Goal: Task Accomplishment & Management: Manage account settings

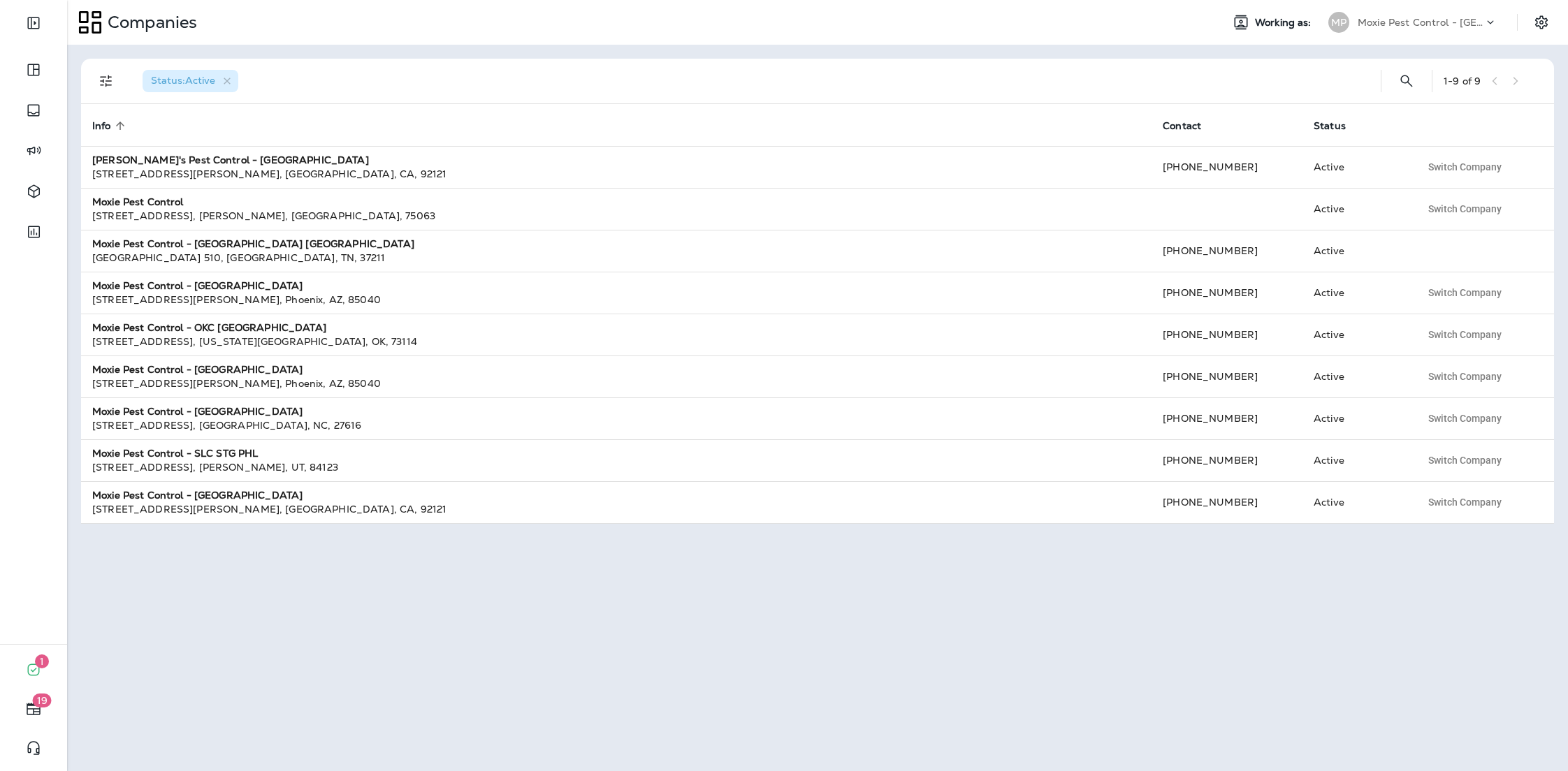
click at [1430, 24] on p "Moxie Pest Control - [GEOGRAPHIC_DATA] [GEOGRAPHIC_DATA]" at bounding box center [1420, 22] width 126 height 11
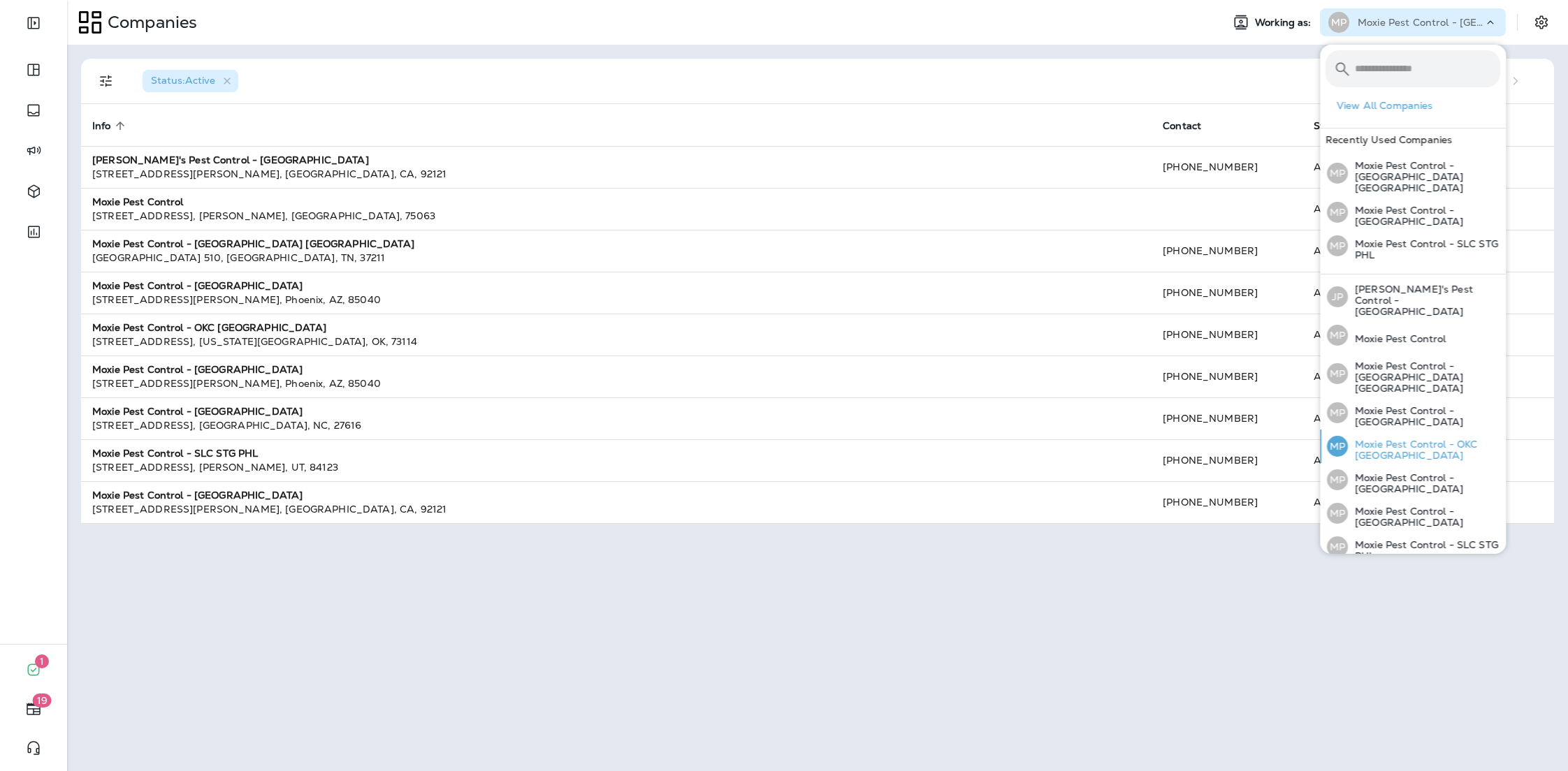
click at [1373, 439] on p "Moxie Pest Control - OKC [GEOGRAPHIC_DATA]" at bounding box center [1424, 450] width 153 height 23
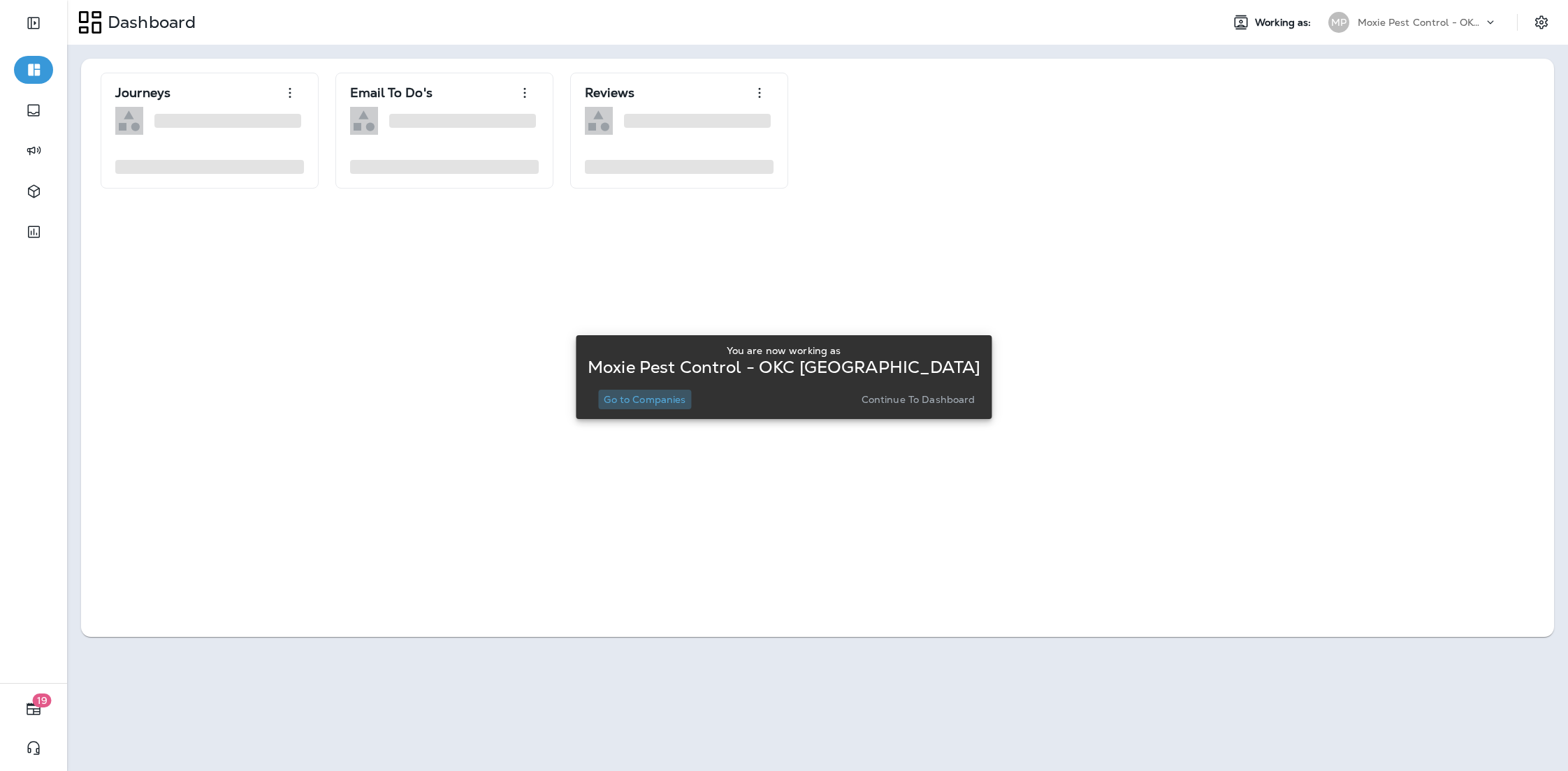
click at [657, 396] on p "Go to Companies" at bounding box center [644, 399] width 82 height 11
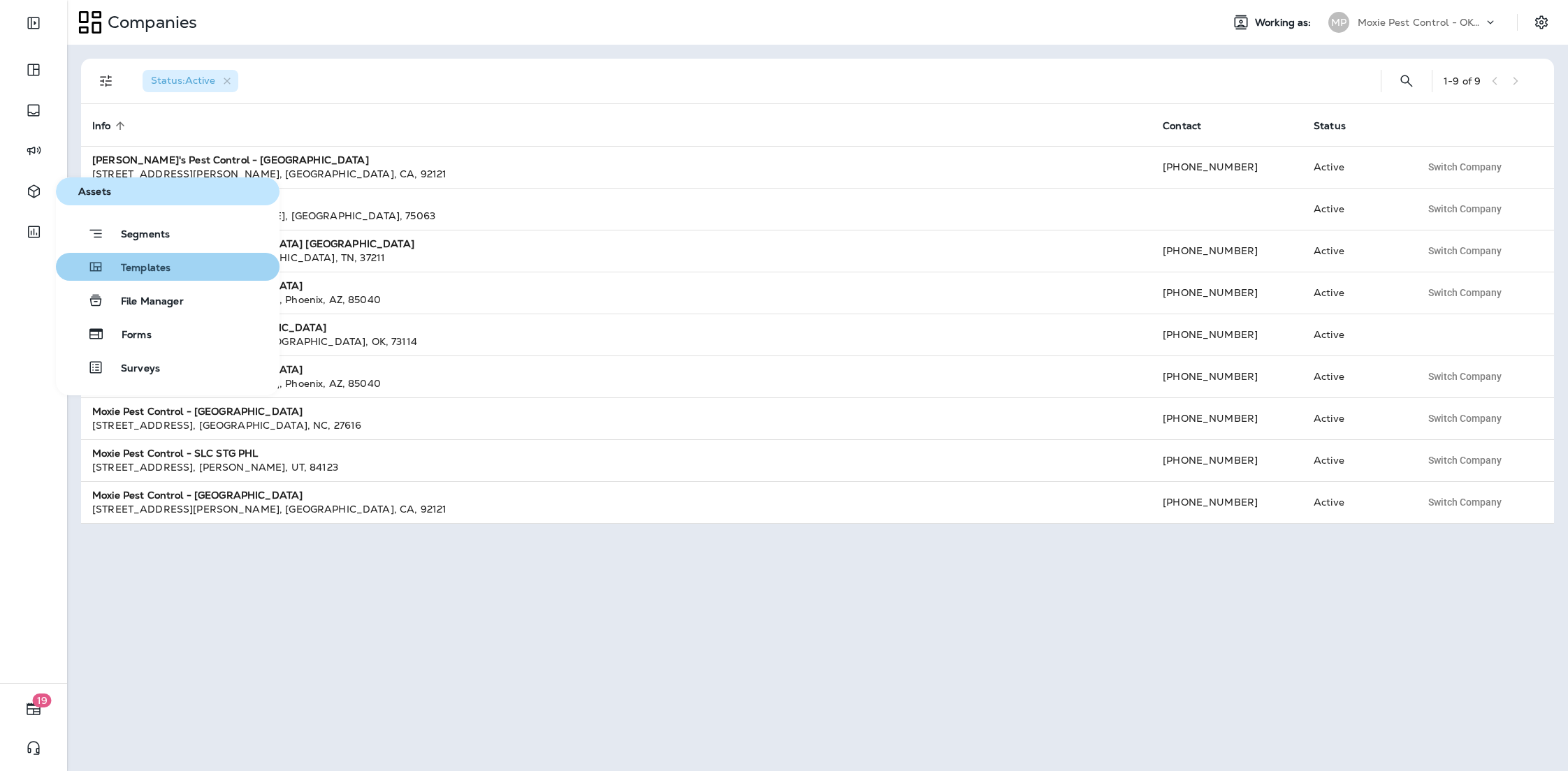
click at [120, 268] on span "Templates" at bounding box center [137, 269] width 67 height 13
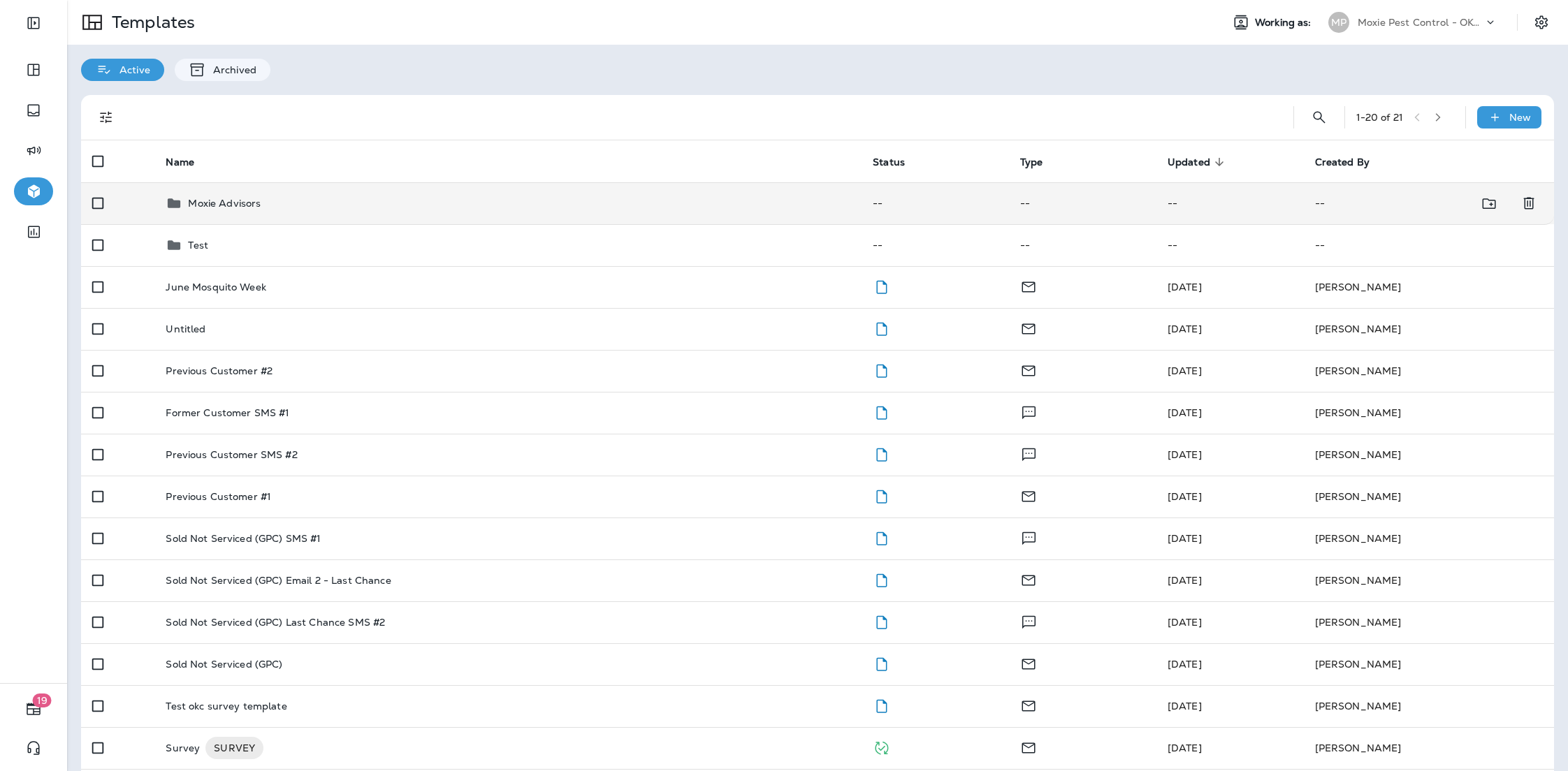
click at [309, 199] on div "Moxie Advisors" at bounding box center [508, 203] width 685 height 17
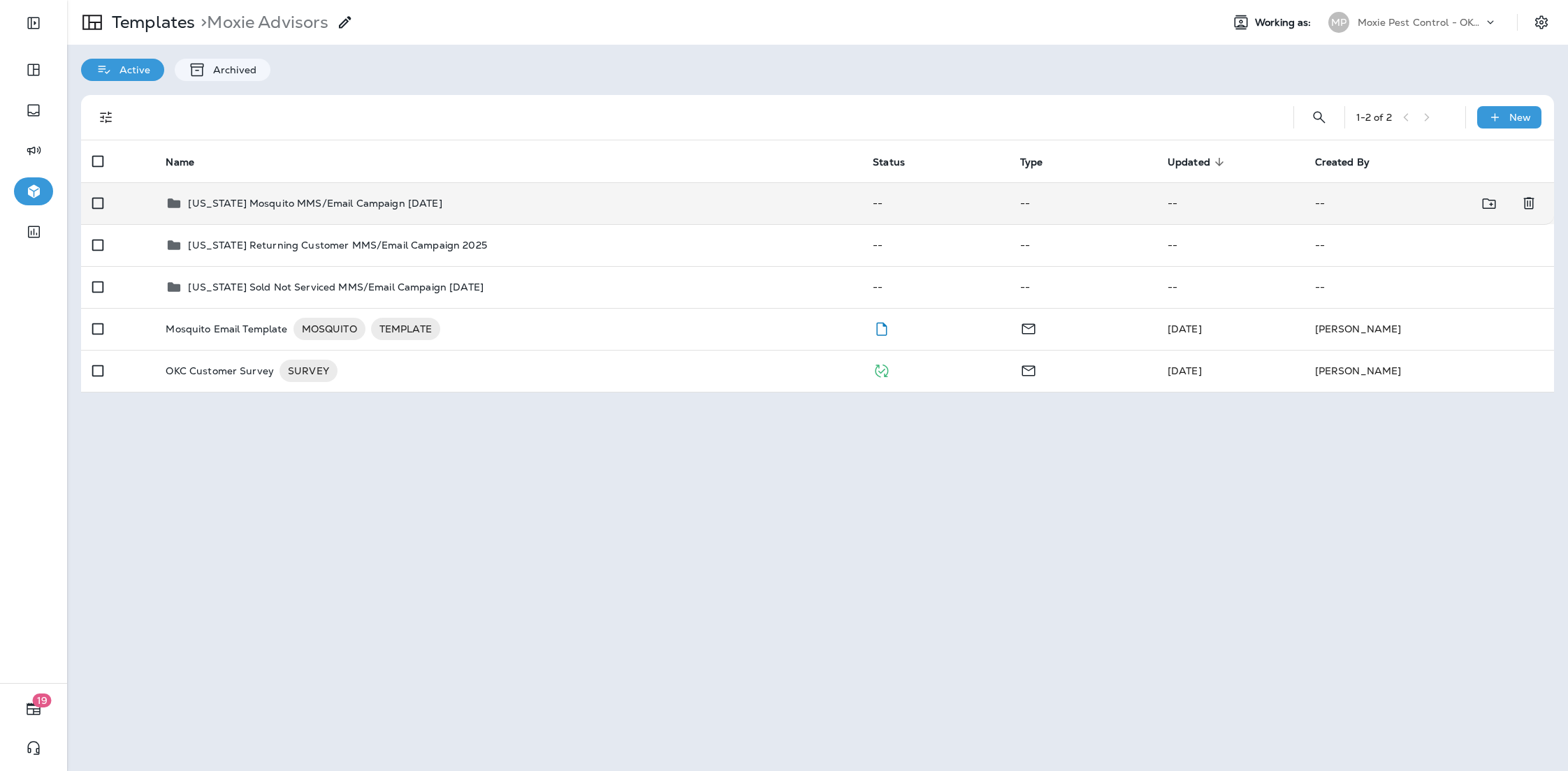
click at [540, 219] on td "[US_STATE] Mosquito MMS/Email Campaign [DATE]" at bounding box center [507, 203] width 707 height 42
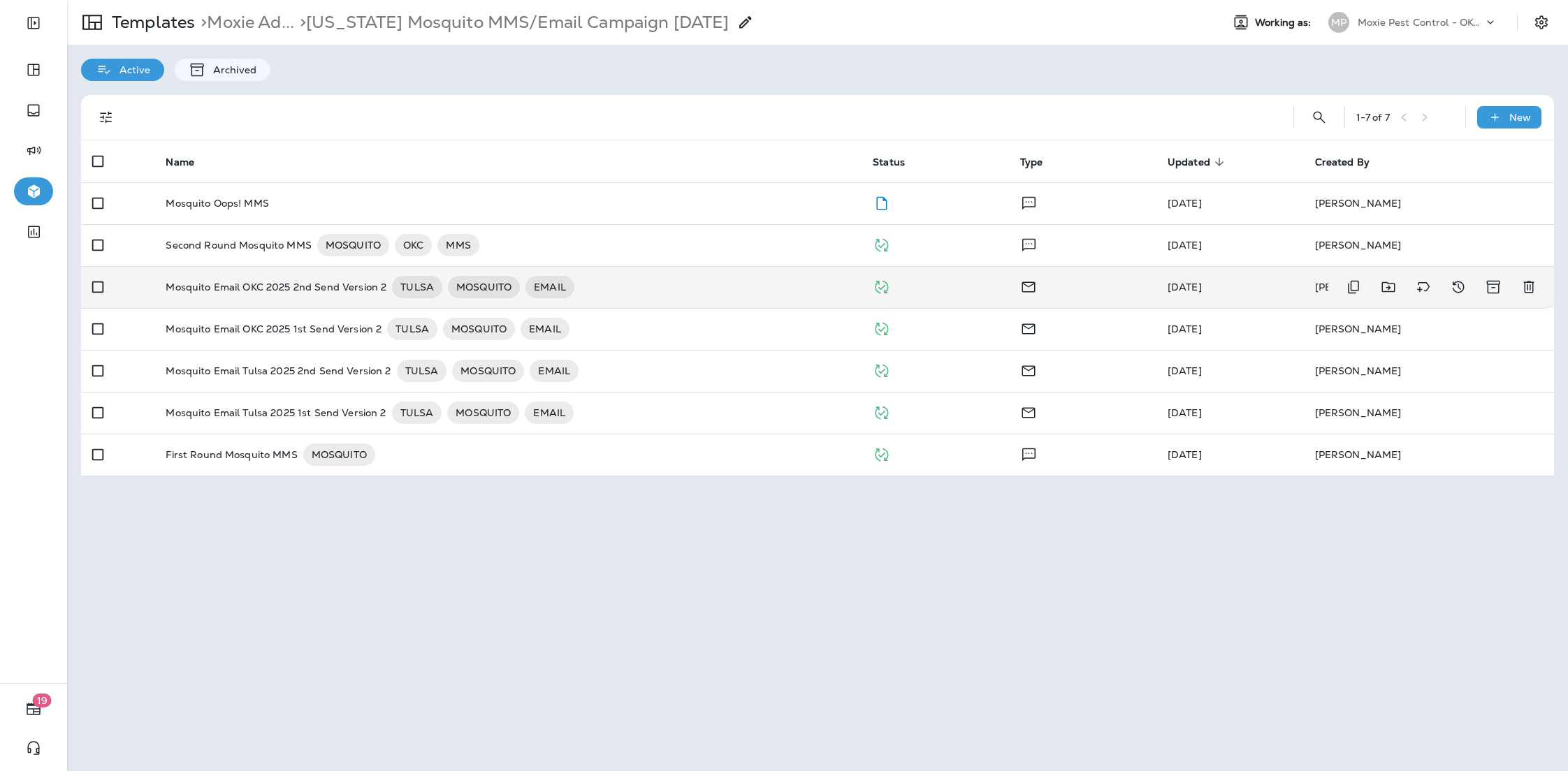
click at [645, 285] on div "Mosquito Email OKC 2025 2nd Send Version 2 TULSA MOSQUITO EMAIL" at bounding box center [508, 287] width 685 height 23
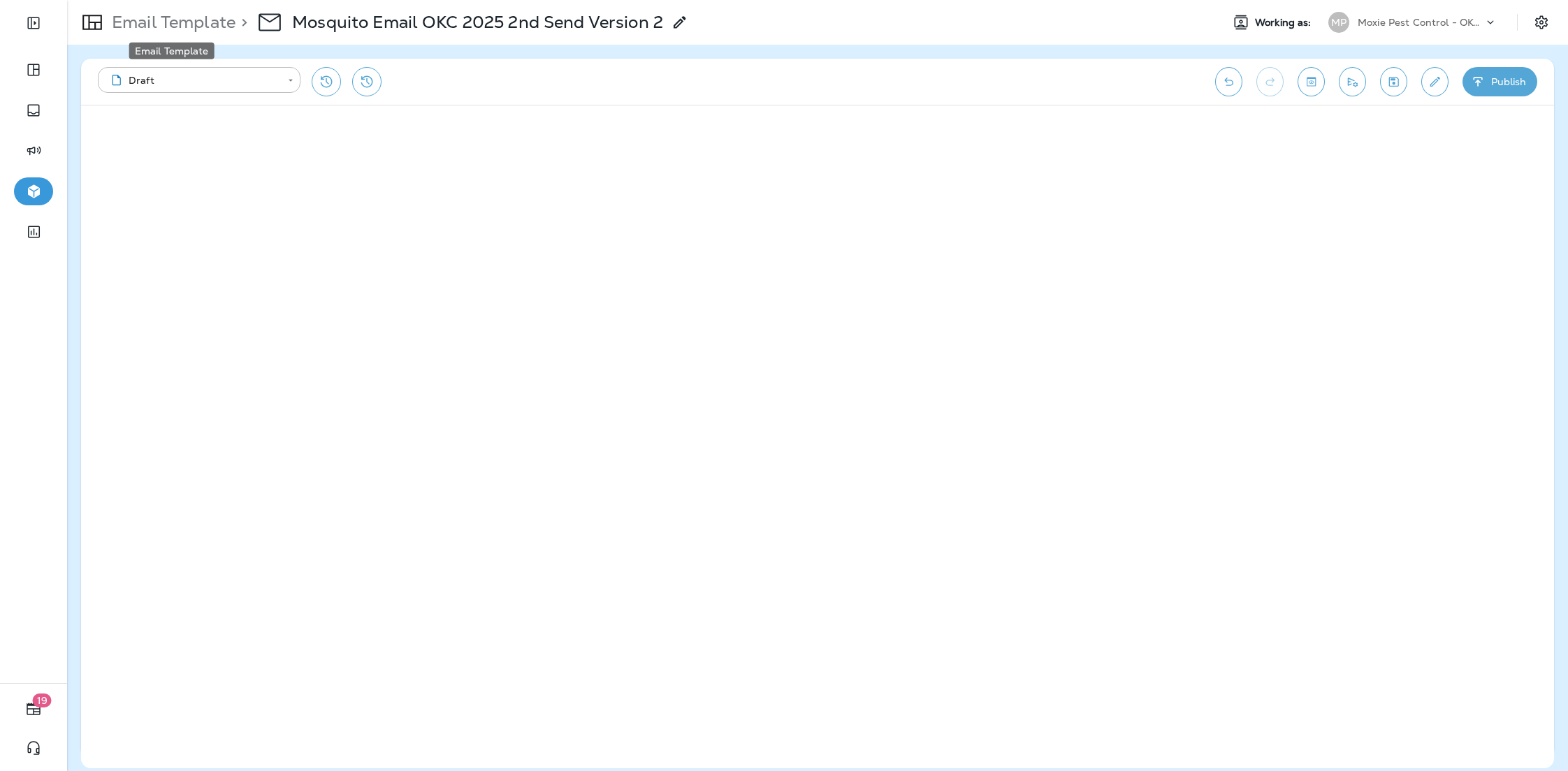
click at [195, 33] on div "Email Template" at bounding box center [172, 46] width 88 height 28
click at [192, 23] on p "Email Template" at bounding box center [170, 22] width 129 height 21
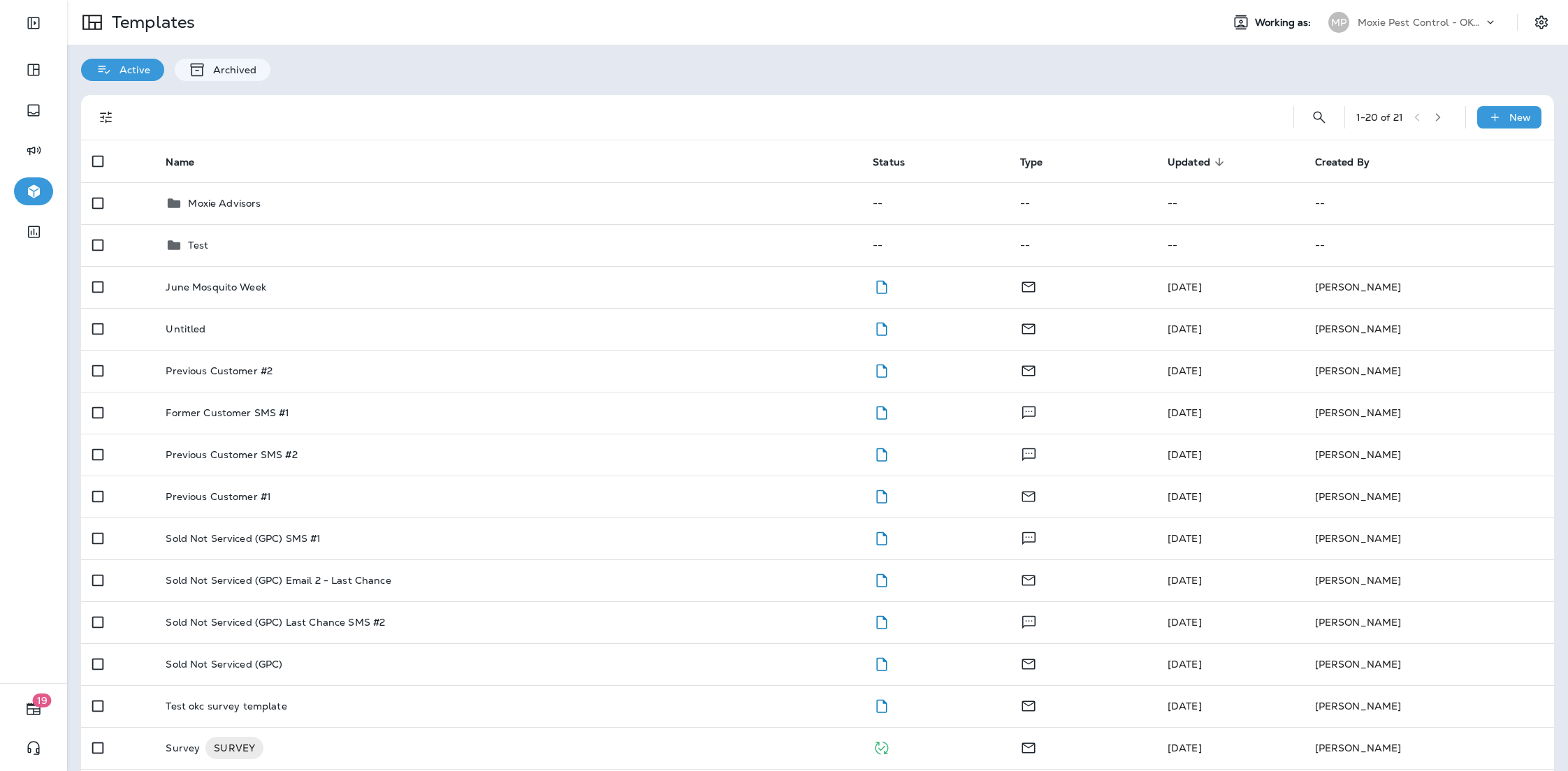
click at [1387, 24] on p "Moxie Pest Control - OKC [GEOGRAPHIC_DATA]" at bounding box center [1420, 22] width 126 height 11
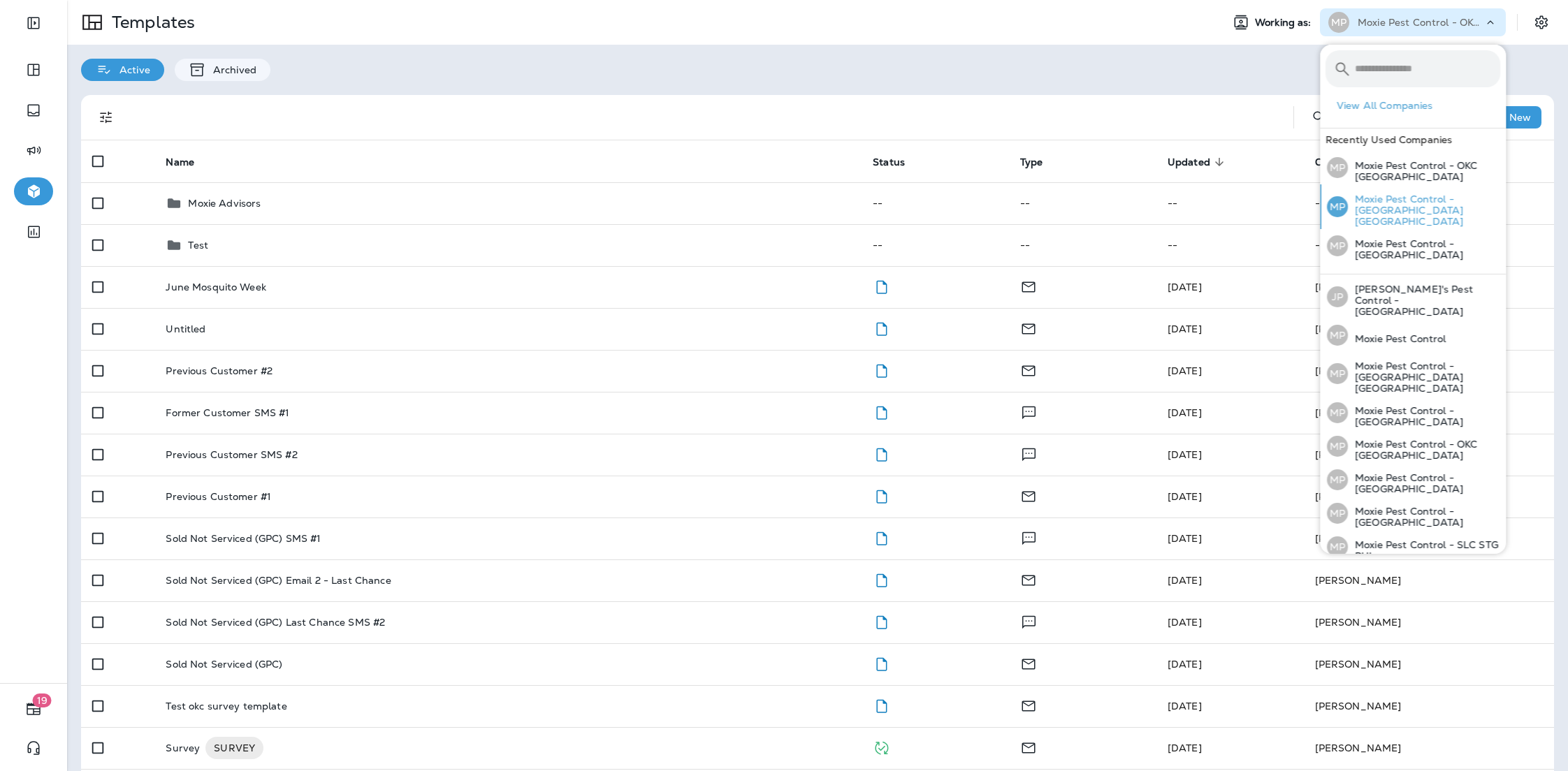
click at [1393, 200] on p "Moxie Pest Control - [GEOGRAPHIC_DATA] [GEOGRAPHIC_DATA]" at bounding box center [1424, 211] width 153 height 34
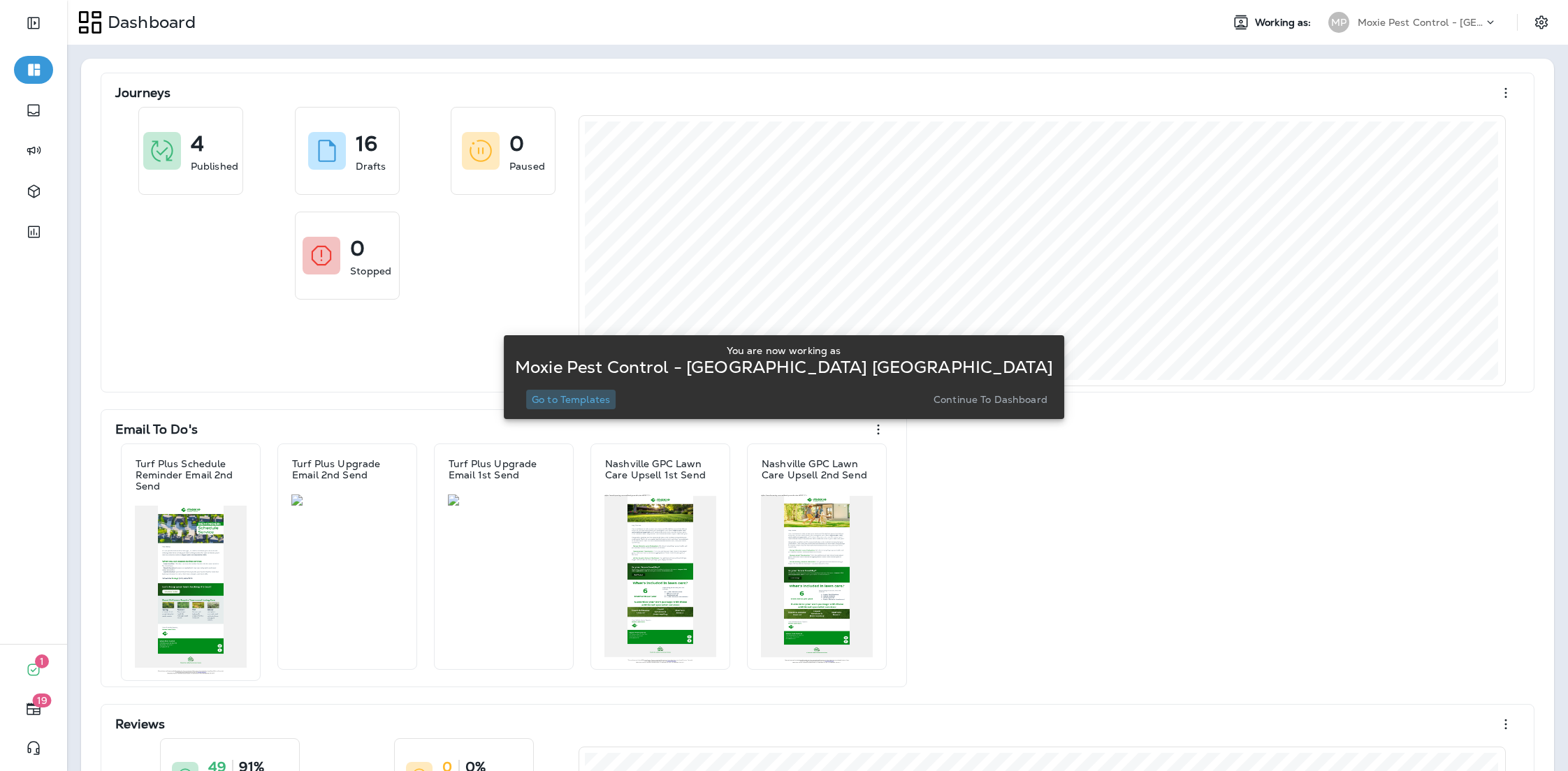
click at [616, 406] on button "Go to Templates" at bounding box center [570, 399] width 89 height 19
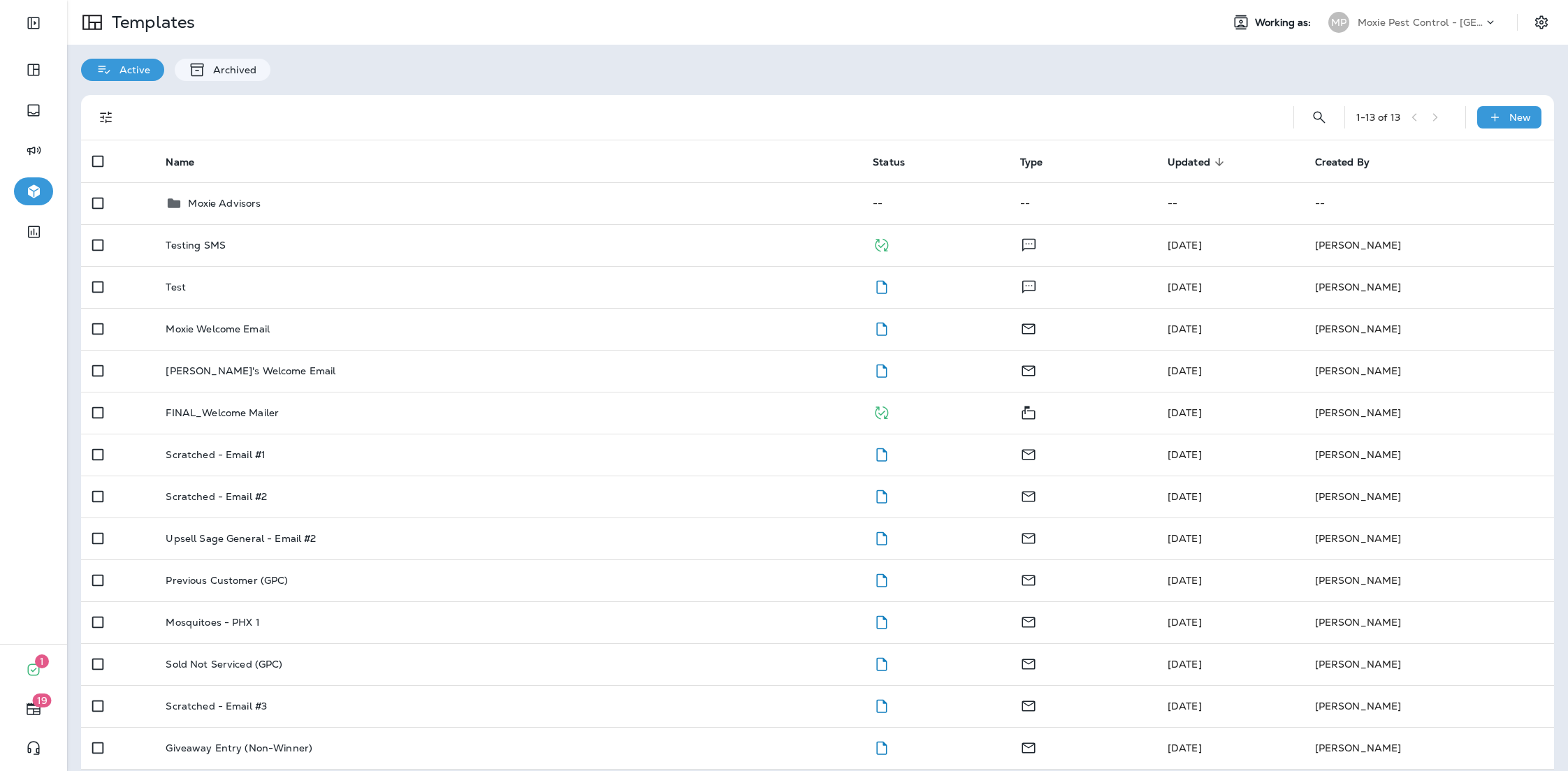
click at [1441, 21] on p "Moxie Pest Control - [GEOGRAPHIC_DATA] [GEOGRAPHIC_DATA]" at bounding box center [1420, 22] width 126 height 11
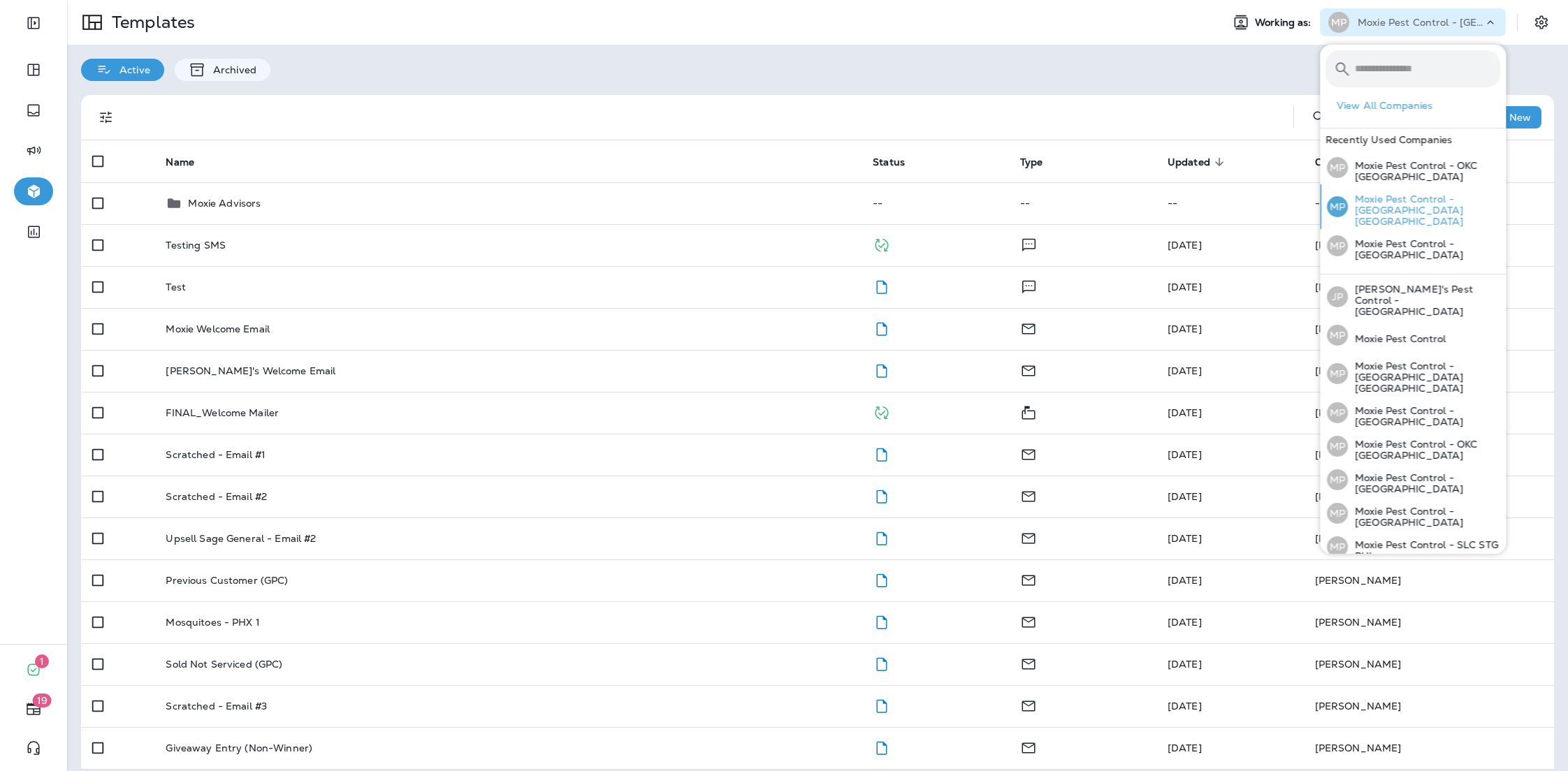
click at [1458, 198] on p "Moxie Pest Control - [GEOGRAPHIC_DATA] [GEOGRAPHIC_DATA]" at bounding box center [1424, 211] width 153 height 34
click at [1424, 158] on div "MP Moxie Pest Control - OKC [GEOGRAPHIC_DATA]" at bounding box center [1413, 168] width 185 height 34
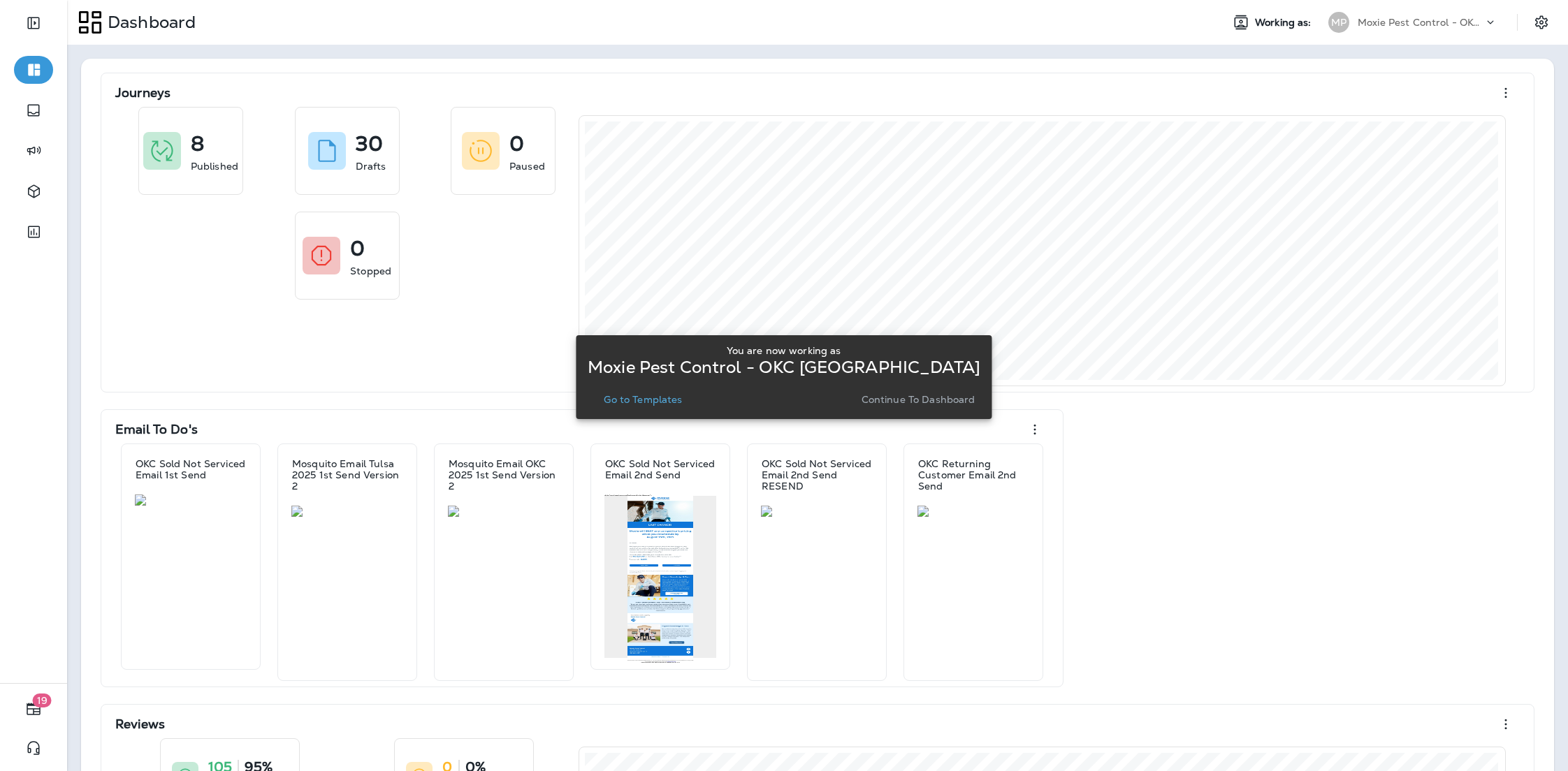
click at [624, 399] on p "Go to Templates" at bounding box center [642, 399] width 78 height 11
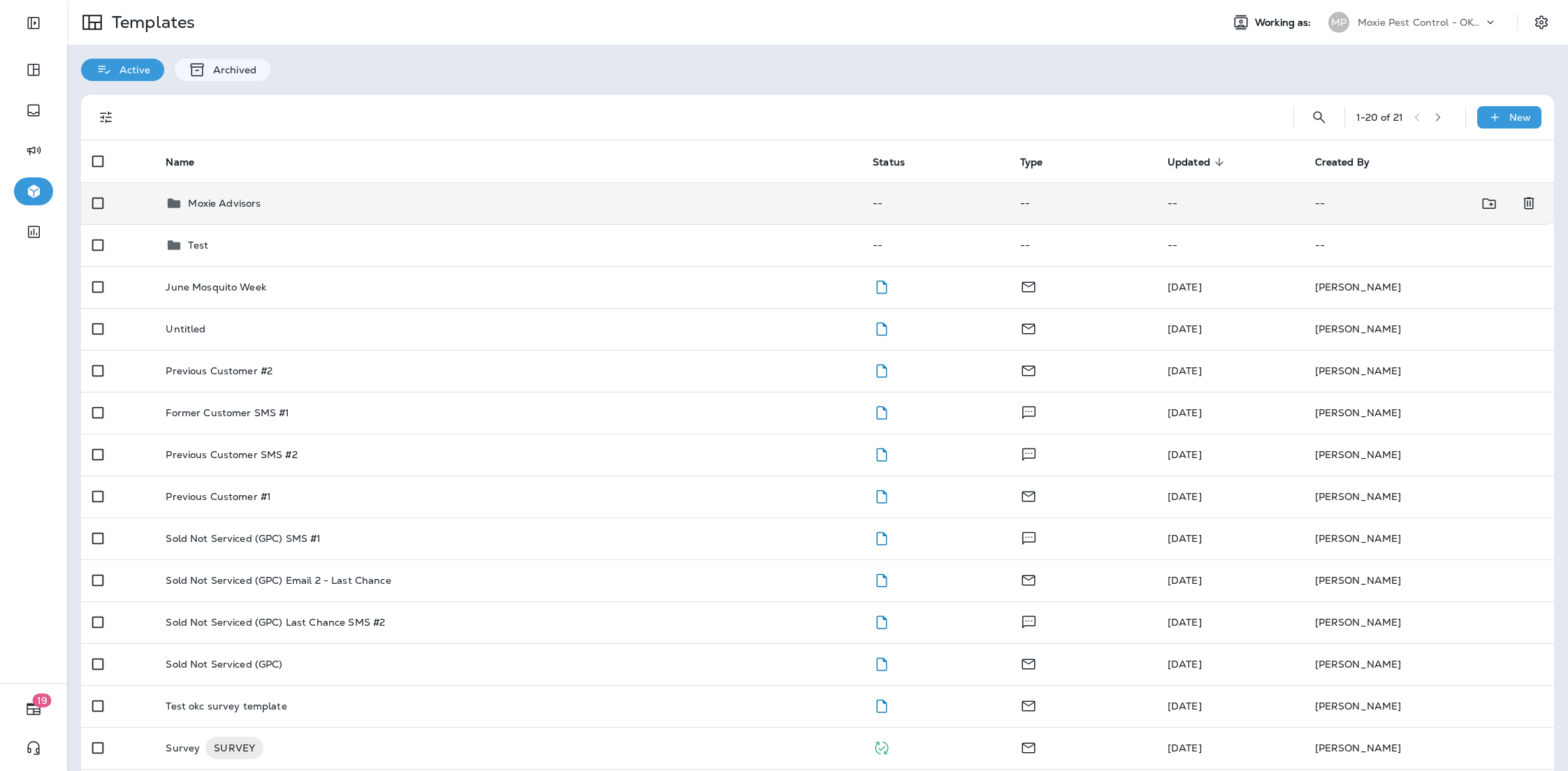
click at [255, 221] on td "Moxie Advisors" at bounding box center [507, 203] width 707 height 42
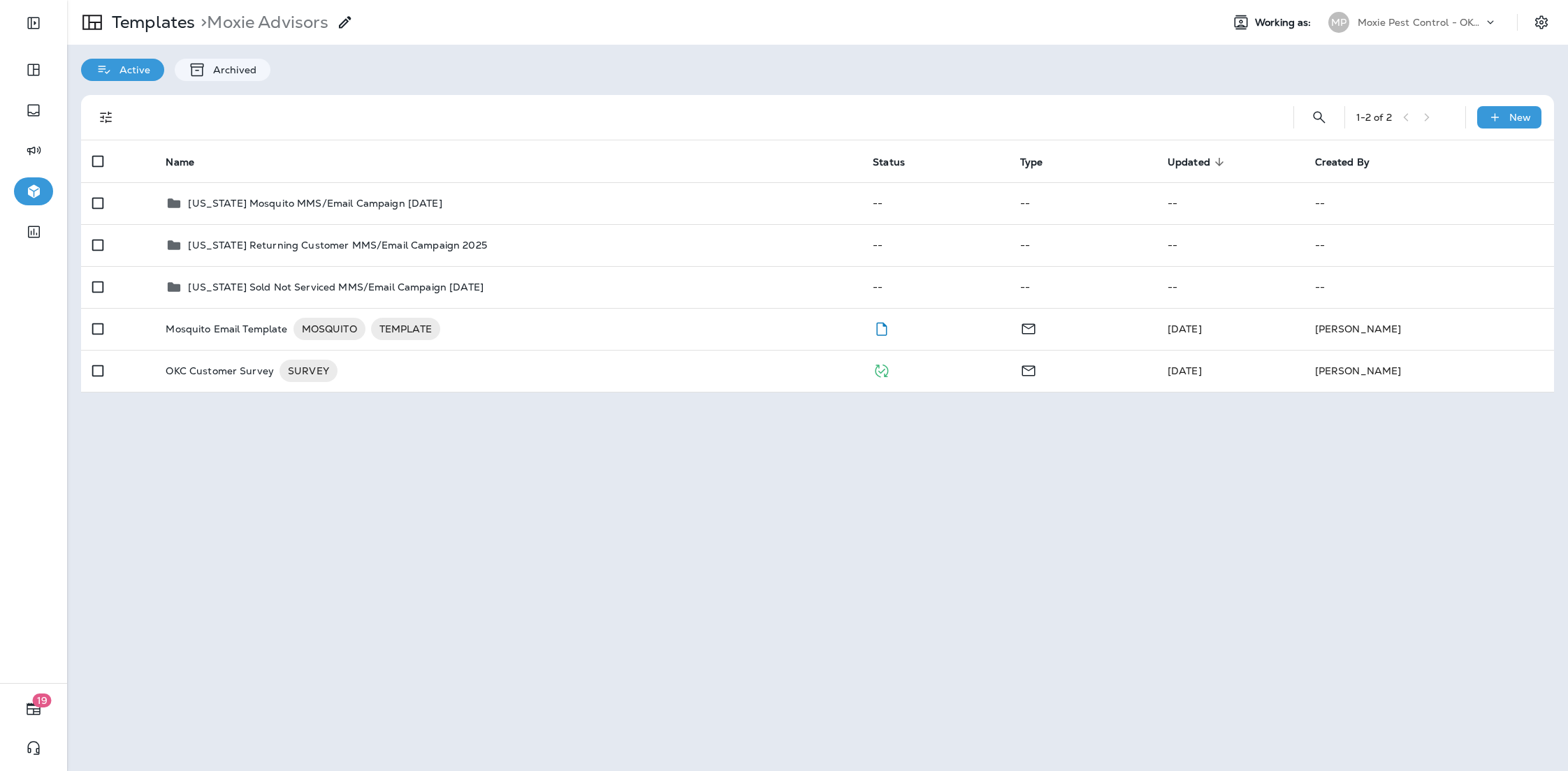
click at [255, 221] on td "[US_STATE] Mosquito MMS/Email Campaign [DATE]" at bounding box center [507, 203] width 707 height 42
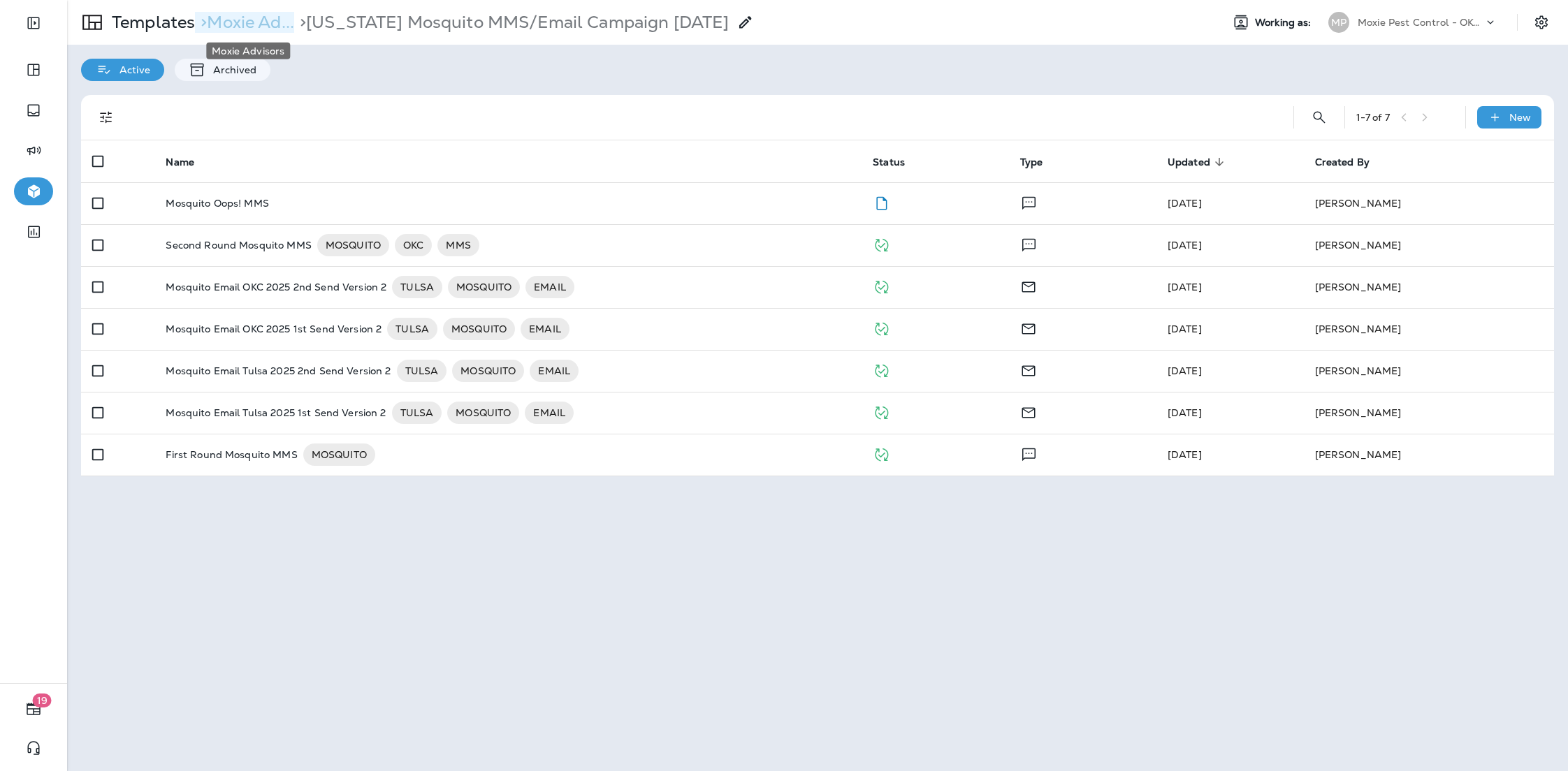
click at [233, 29] on p "> Moxie Ad..." at bounding box center [244, 22] width 99 height 21
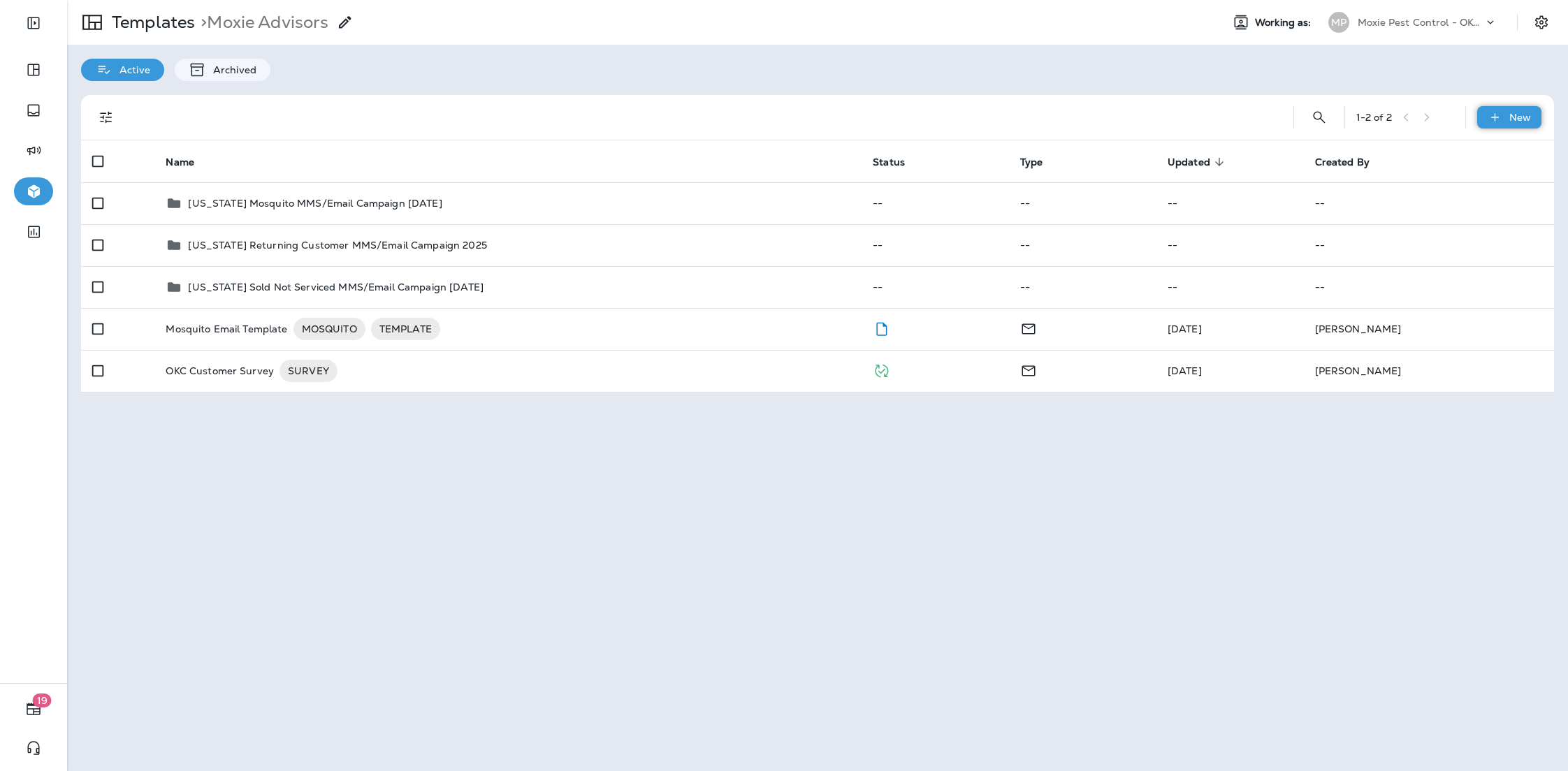
click at [1493, 112] on icon at bounding box center [1494, 117] width 14 height 14
click at [1483, 186] on li "New Folder" at bounding box center [1500, 187] width 118 height 34
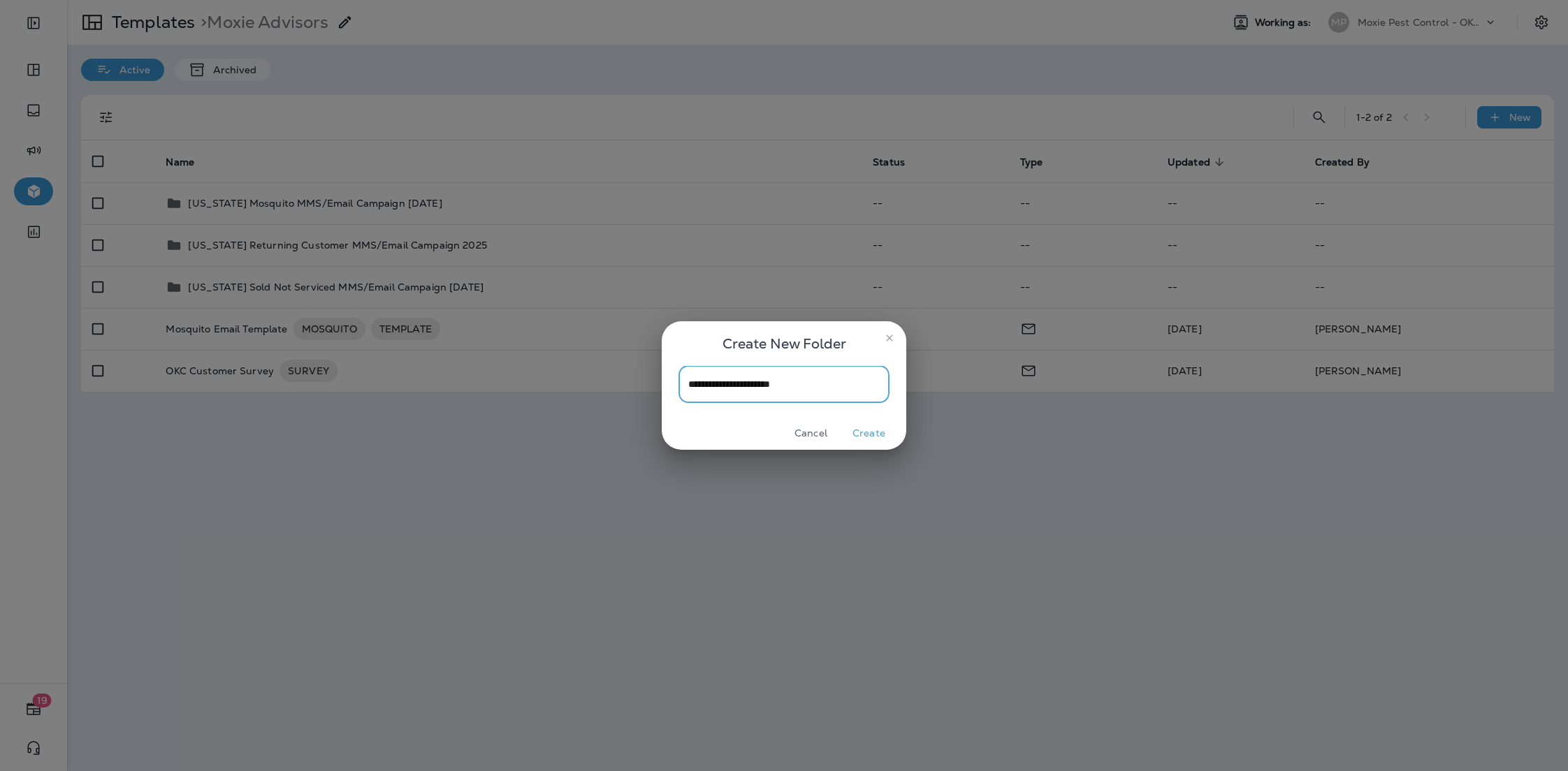
click at [757, 387] on input "**********" at bounding box center [784, 385] width 211 height 37
click at [824, 392] on input "**********" at bounding box center [784, 385] width 211 height 37
type input "**********"
click at [870, 436] on button "Create" at bounding box center [869, 434] width 52 height 22
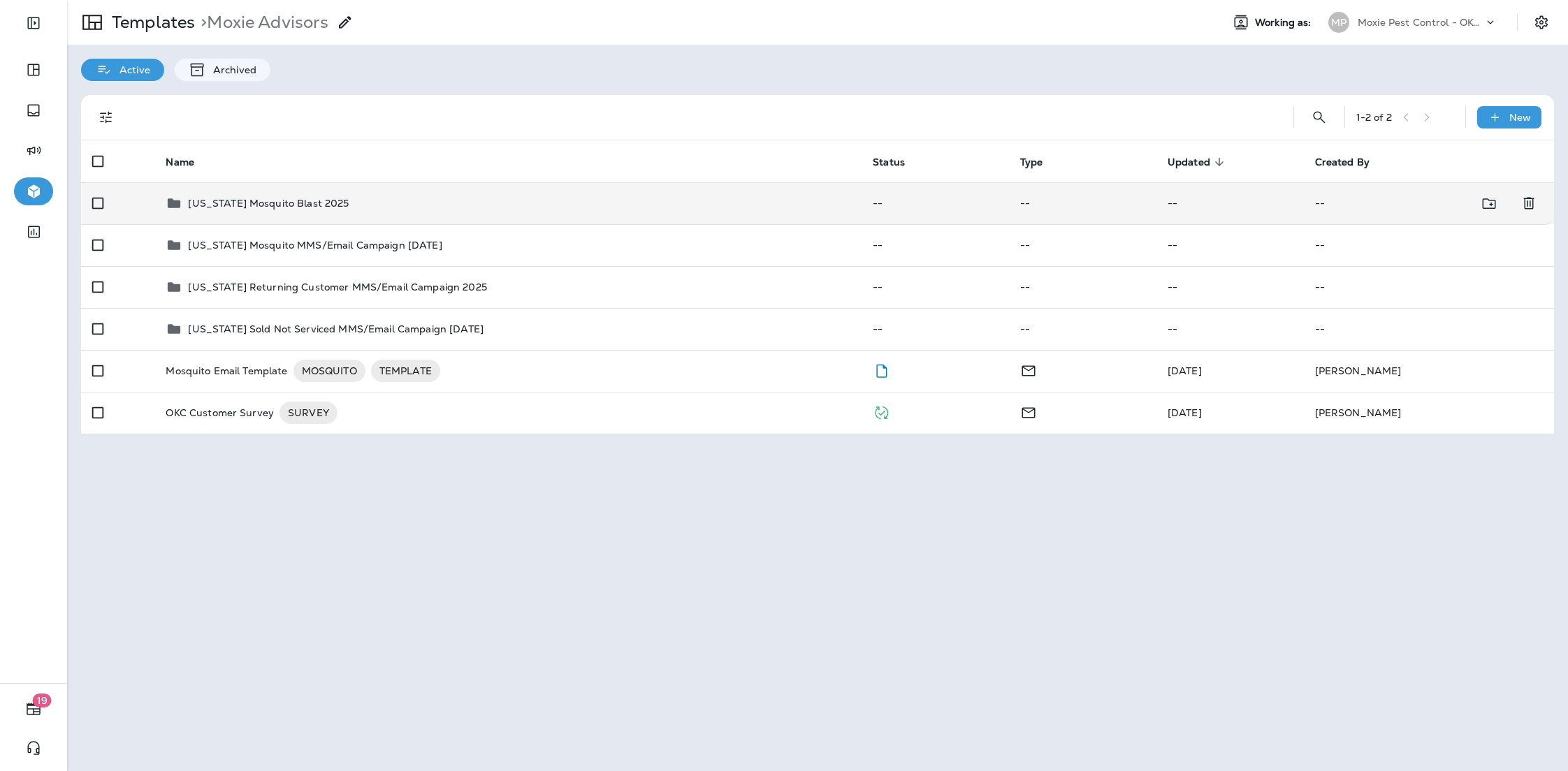
click at [295, 195] on div "[US_STATE] Mosquito Blast 2025" at bounding box center [268, 203] width 161 height 17
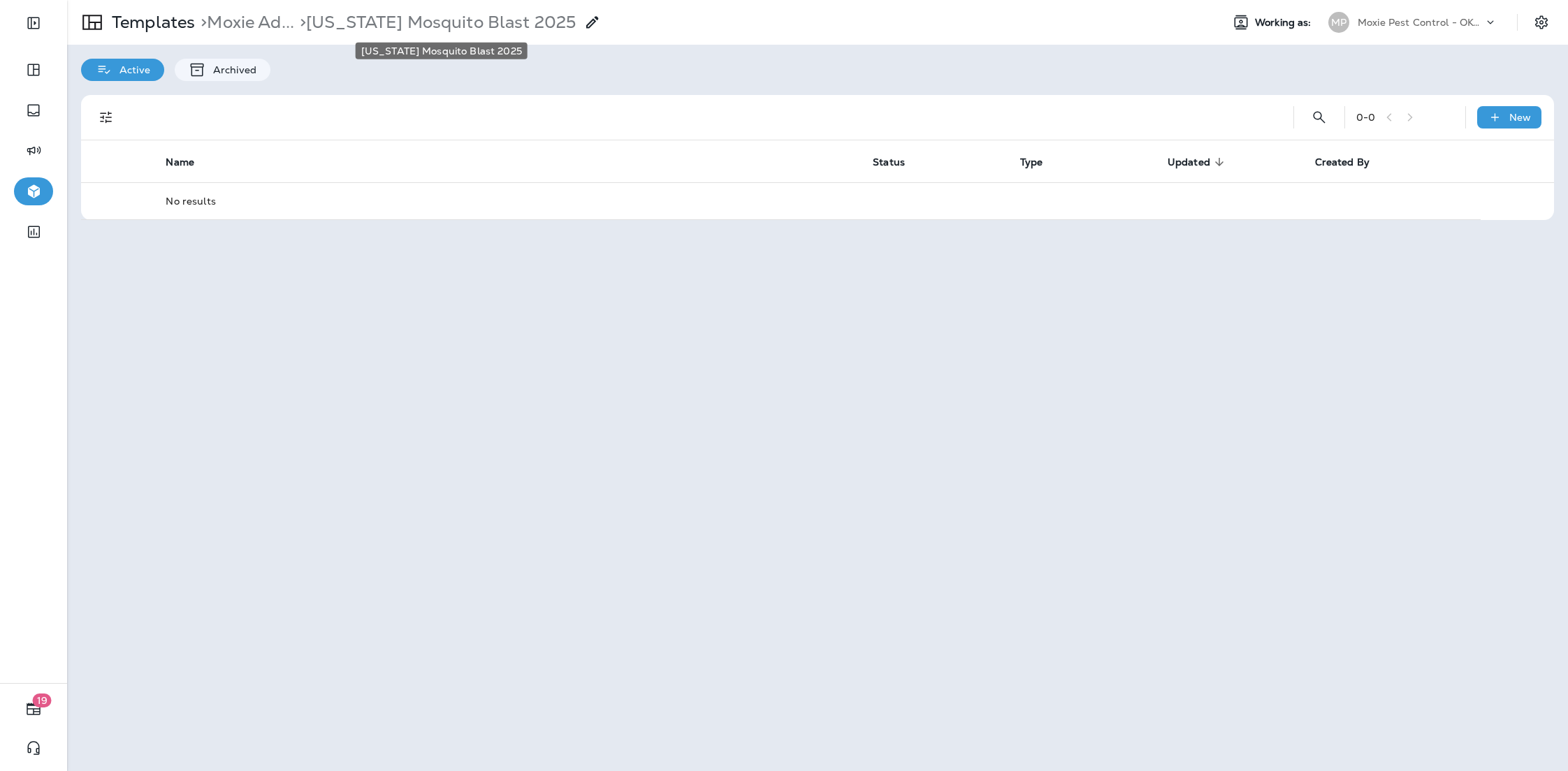
drag, startPoint x: 393, startPoint y: 15, endPoint x: 448, endPoint y: 34, distance: 58.2
click at [394, 17] on p "> [US_STATE] Mosquito Blast 2025" at bounding box center [435, 22] width 281 height 21
click at [520, 33] on div "Templates > Moxie Ad... > [US_STATE] Mosquito Blast 2025" at bounding box center [334, 22] width 534 height 39
click at [519, 15] on p "> [US_STATE] Mosquito Blast 2025" at bounding box center [435, 22] width 281 height 21
click at [519, 26] on p "> [US_STATE] Mosquito Blast 2025" at bounding box center [435, 22] width 281 height 21
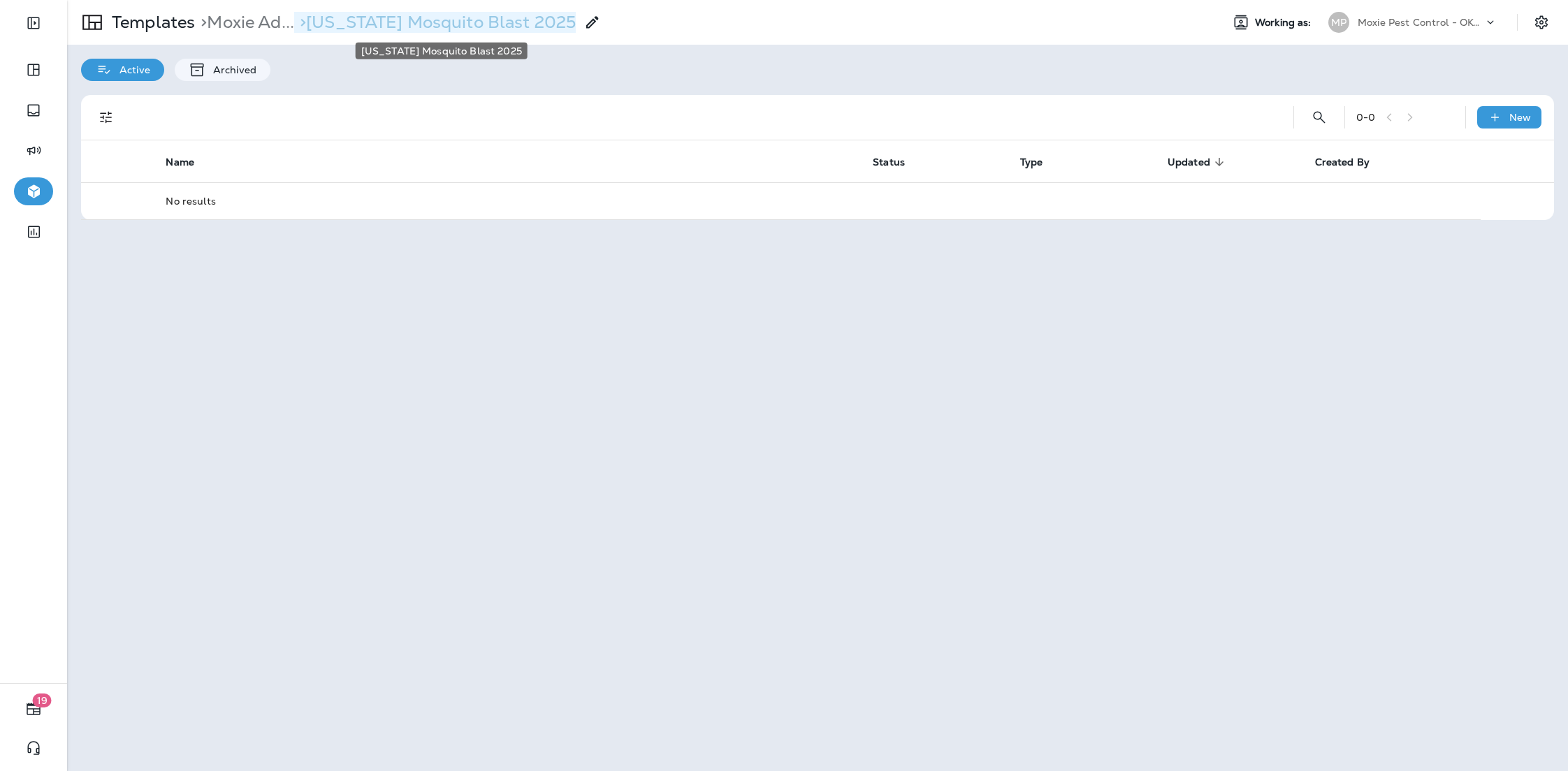
click at [519, 26] on p "> [US_STATE] Mosquito Blast 2025" at bounding box center [435, 22] width 281 height 21
click at [596, 24] on icon at bounding box center [592, 23] width 17 height 17
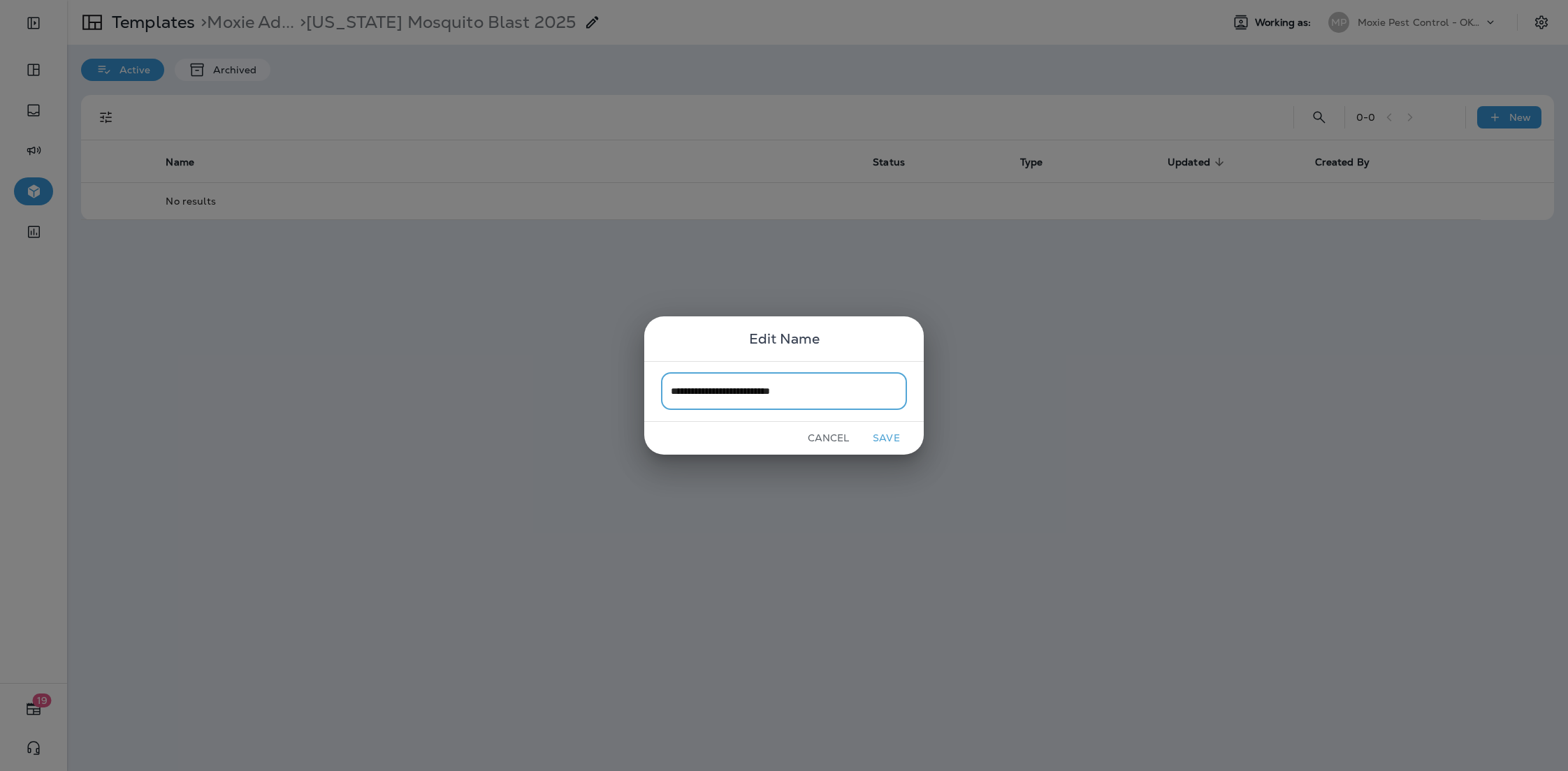
click at [796, 392] on input "**********" at bounding box center [784, 392] width 246 height 37
type input "**********"
click at [888, 441] on button "Save" at bounding box center [886, 438] width 52 height 22
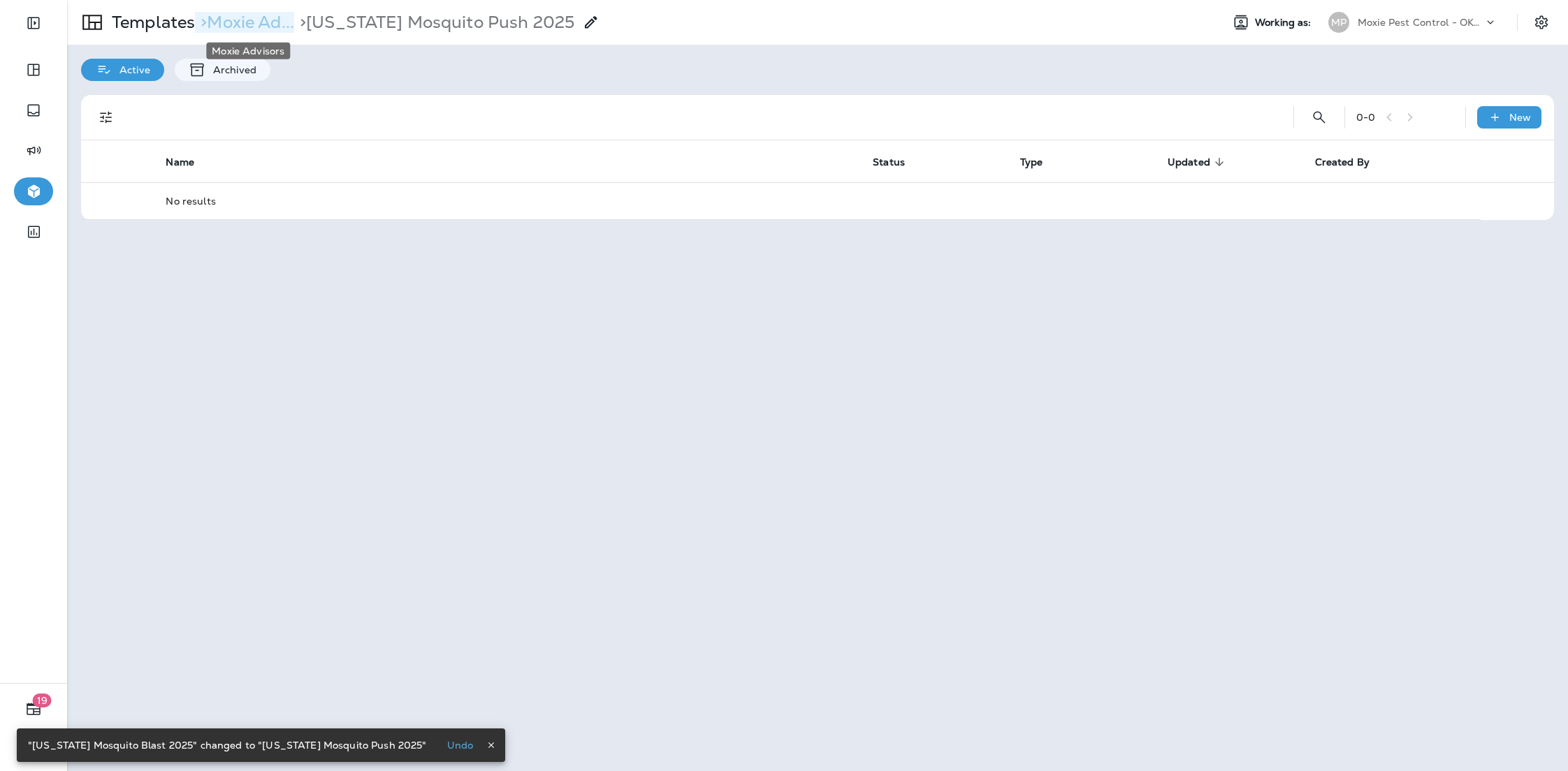
click at [268, 31] on p "> Moxie Ad..." at bounding box center [244, 22] width 99 height 21
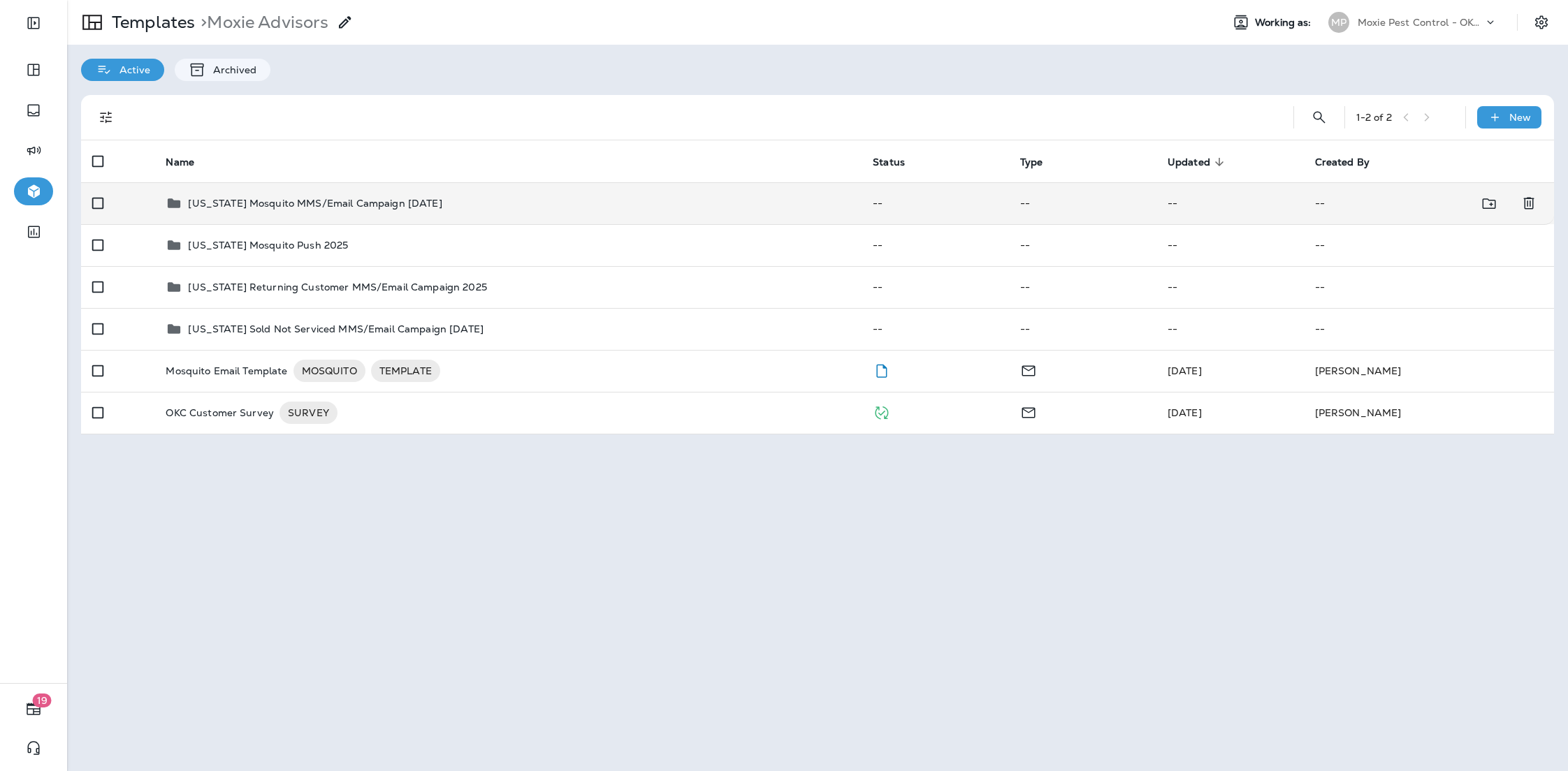
click at [297, 209] on div "[US_STATE] Mosquito MMS/Email Campaign [DATE]" at bounding box center [314, 203] width 254 height 17
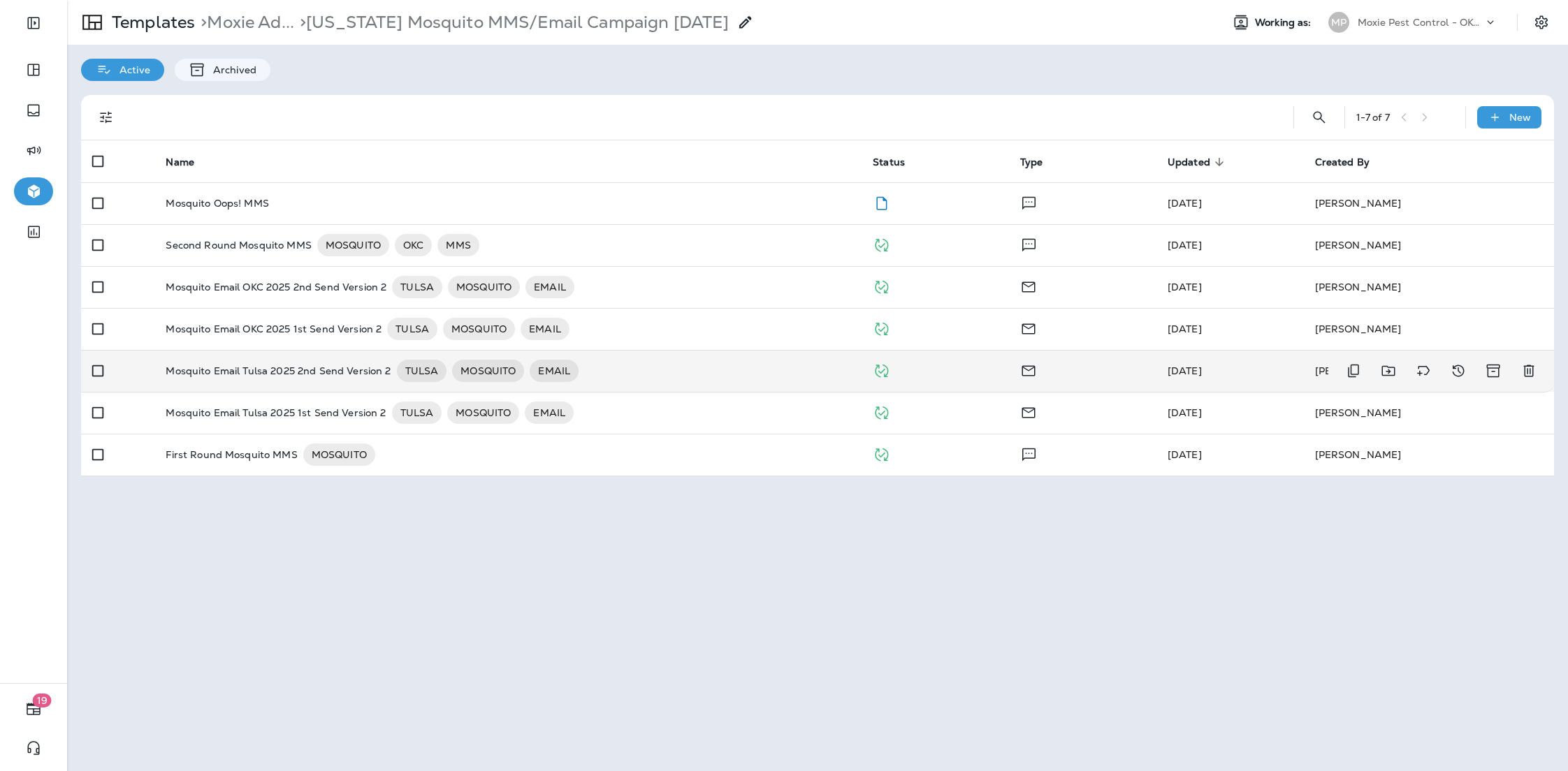
click at [259, 374] on p "Mosquito Email Tulsa 2025 2nd Send Version 2" at bounding box center [278, 371] width 225 height 23
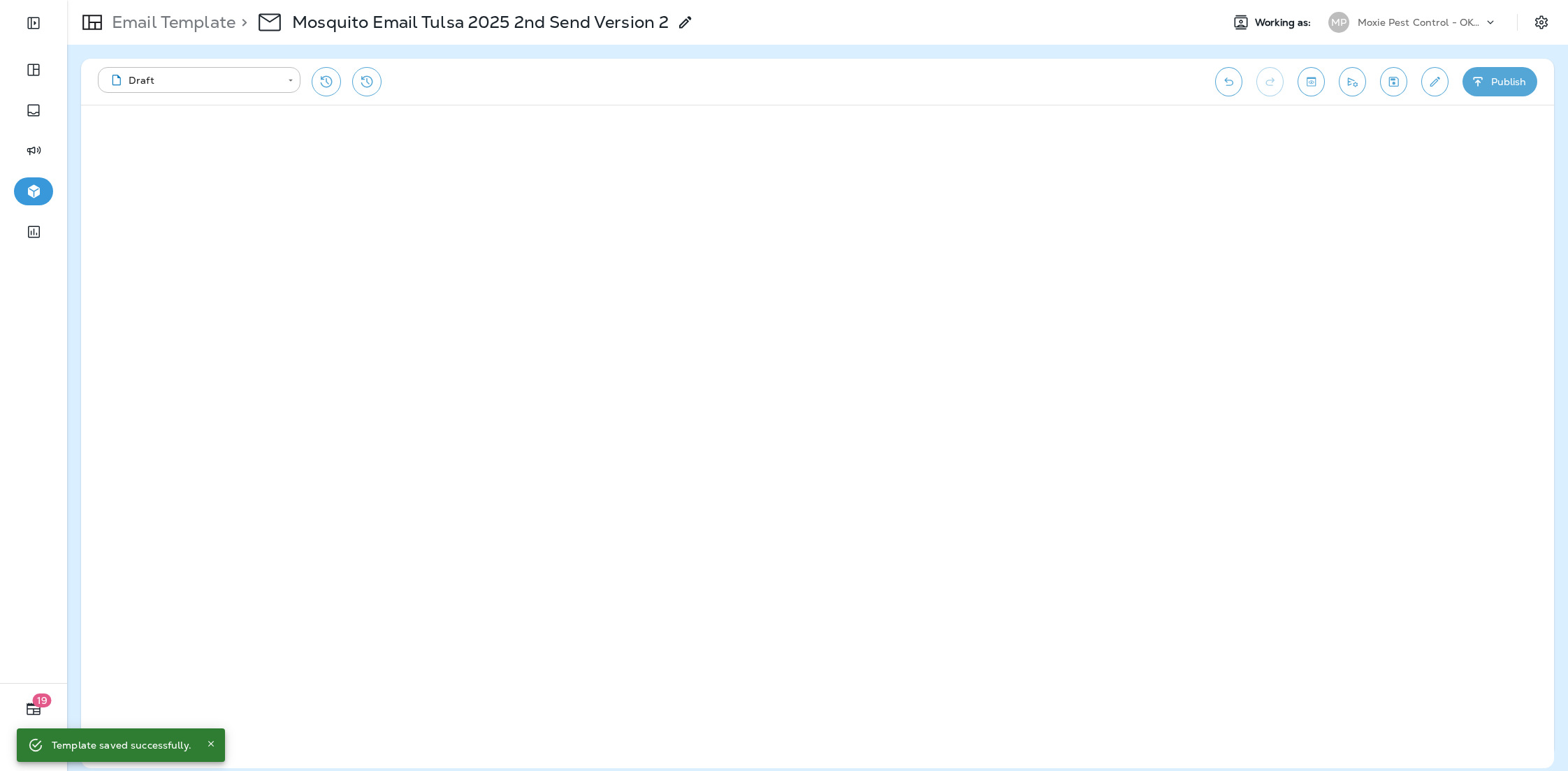
click at [1438, 23] on p "Moxie Pest Control - OKC [GEOGRAPHIC_DATA]" at bounding box center [1420, 22] width 126 height 11
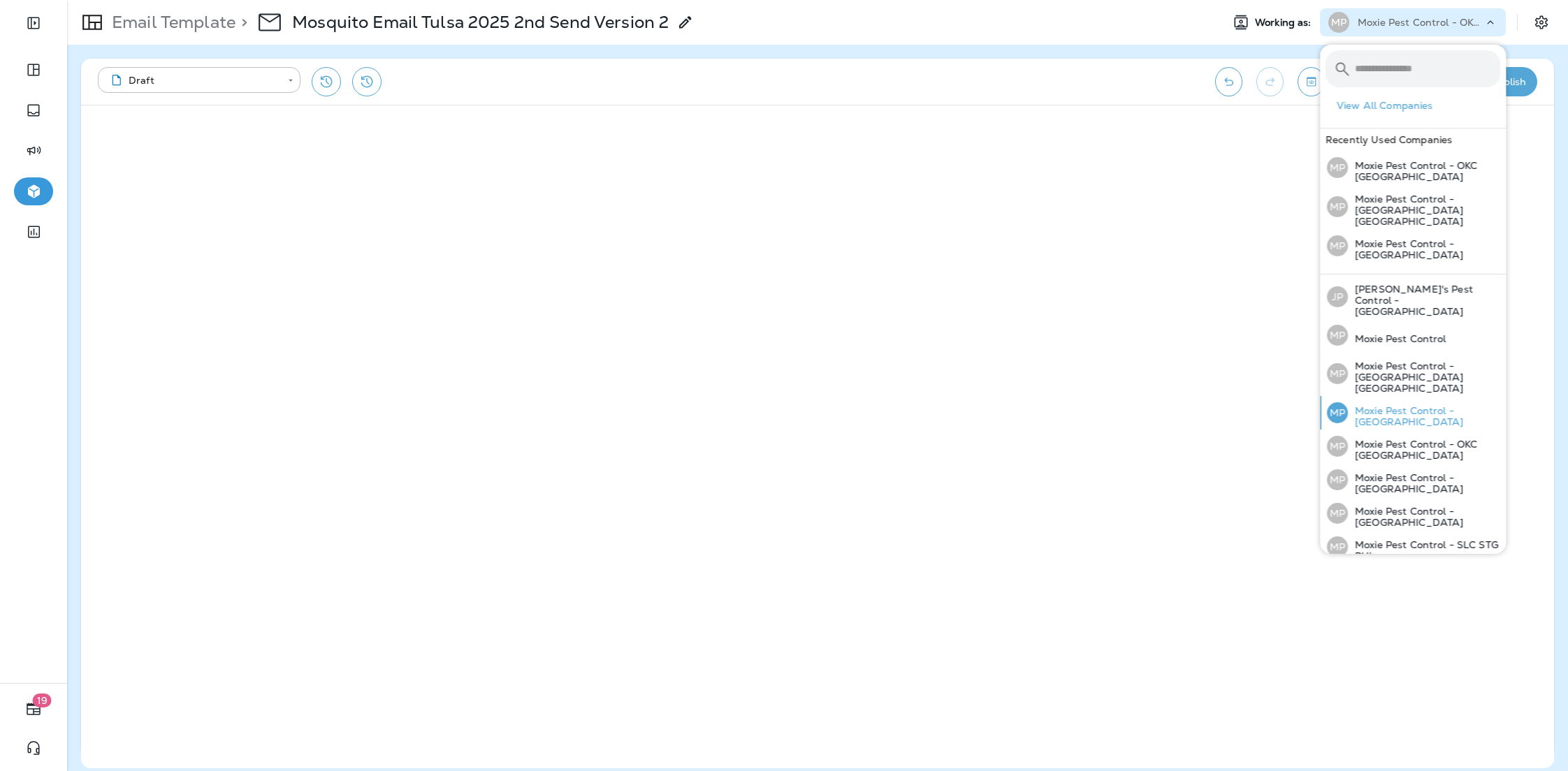
click at [1434, 405] on p "Moxie Pest Control - [GEOGRAPHIC_DATA]" at bounding box center [1424, 416] width 153 height 23
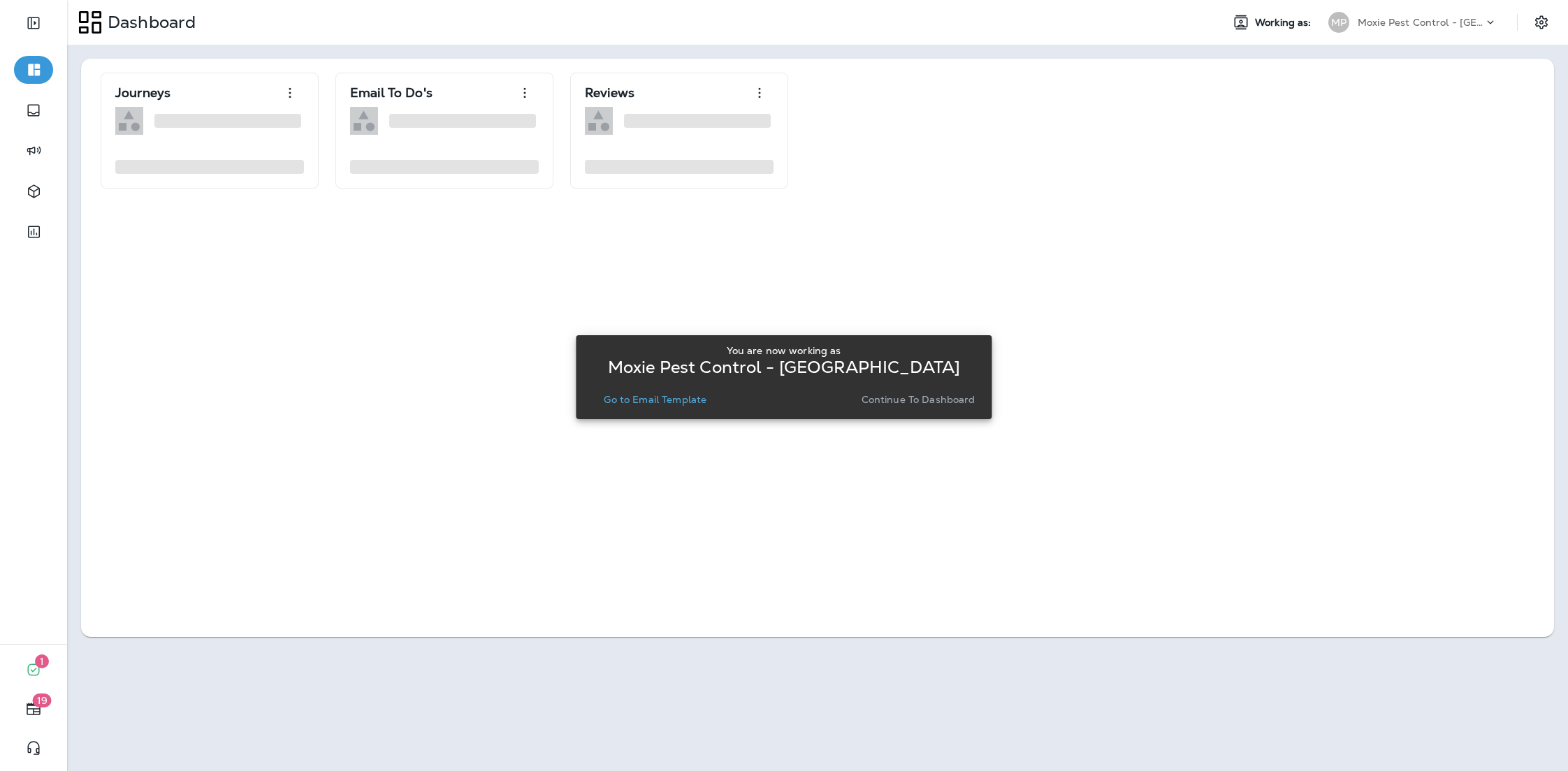
click at [629, 405] on button "Go to Email Template" at bounding box center [655, 399] width 114 height 19
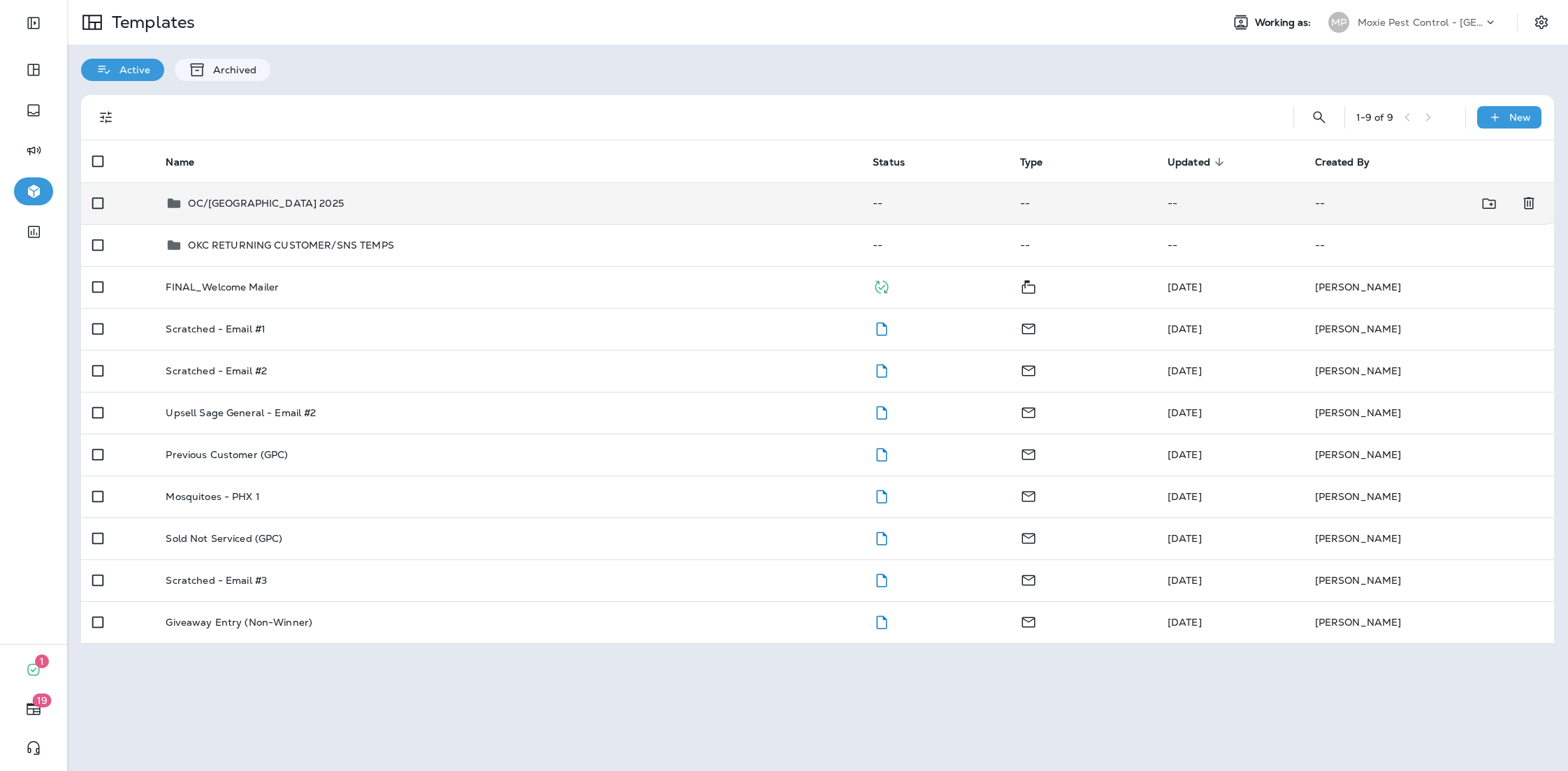
click at [281, 202] on p "OC/[GEOGRAPHIC_DATA] 2025" at bounding box center [265, 203] width 156 height 11
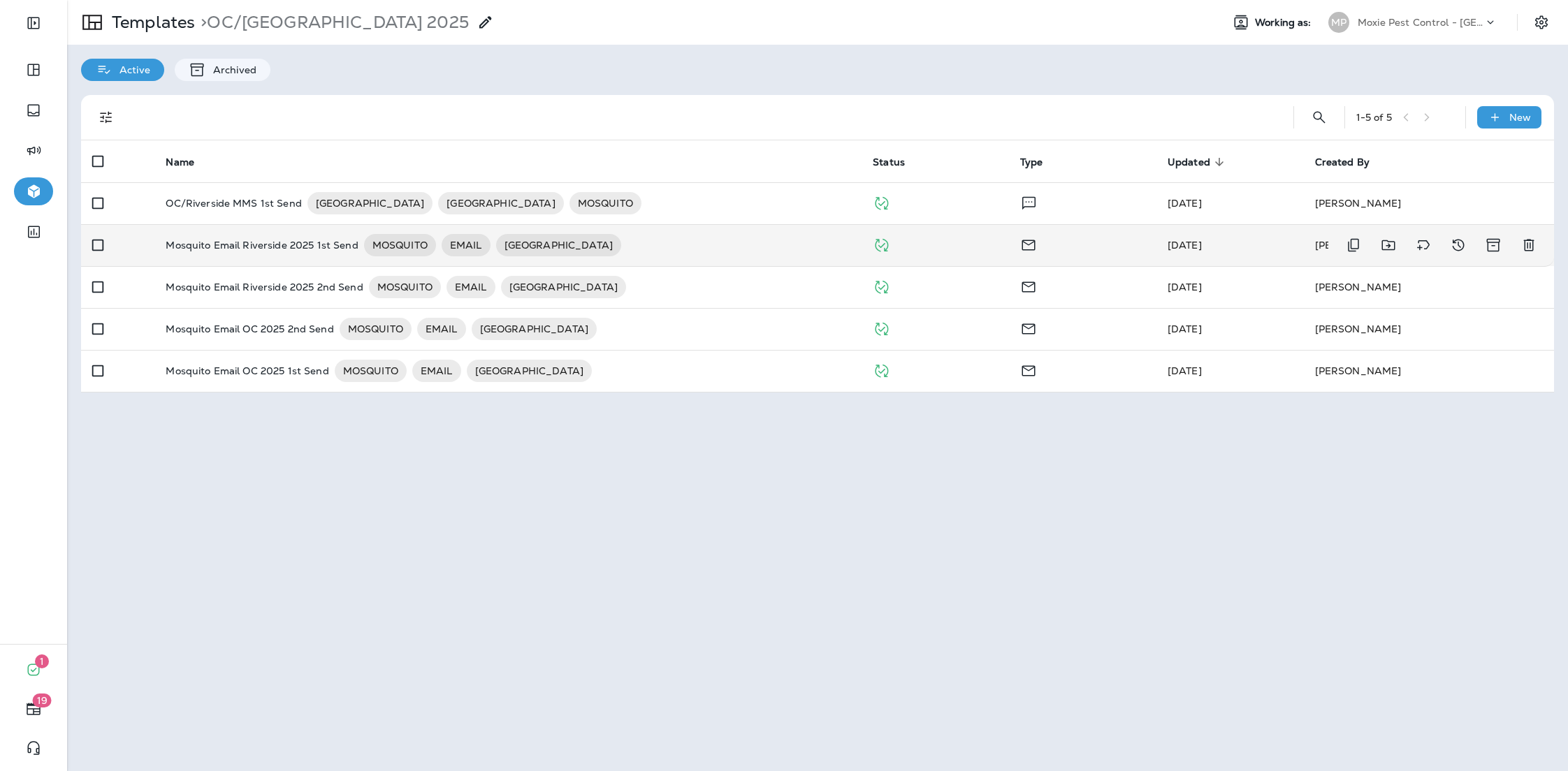
click at [640, 244] on div "Mosquito Email Riverside 2025 1st Send MOSQUITO EMAIL RIVERSIDE" at bounding box center [508, 245] width 685 height 23
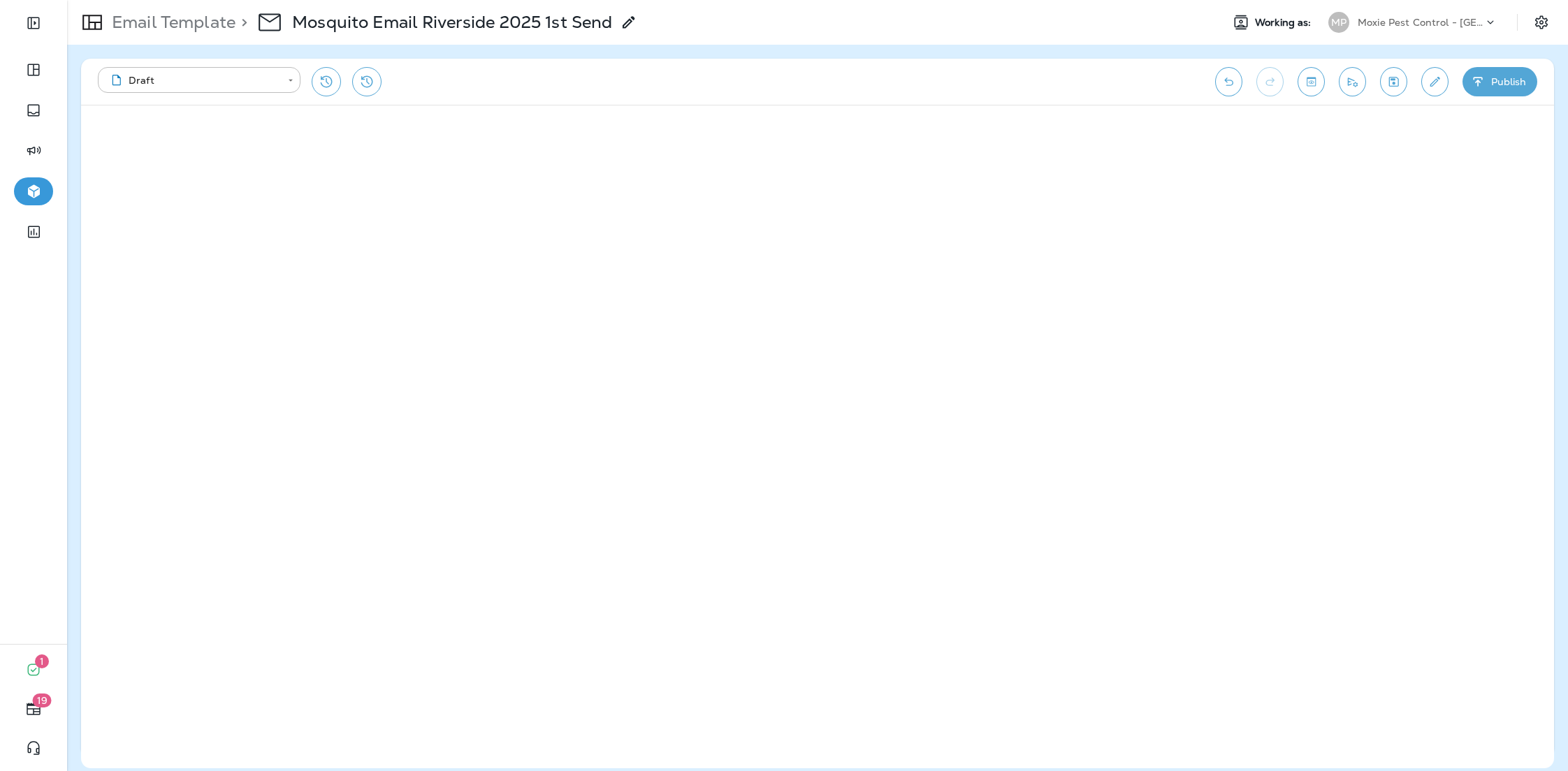
click at [125, 35] on div "Email Template > Mosquito Email Riverside 2025 1st Send" at bounding box center [352, 22] width 570 height 39
click at [146, 24] on p "Email Template" at bounding box center [170, 22] width 129 height 21
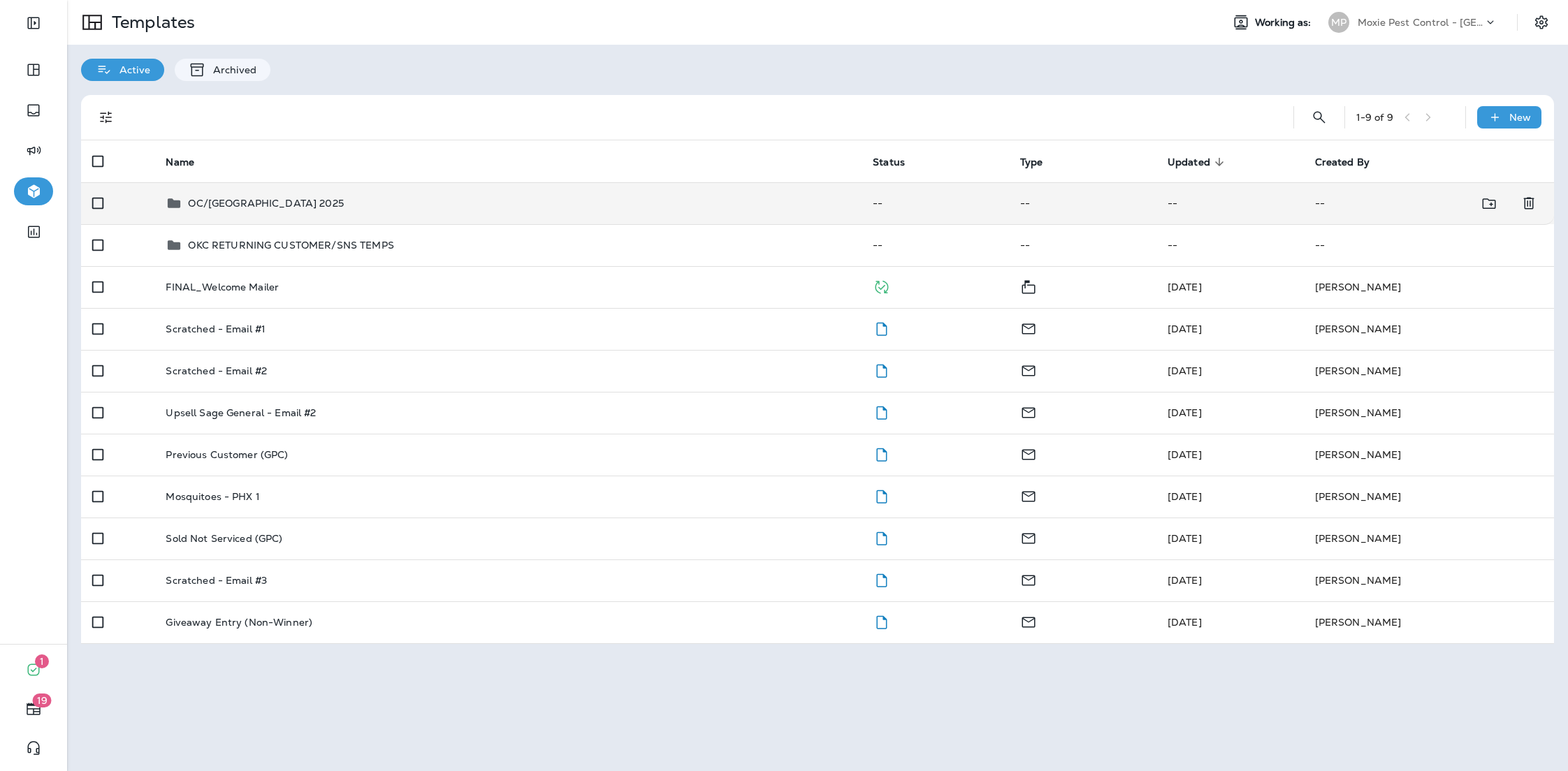
click at [408, 202] on div "OC/[GEOGRAPHIC_DATA] 2025" at bounding box center [508, 203] width 685 height 17
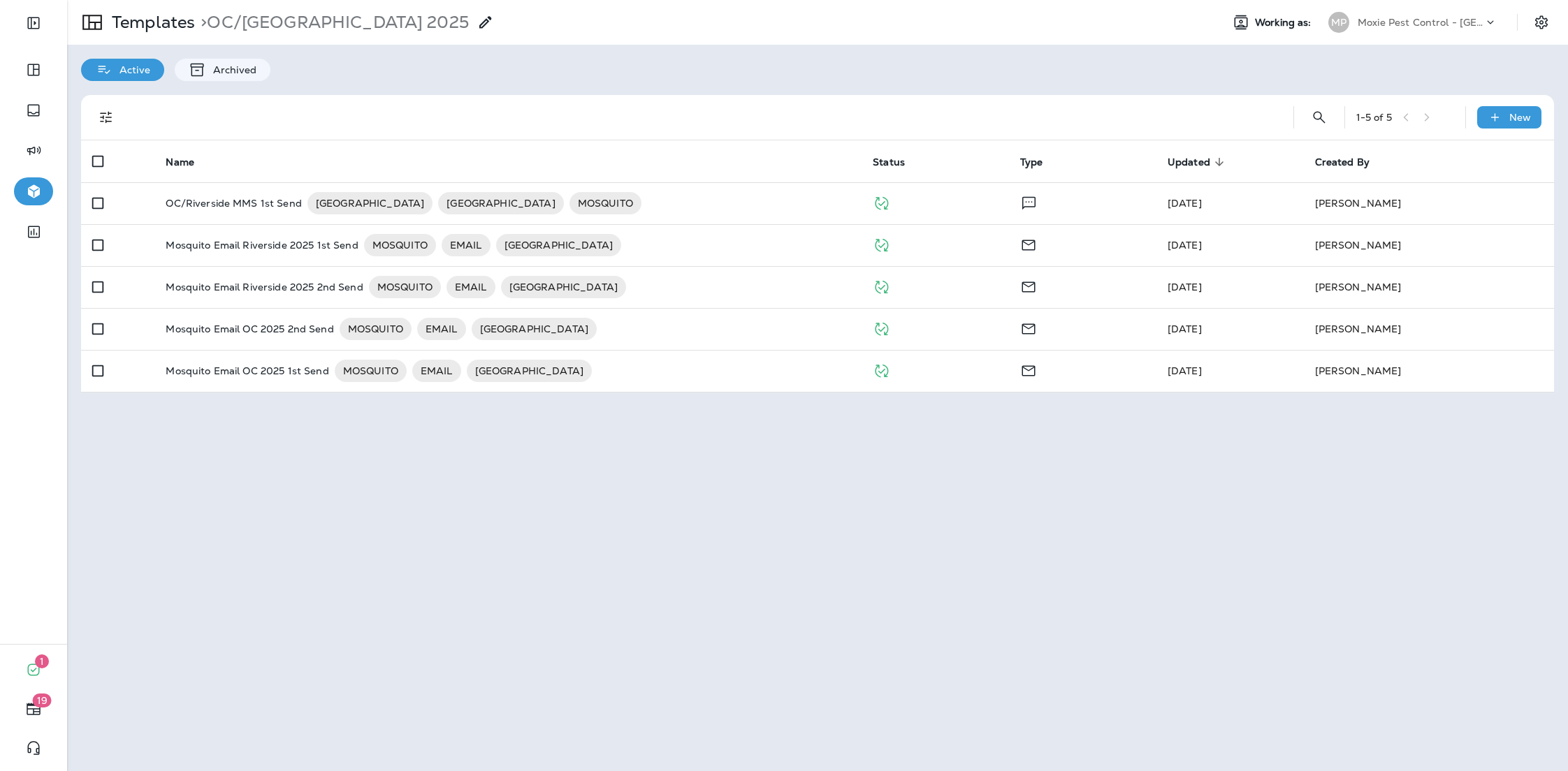
click at [1429, 26] on p "Moxie Pest Control - [GEOGRAPHIC_DATA]" at bounding box center [1420, 22] width 126 height 11
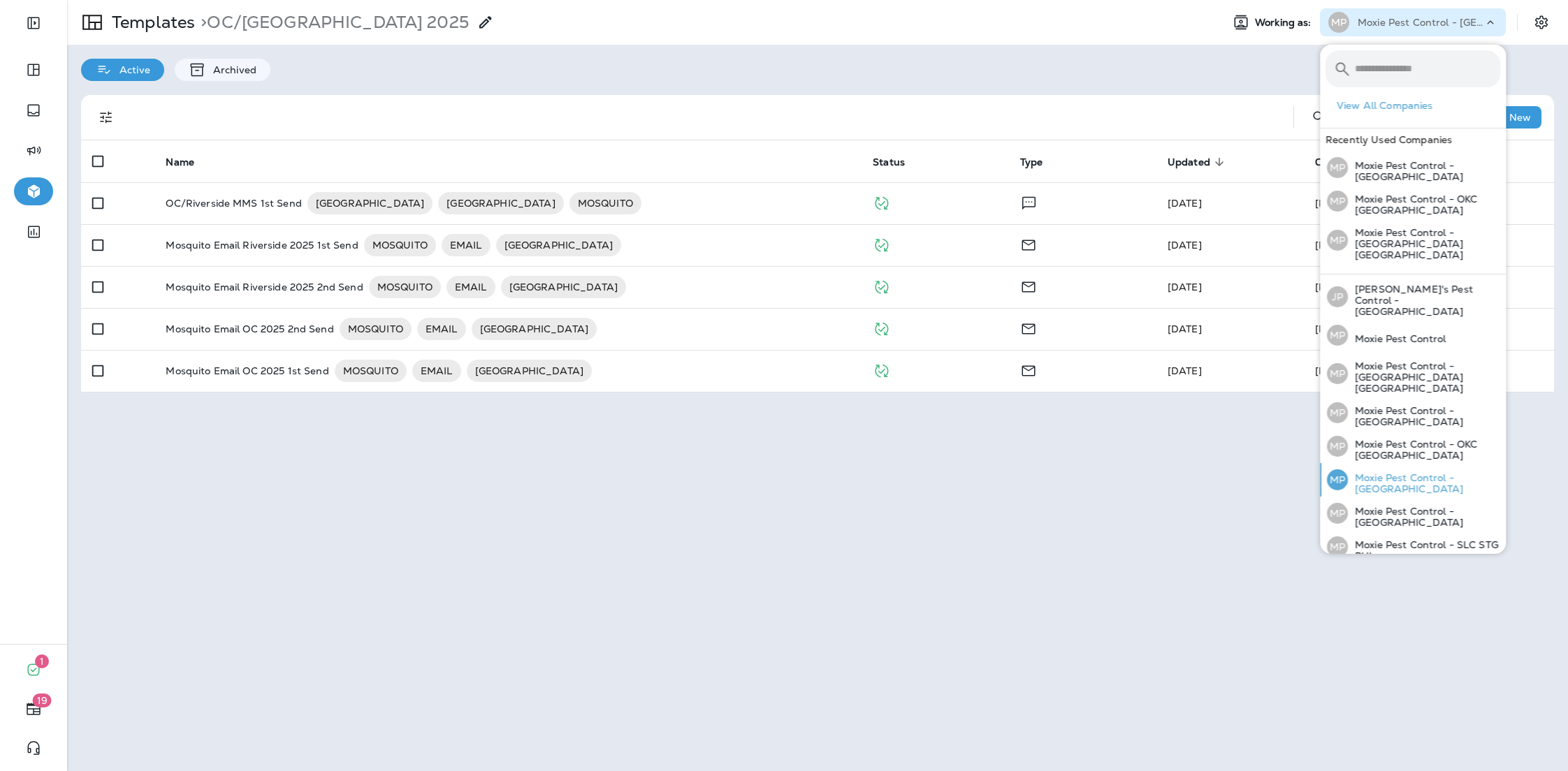
click at [1473, 473] on p "Moxie Pest Control - [GEOGRAPHIC_DATA]" at bounding box center [1424, 484] width 153 height 23
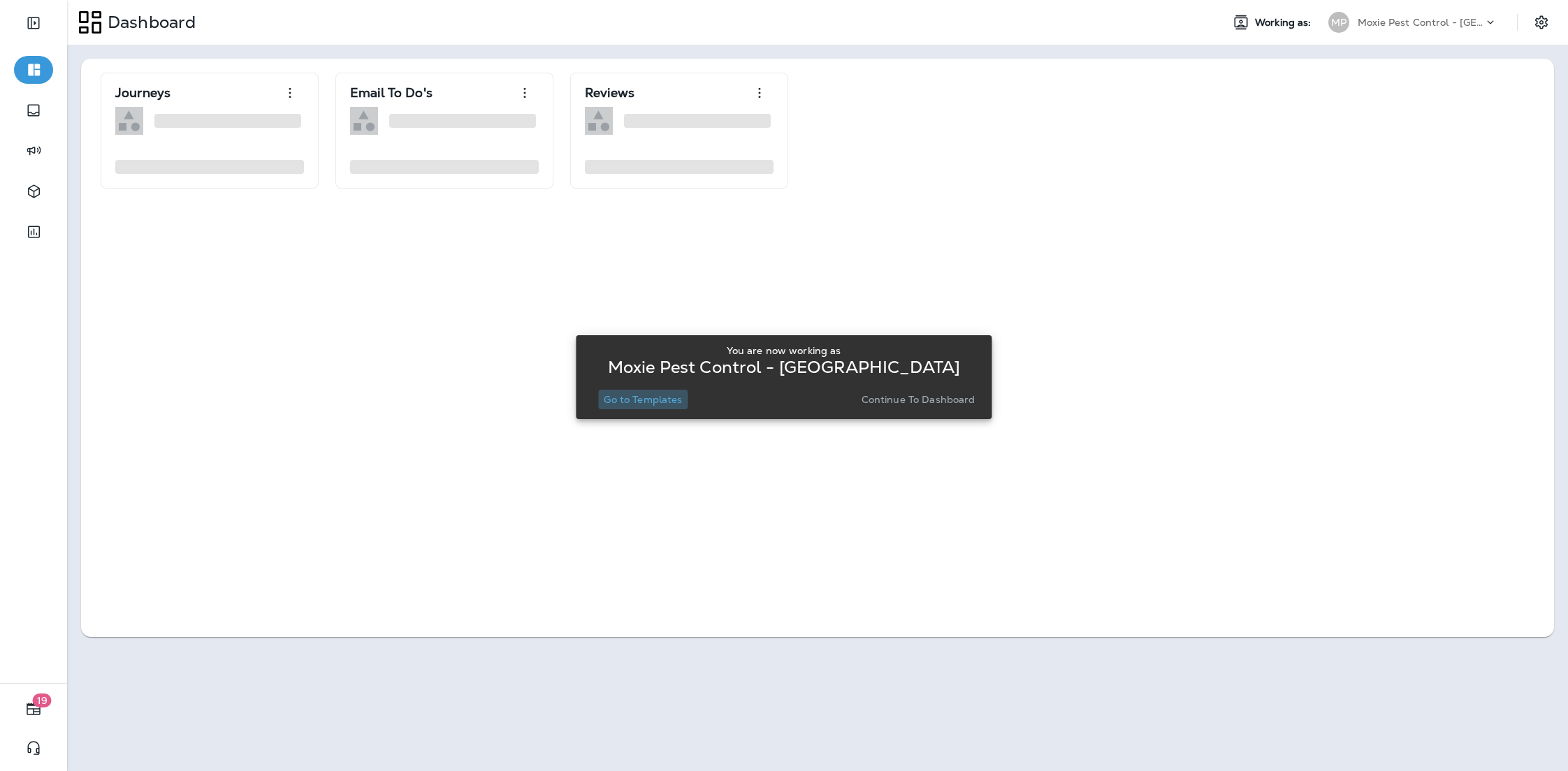
click at [616, 398] on p "Go to Templates" at bounding box center [642, 399] width 78 height 11
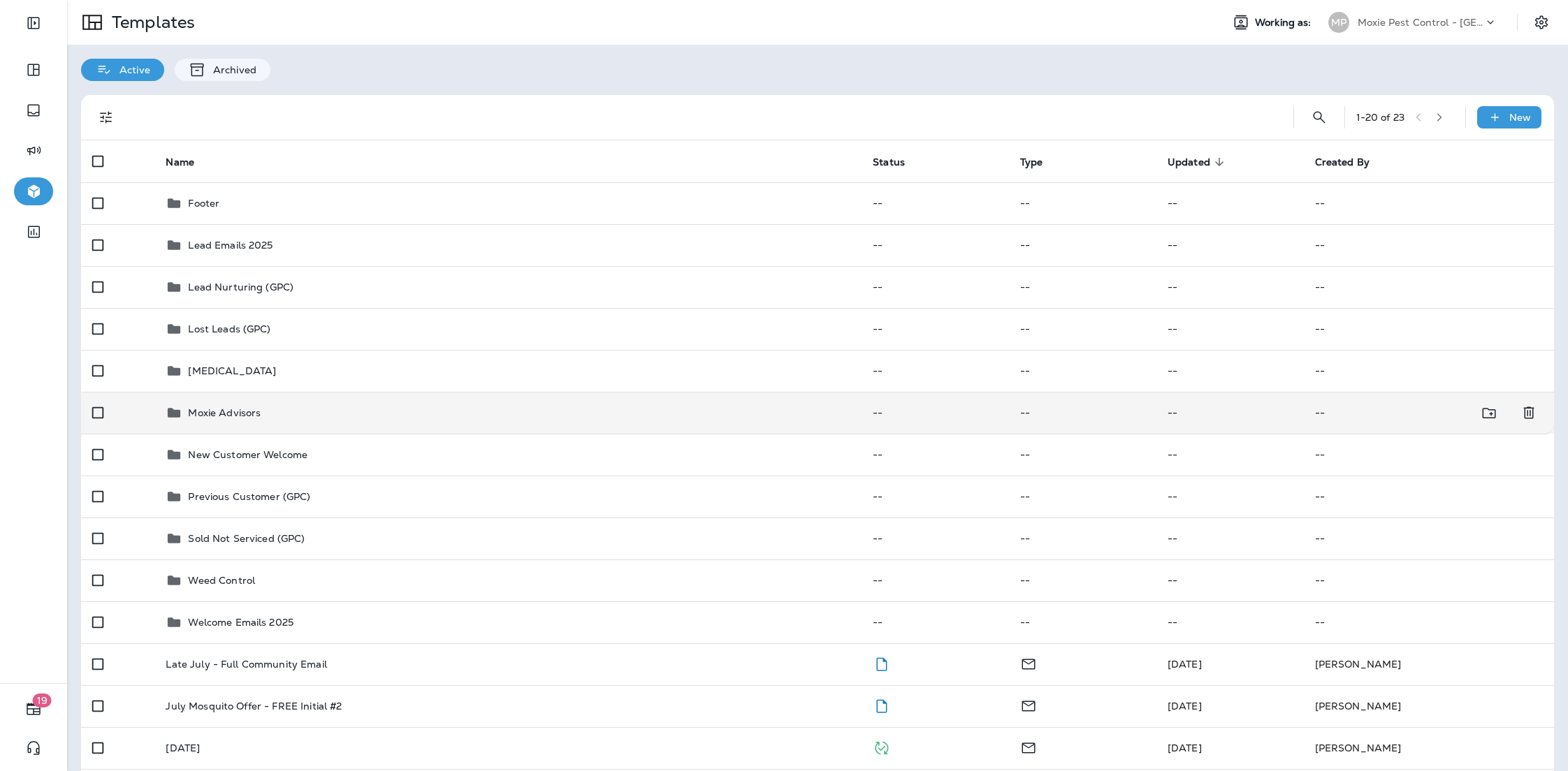
click at [345, 414] on div "Moxie Advisors" at bounding box center [508, 413] width 685 height 17
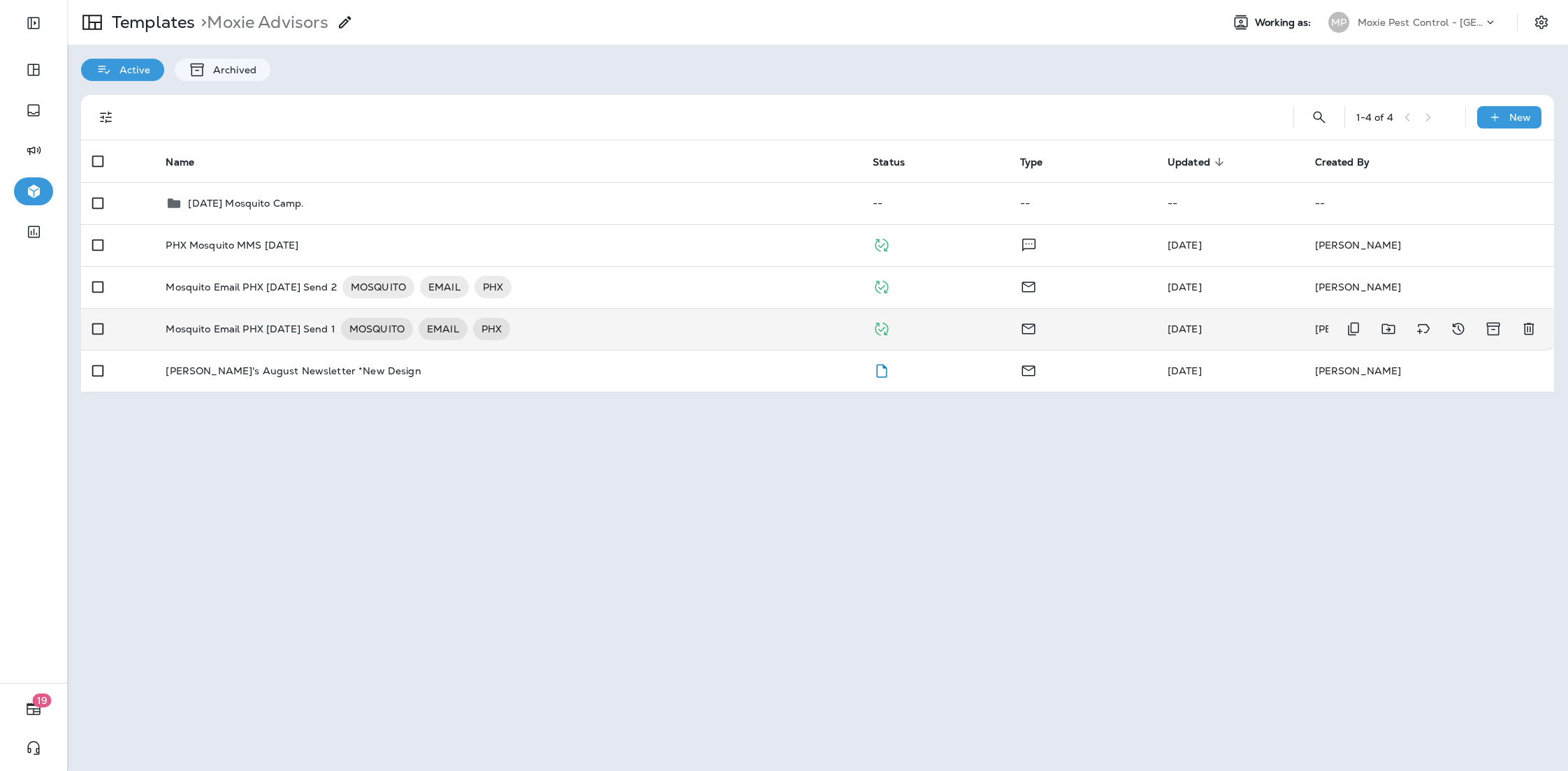
click at [732, 325] on div "Mosquito Email PHX [DATE] Send 1 MOSQUITO EMAIL PHX" at bounding box center [508, 329] width 685 height 23
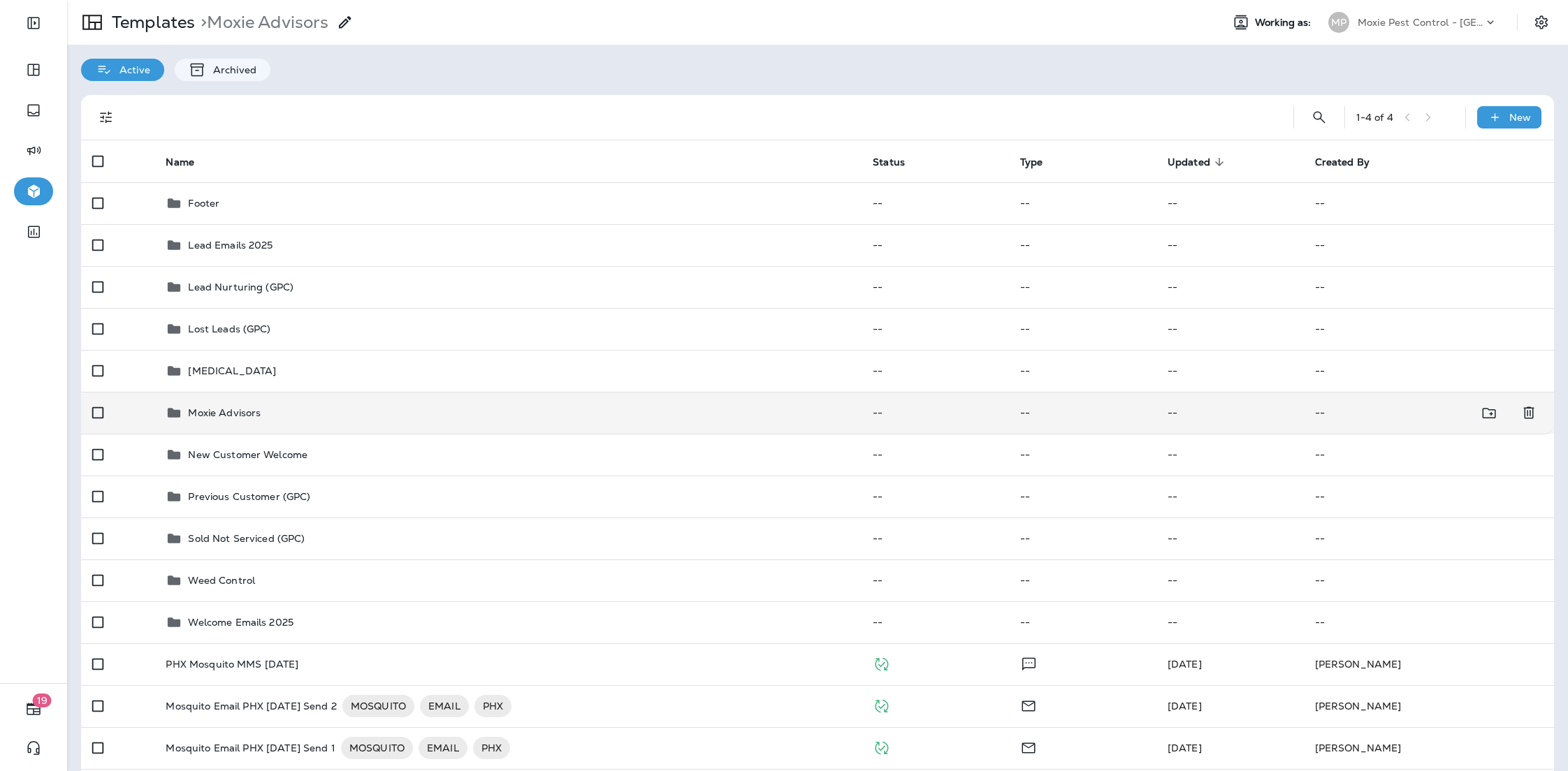
click at [436, 404] on div "Moxie Advisors" at bounding box center [508, 413] width 685 height 17
click at [438, 404] on div "Moxie Advisors" at bounding box center [508, 413] width 685 height 17
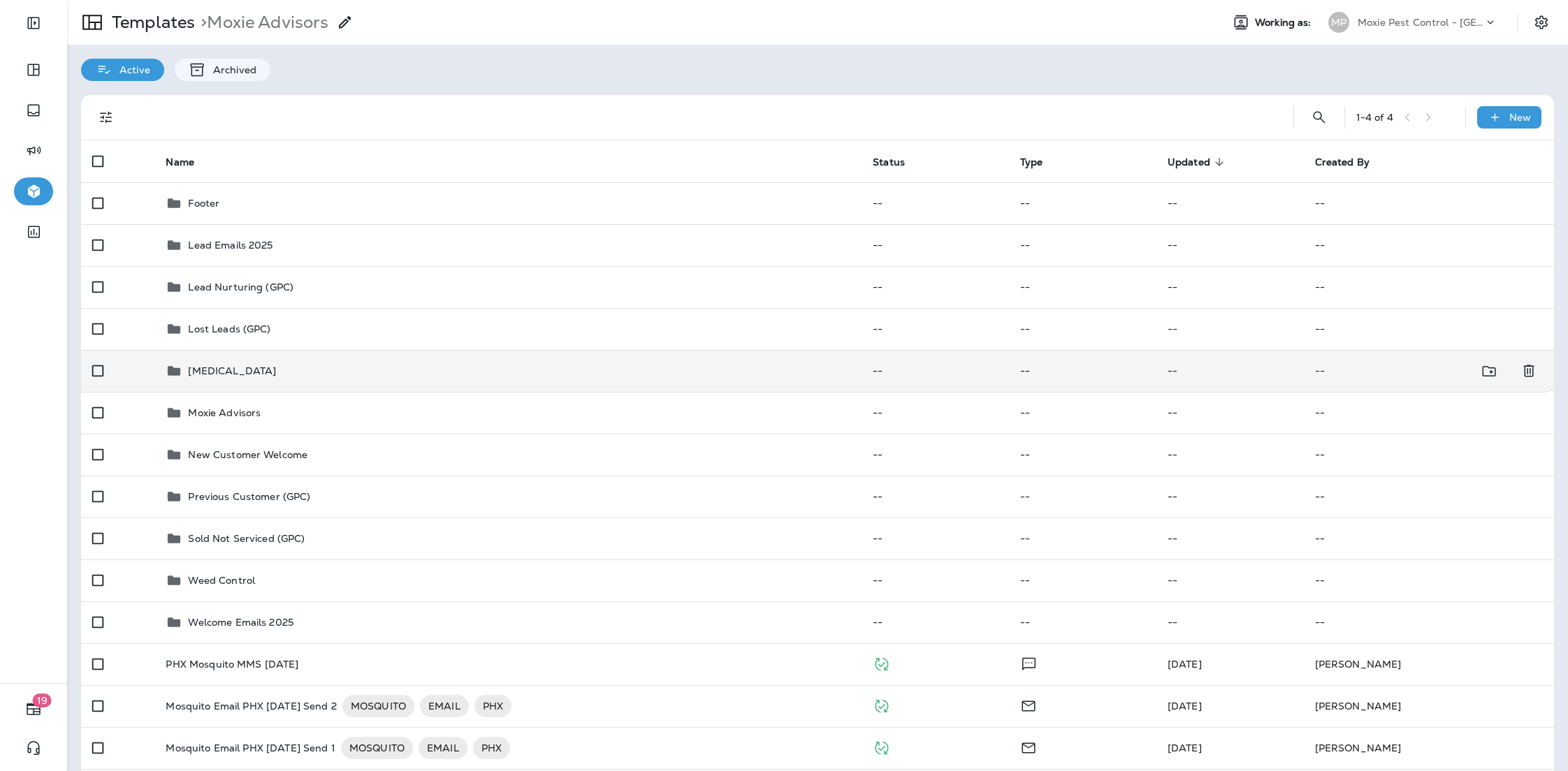
click at [227, 367] on p "[MEDICAL_DATA]" at bounding box center [232, 371] width 88 height 11
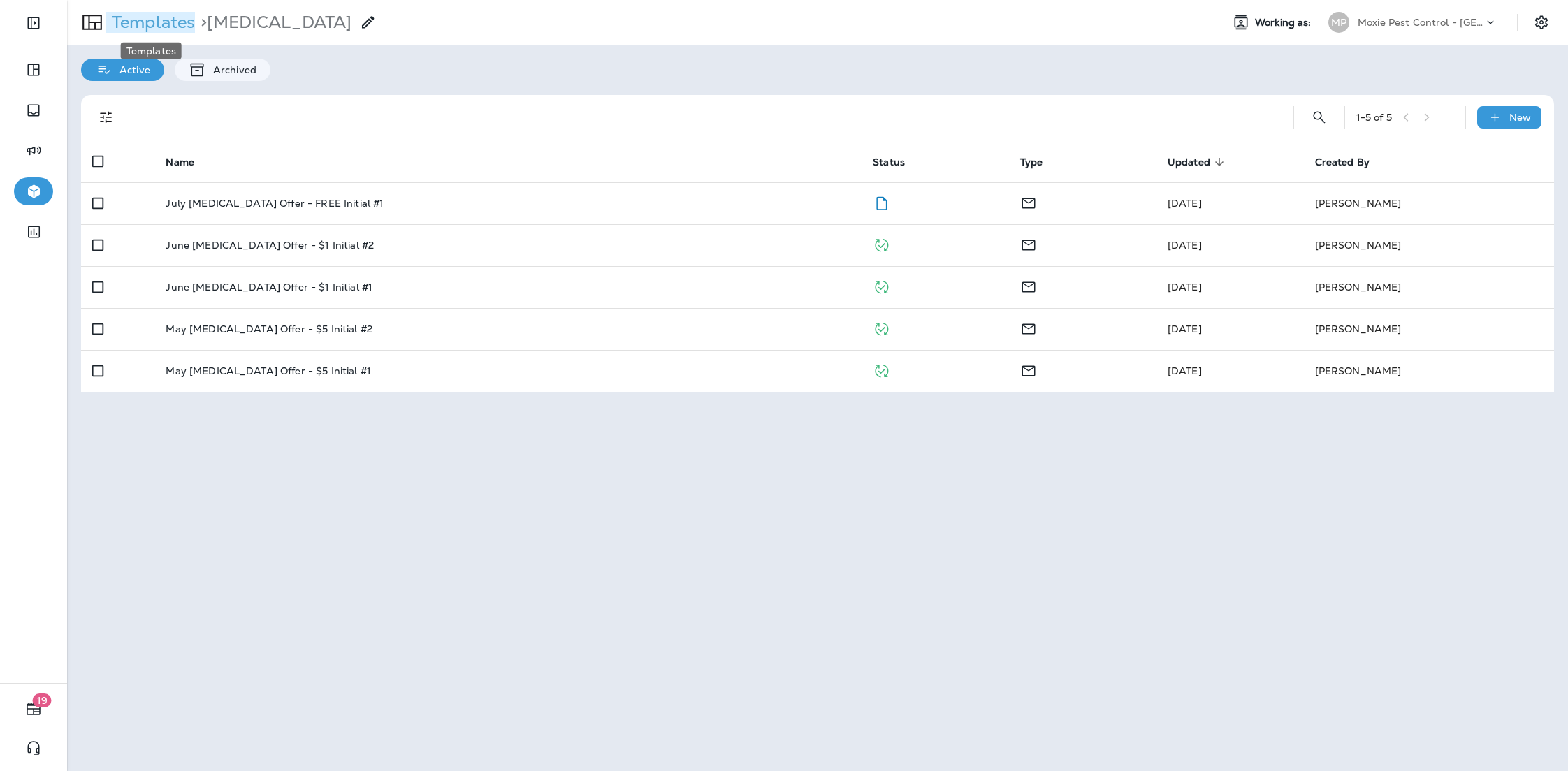
click at [169, 21] on p "Templates" at bounding box center [150, 22] width 88 height 21
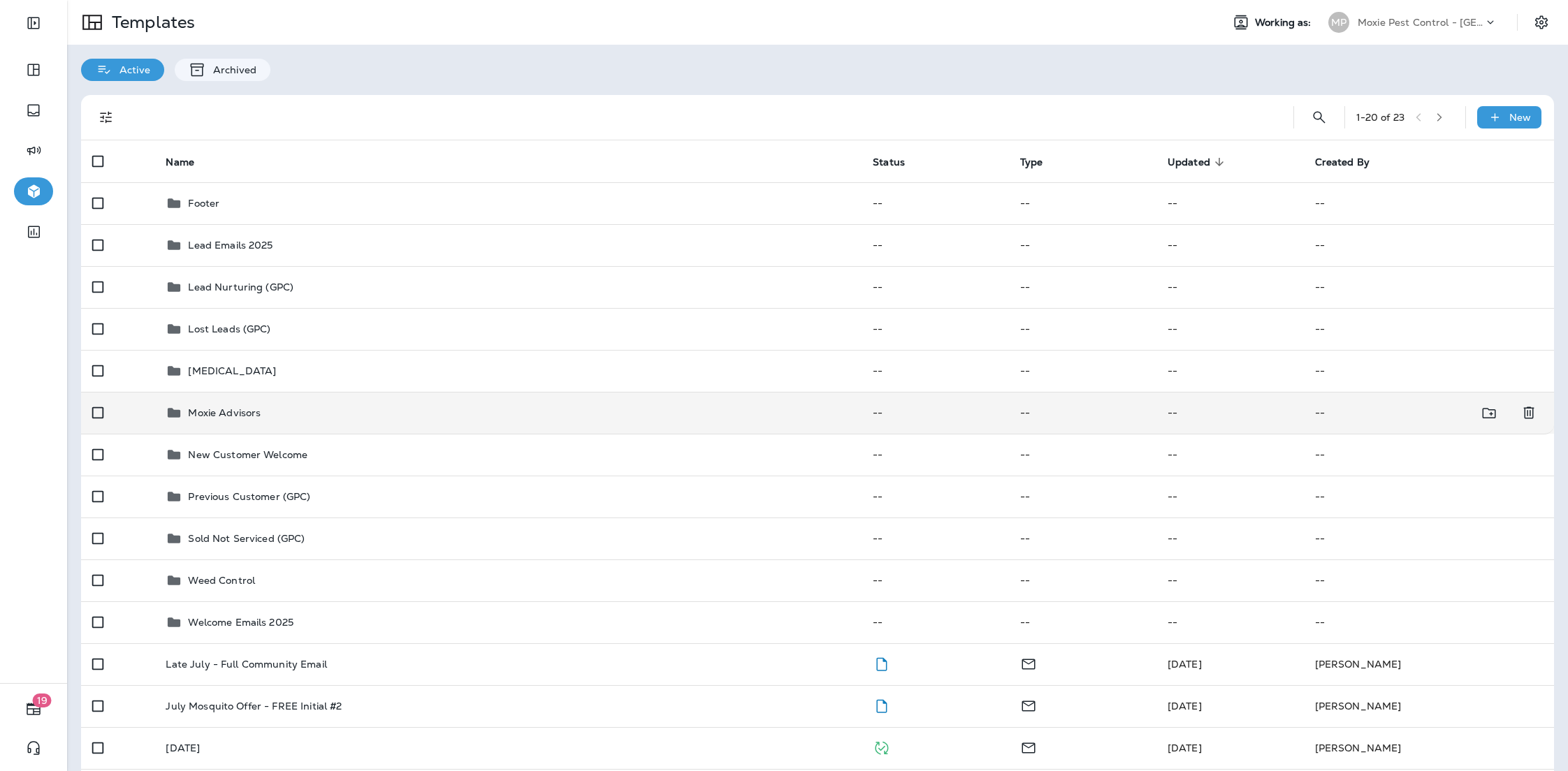
click at [313, 409] on div "Moxie Advisors" at bounding box center [508, 413] width 685 height 17
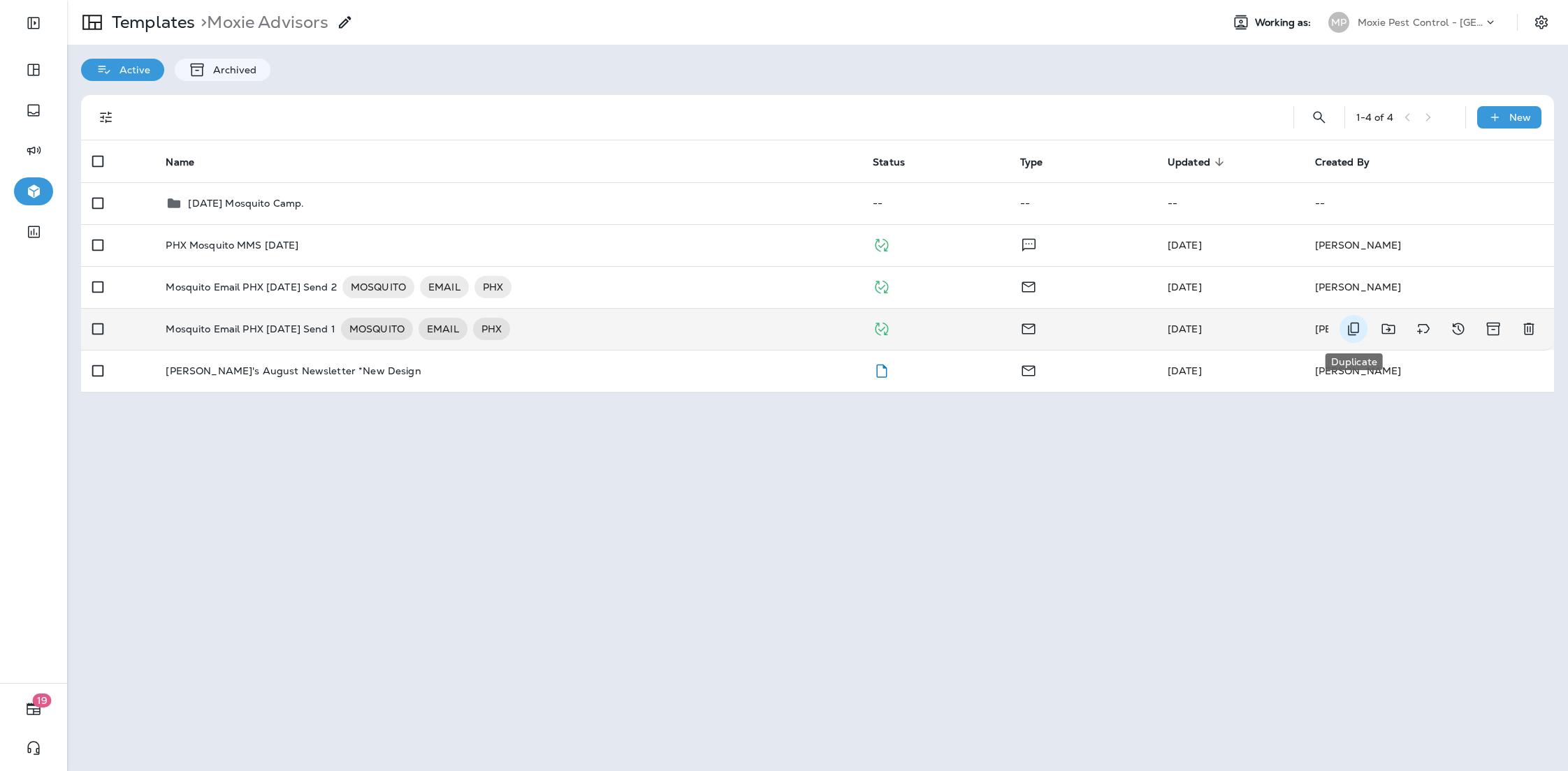
click at [1351, 332] on icon "Duplicate" at bounding box center [1353, 329] width 11 height 13
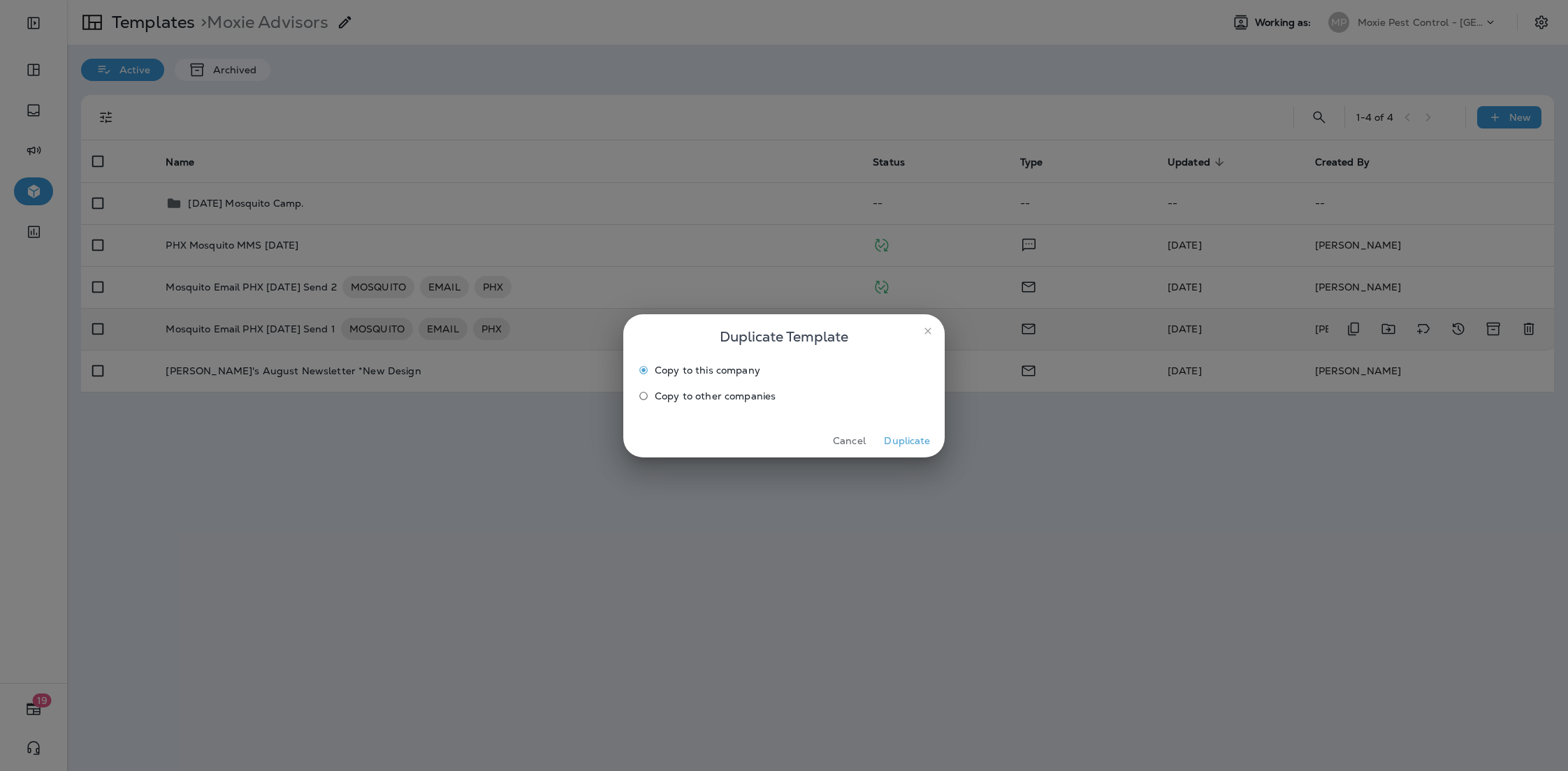
click at [747, 391] on span "Copy to other companies" at bounding box center [714, 396] width 120 height 11
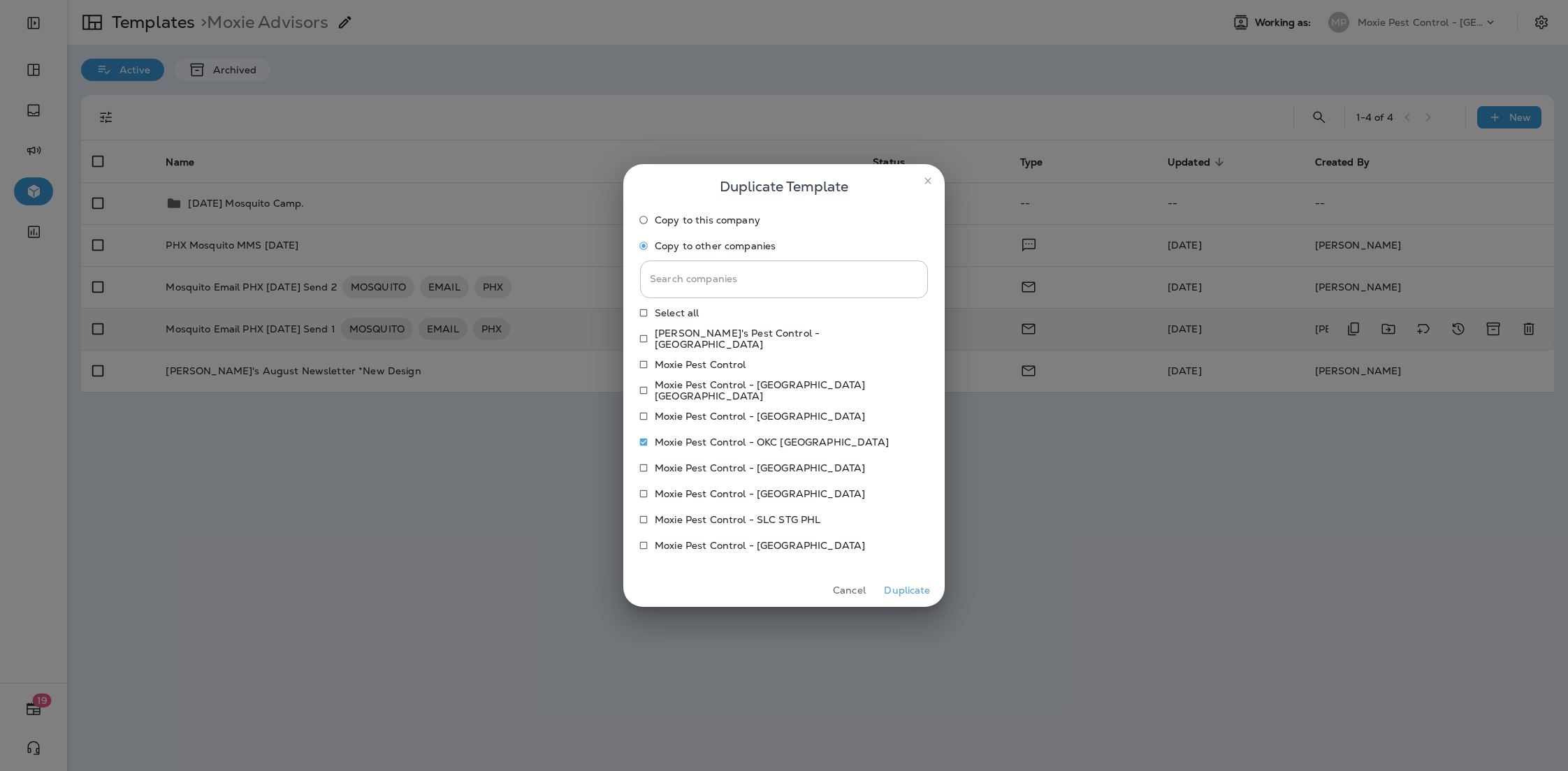
click at [902, 595] on button "Duplicate" at bounding box center [907, 591] width 52 height 22
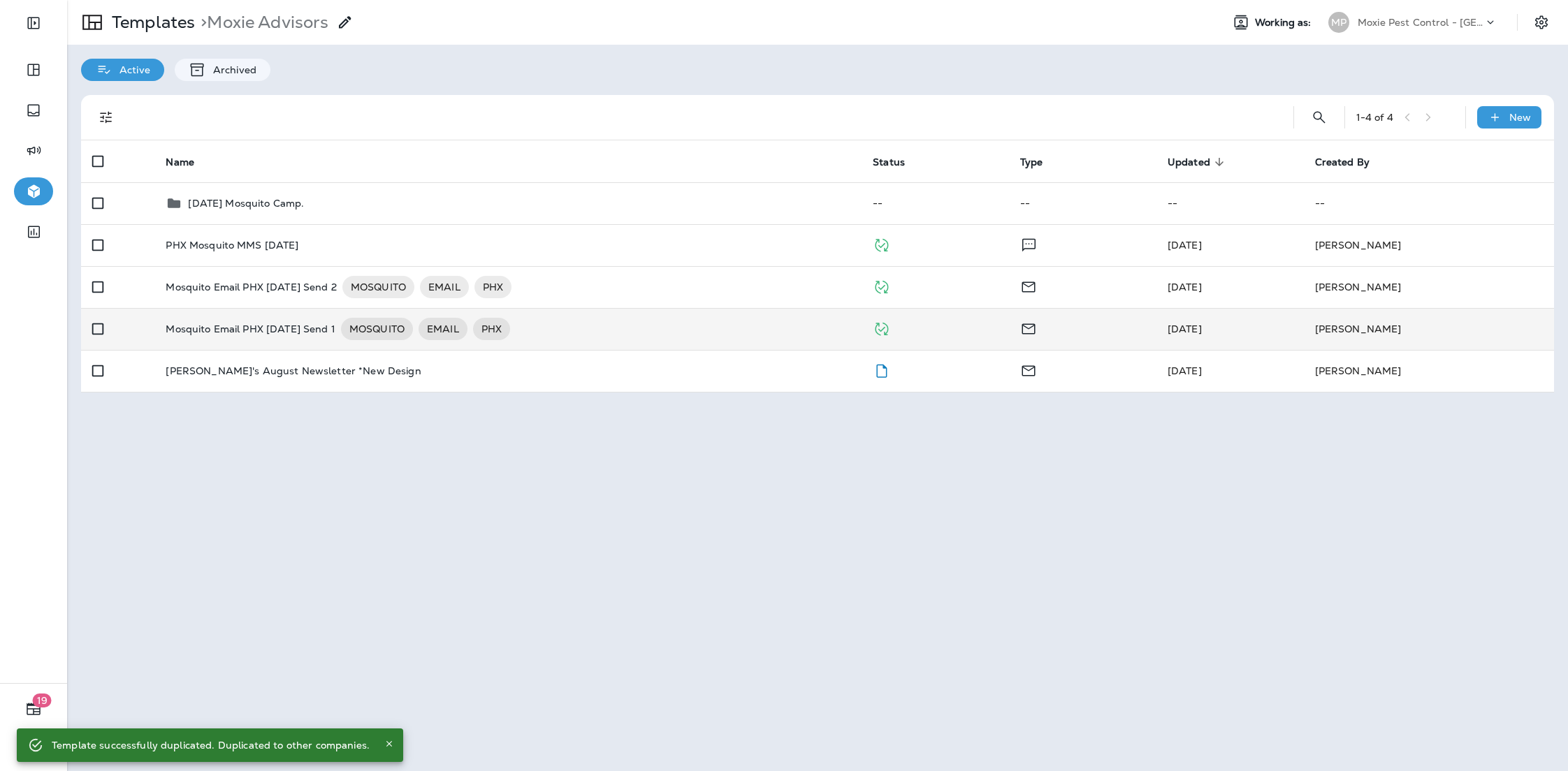
drag, startPoint x: 1389, startPoint y: 26, endPoint x: 1389, endPoint y: 35, distance: 9.0
click at [1389, 26] on p "Moxie Pest Control - [GEOGRAPHIC_DATA]" at bounding box center [1420, 22] width 126 height 11
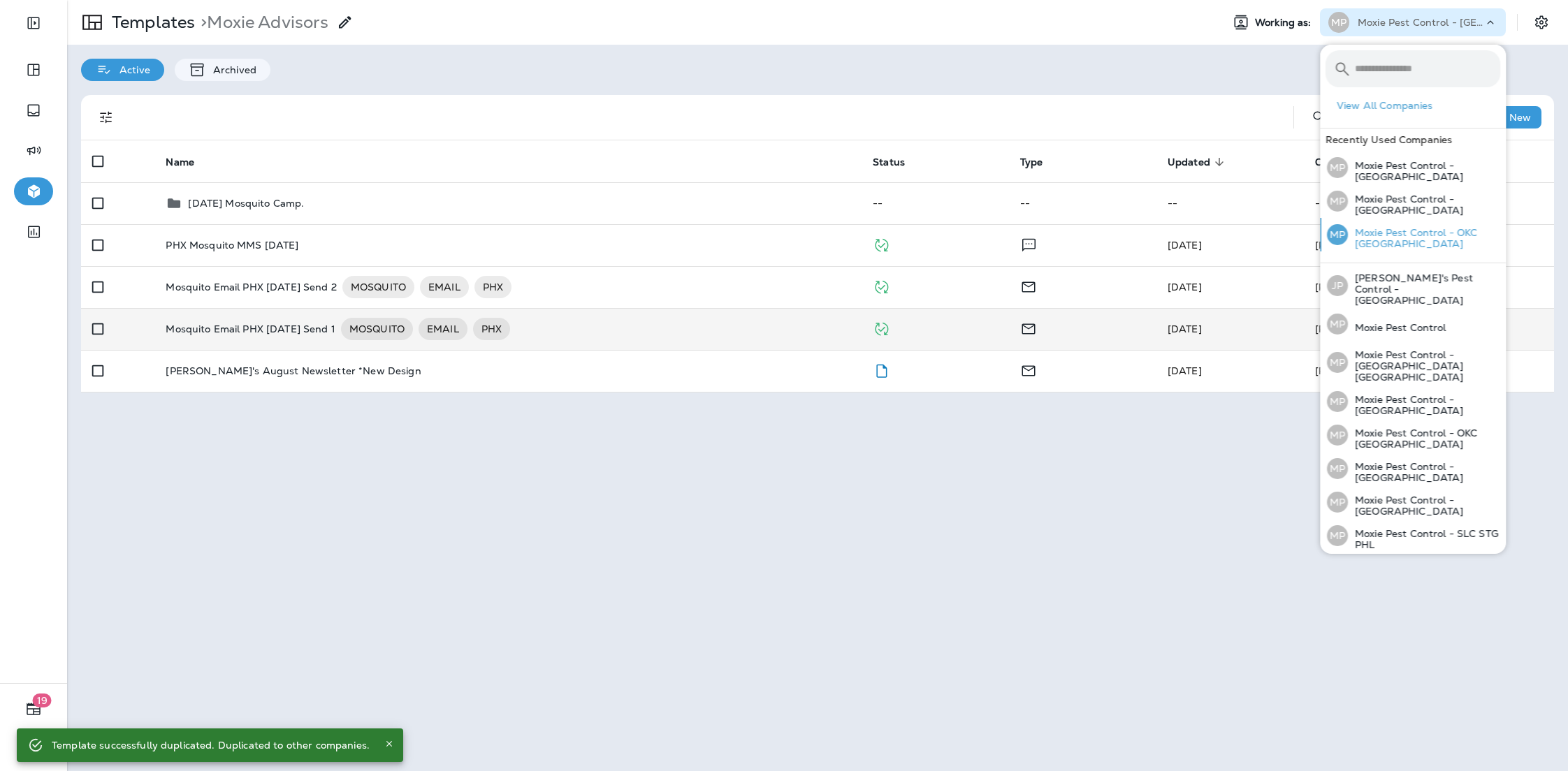
click at [1422, 228] on p "Moxie Pest Control - OKC [GEOGRAPHIC_DATA]" at bounding box center [1424, 238] width 153 height 23
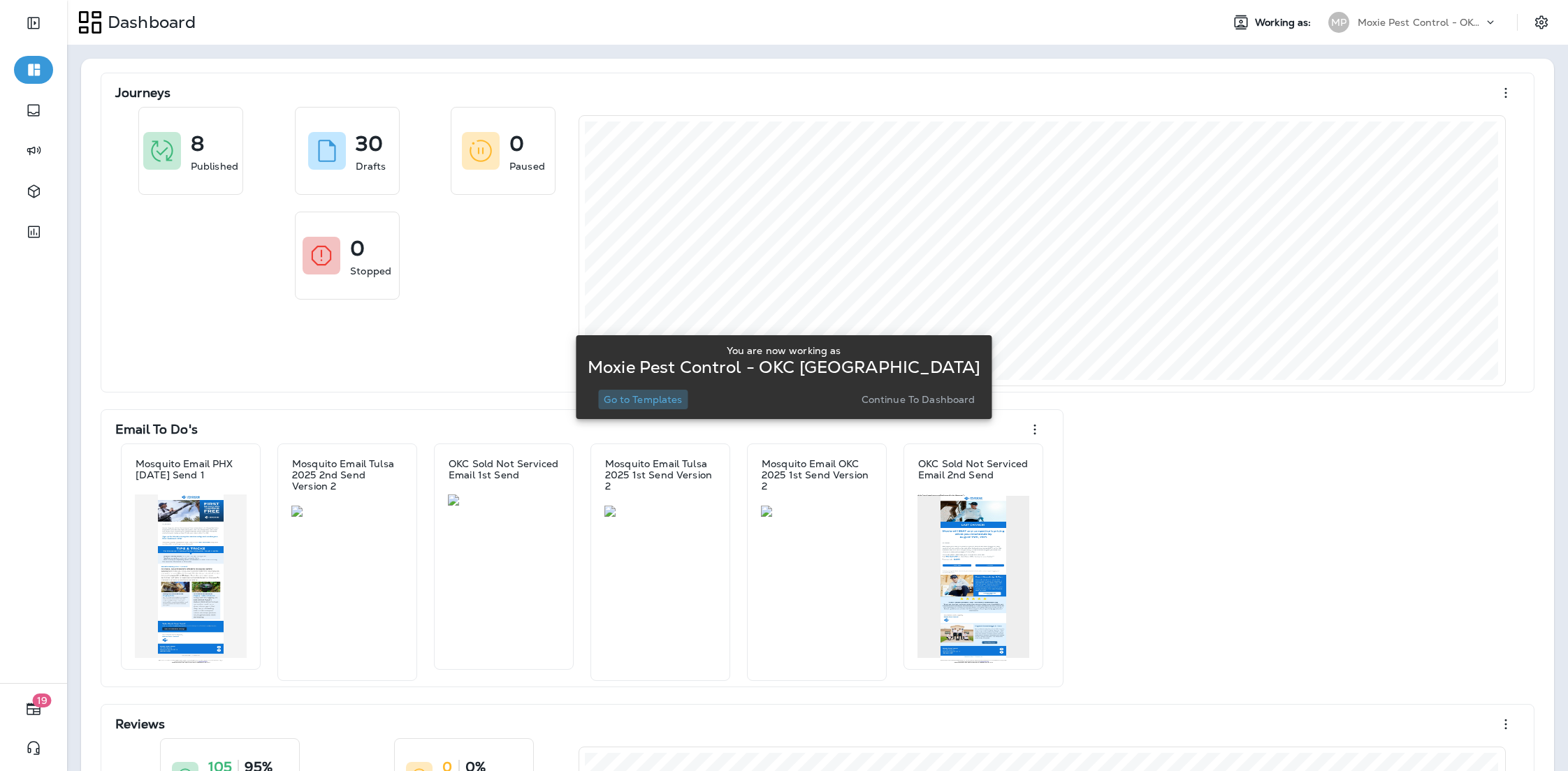
click at [653, 406] on button "Go to Templates" at bounding box center [643, 399] width 89 height 19
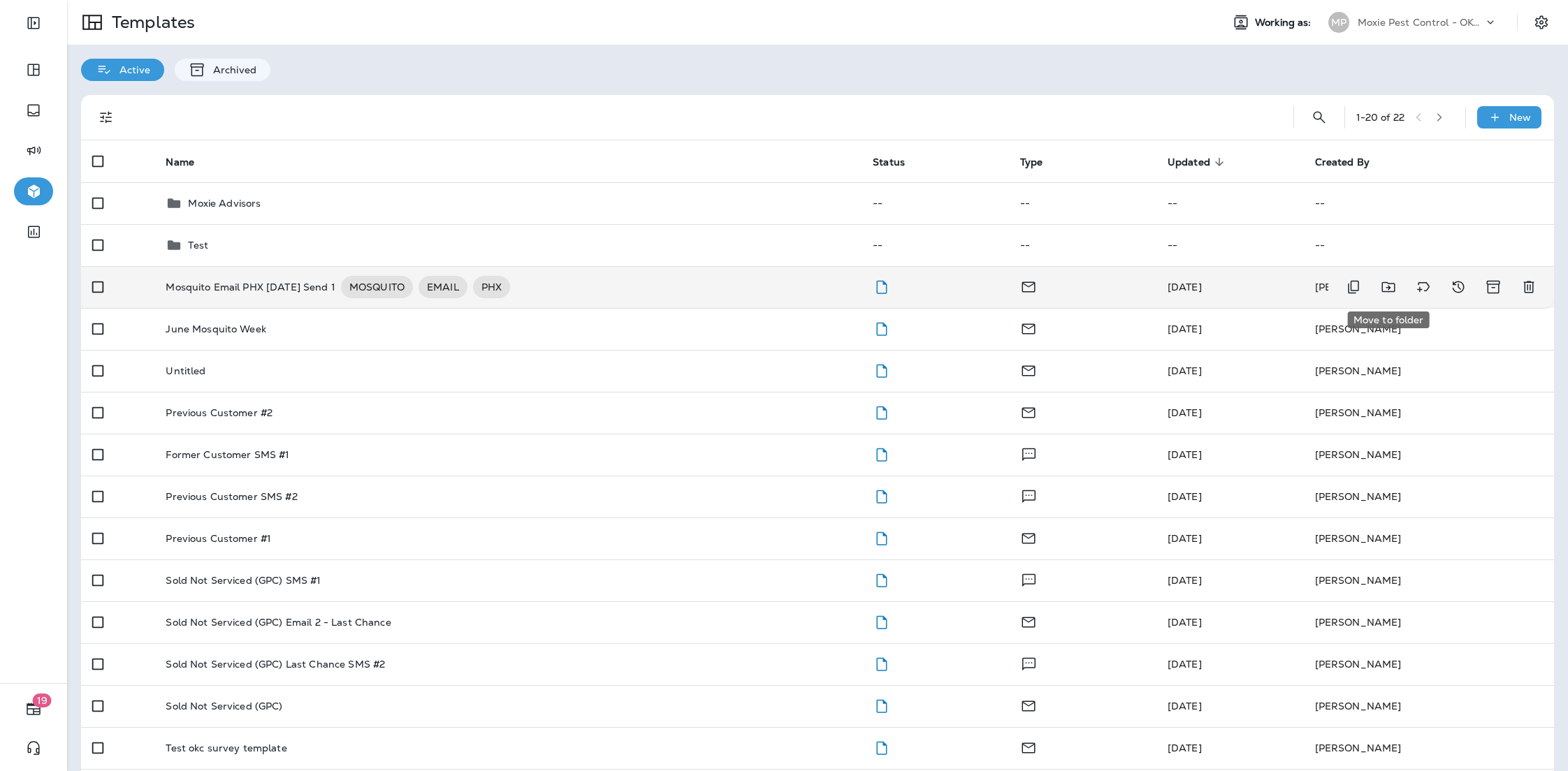
click at [1381, 290] on icon "Move to folder" at bounding box center [1389, 287] width 17 height 17
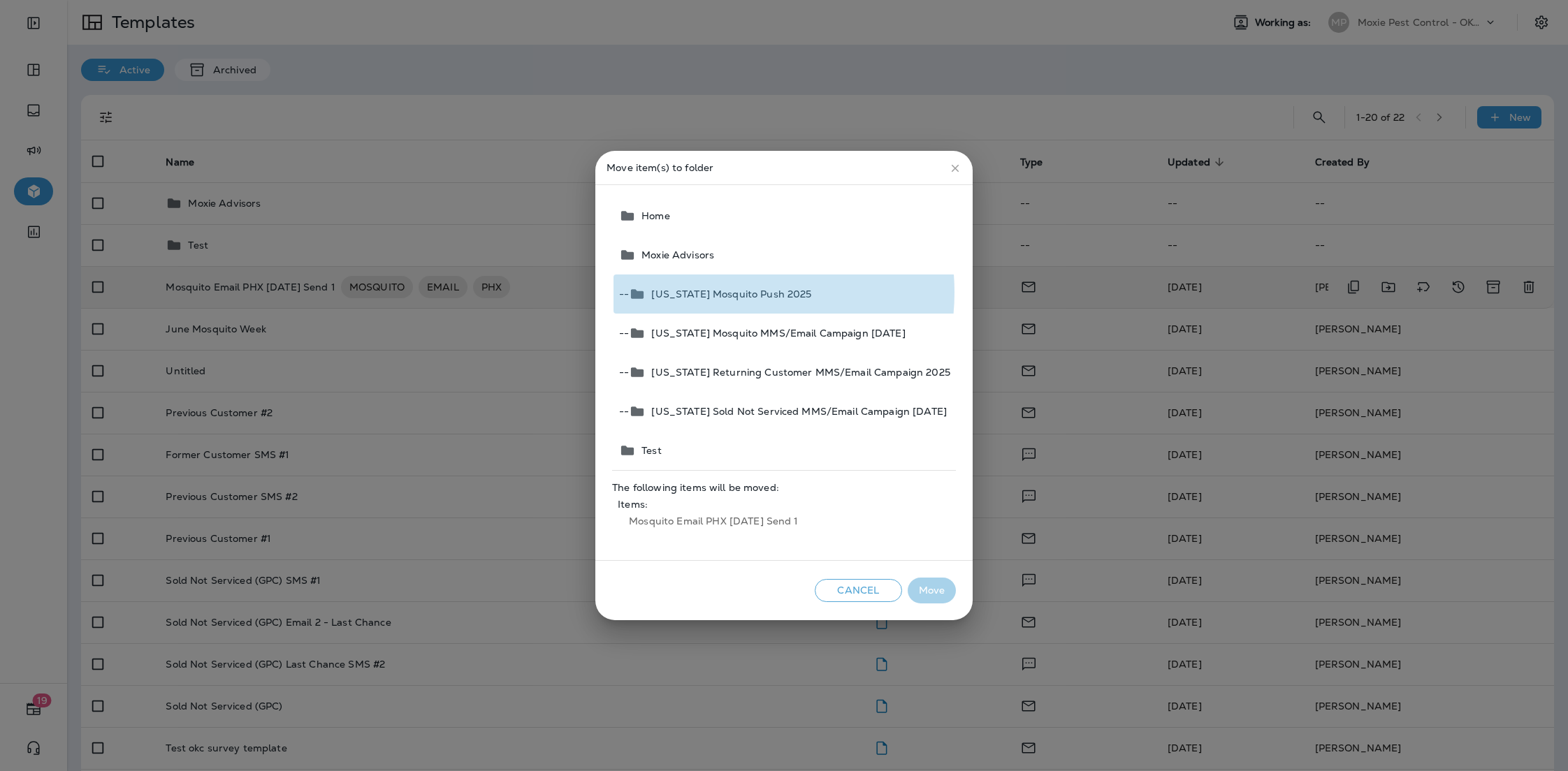
click at [722, 292] on span "[US_STATE] Mosquito Push 2025" at bounding box center [728, 293] width 166 height 11
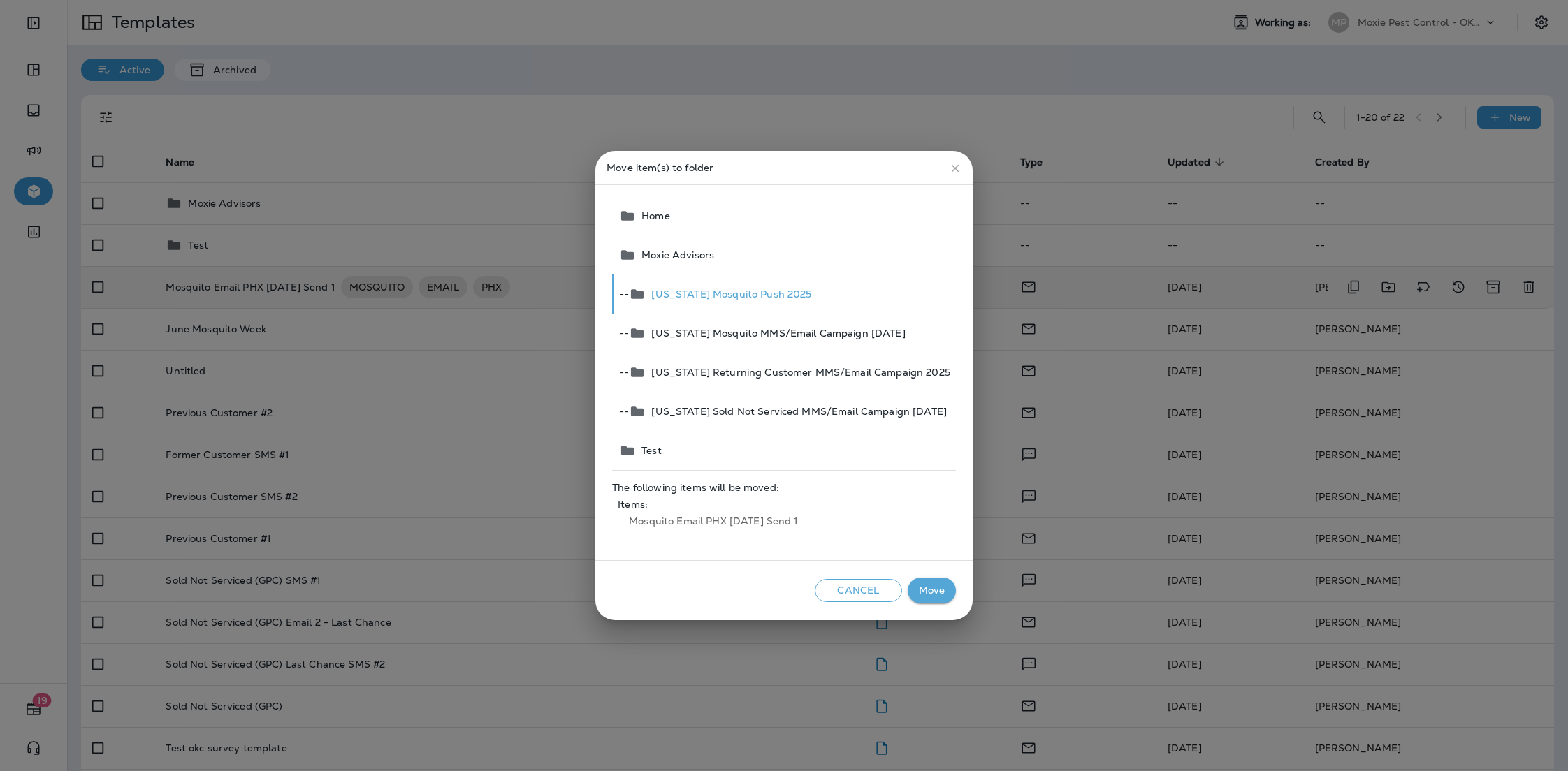
click at [936, 592] on button "Move" at bounding box center [931, 591] width 48 height 26
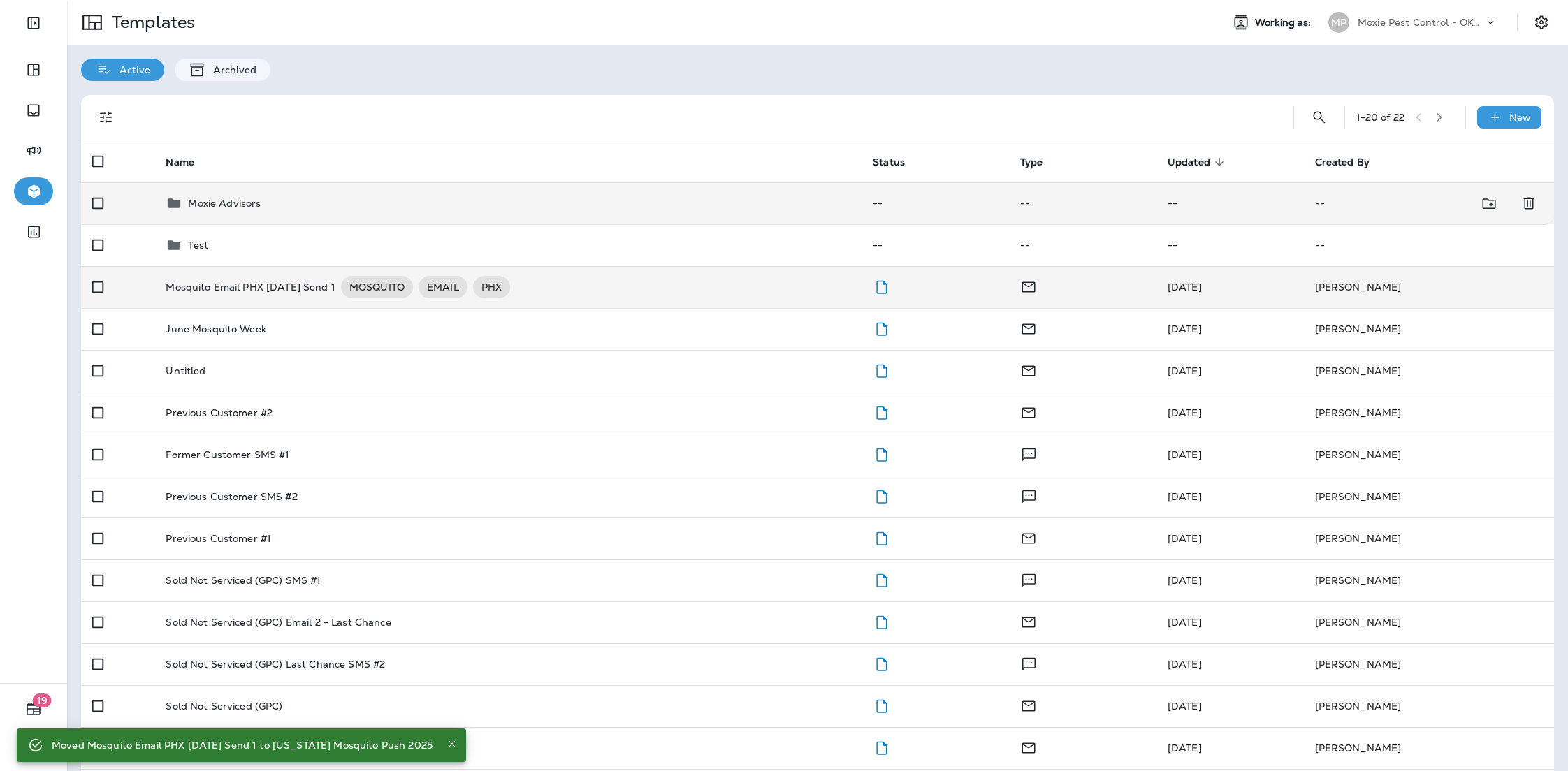
click at [223, 204] on p "Moxie Advisors" at bounding box center [224, 203] width 72 height 11
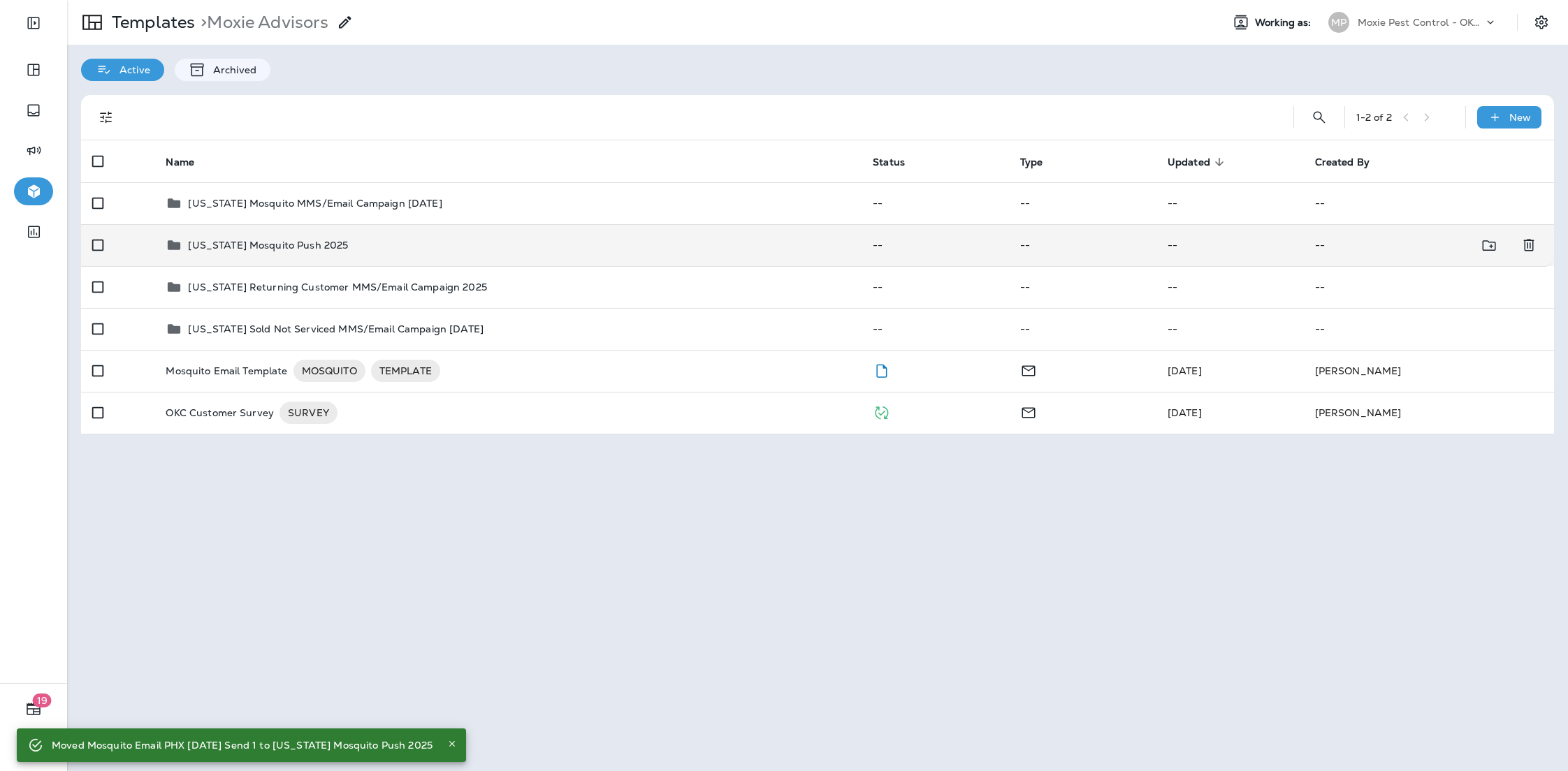
click at [304, 247] on p "[US_STATE] Mosquito Push 2025" at bounding box center [268, 244] width 160 height 11
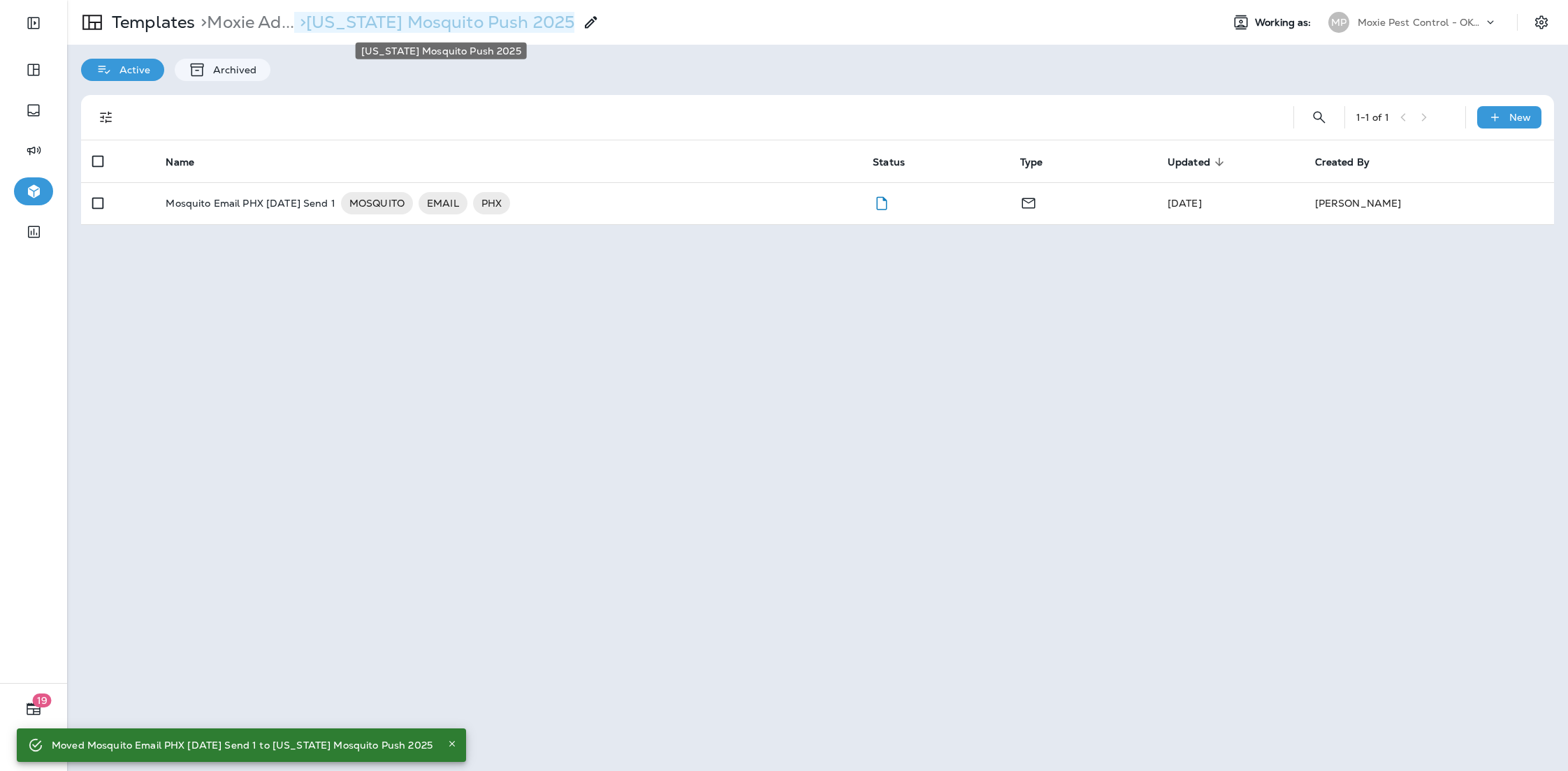
click at [350, 22] on p "> [US_STATE] Mosquito Push 2025" at bounding box center [434, 22] width 281 height 21
click at [591, 19] on use at bounding box center [591, 22] width 12 height 12
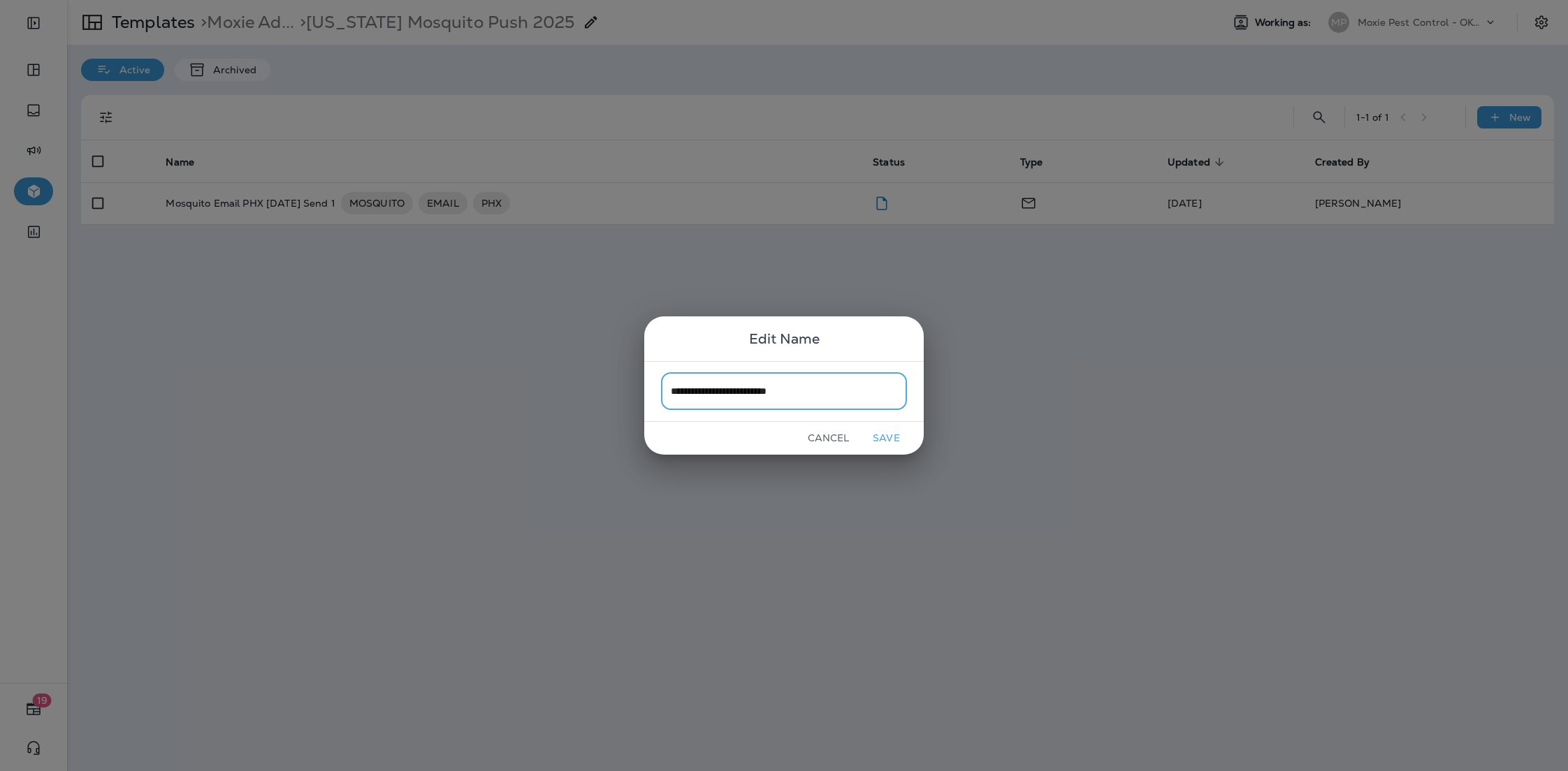
click at [684, 390] on input "**********" at bounding box center [784, 392] width 246 height 37
type input "**********"
click at [897, 443] on button "Save" at bounding box center [886, 438] width 52 height 22
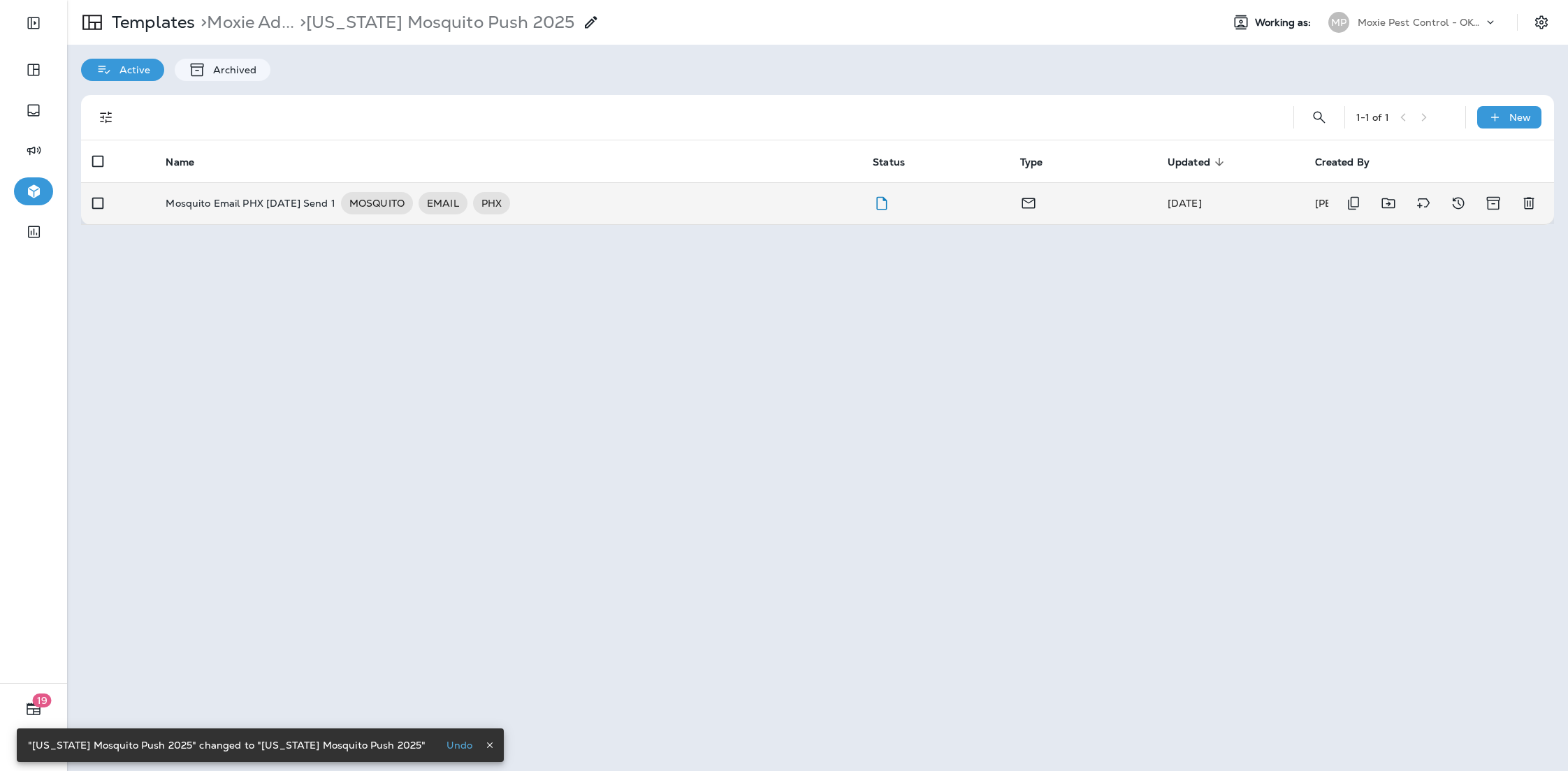
click at [317, 194] on p "Mosquito Email PHX [DATE] Send 1" at bounding box center [250, 203] width 169 height 23
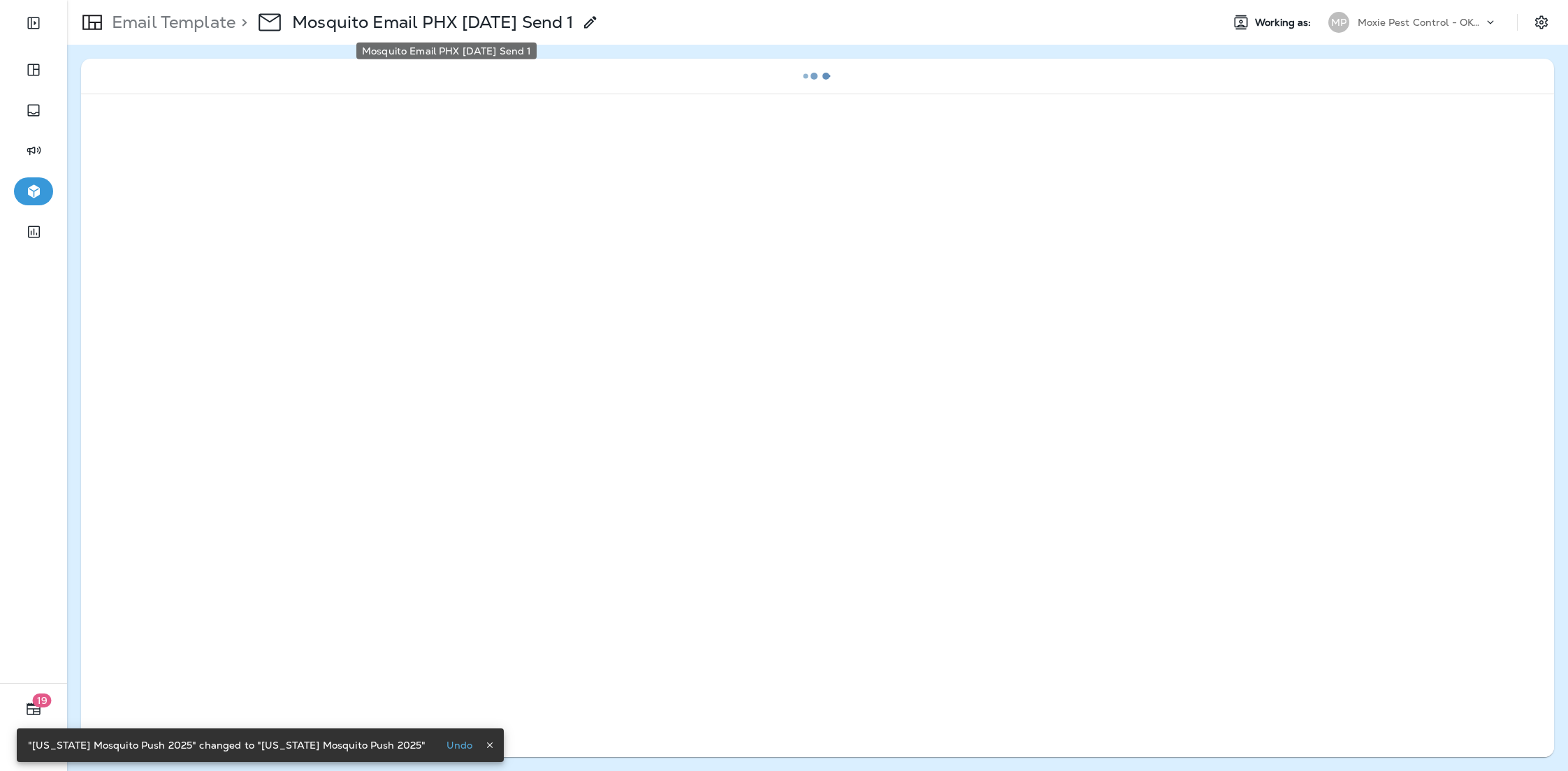
click at [423, 23] on p "Mosquito Email PHX [DATE] Send 1" at bounding box center [432, 22] width 281 height 21
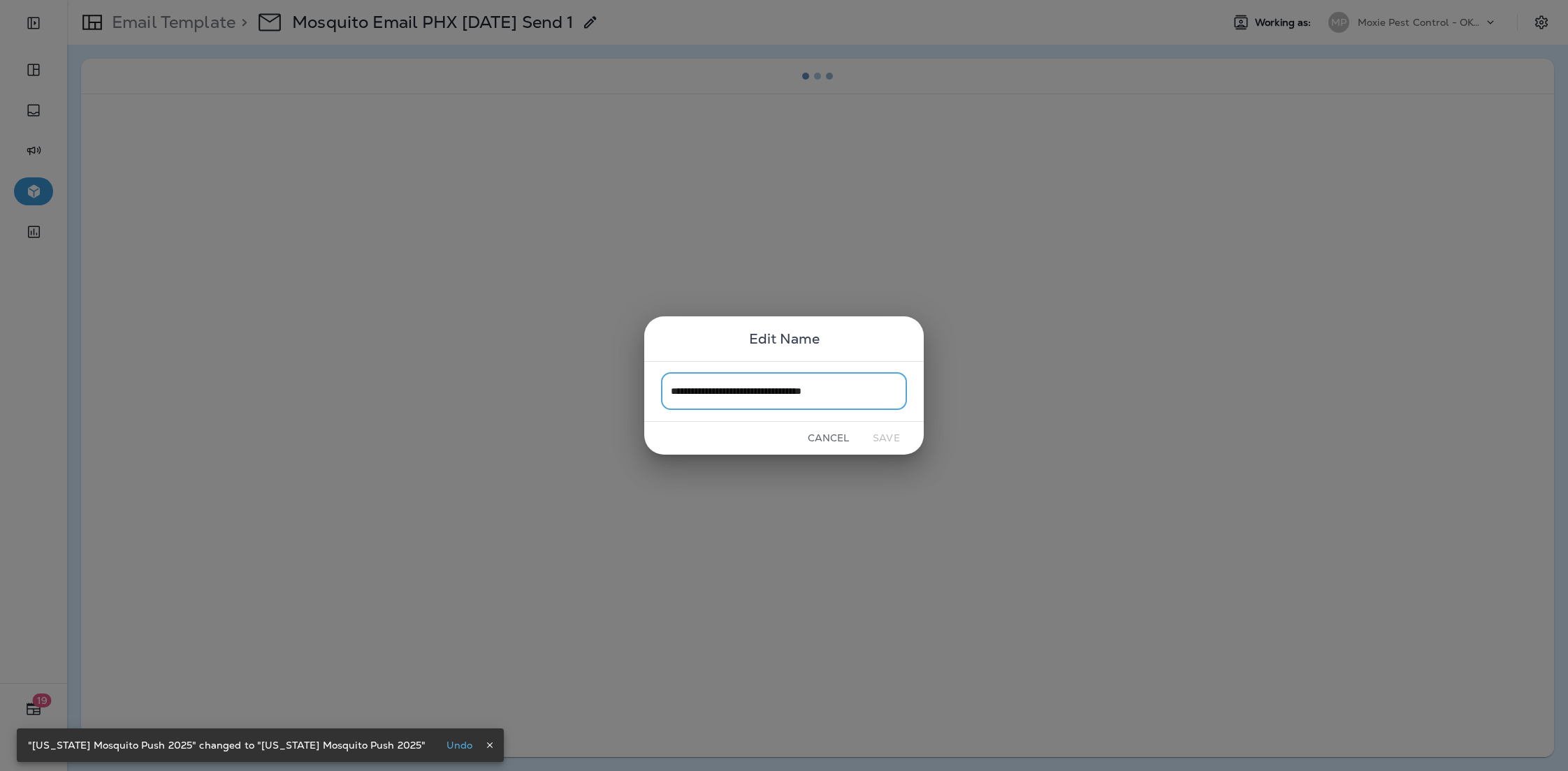
click at [747, 395] on input "**********" at bounding box center [784, 392] width 246 height 37
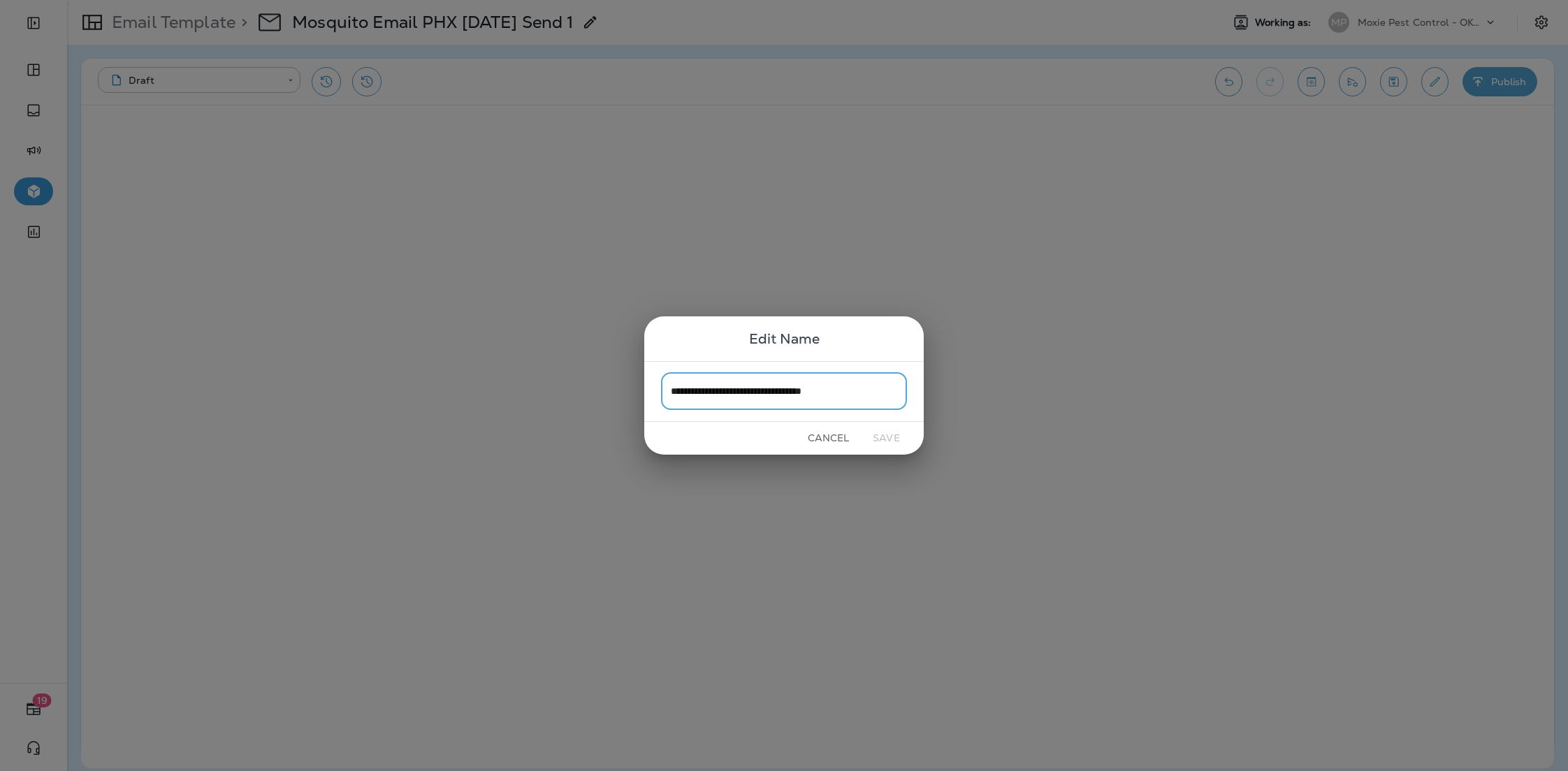
drag, startPoint x: 768, startPoint y: 394, endPoint x: 745, endPoint y: 393, distance: 23.0
click at [745, 393] on input "**********" at bounding box center [784, 392] width 246 height 37
type input "**********"
click at [890, 437] on button "Save" at bounding box center [886, 438] width 52 height 22
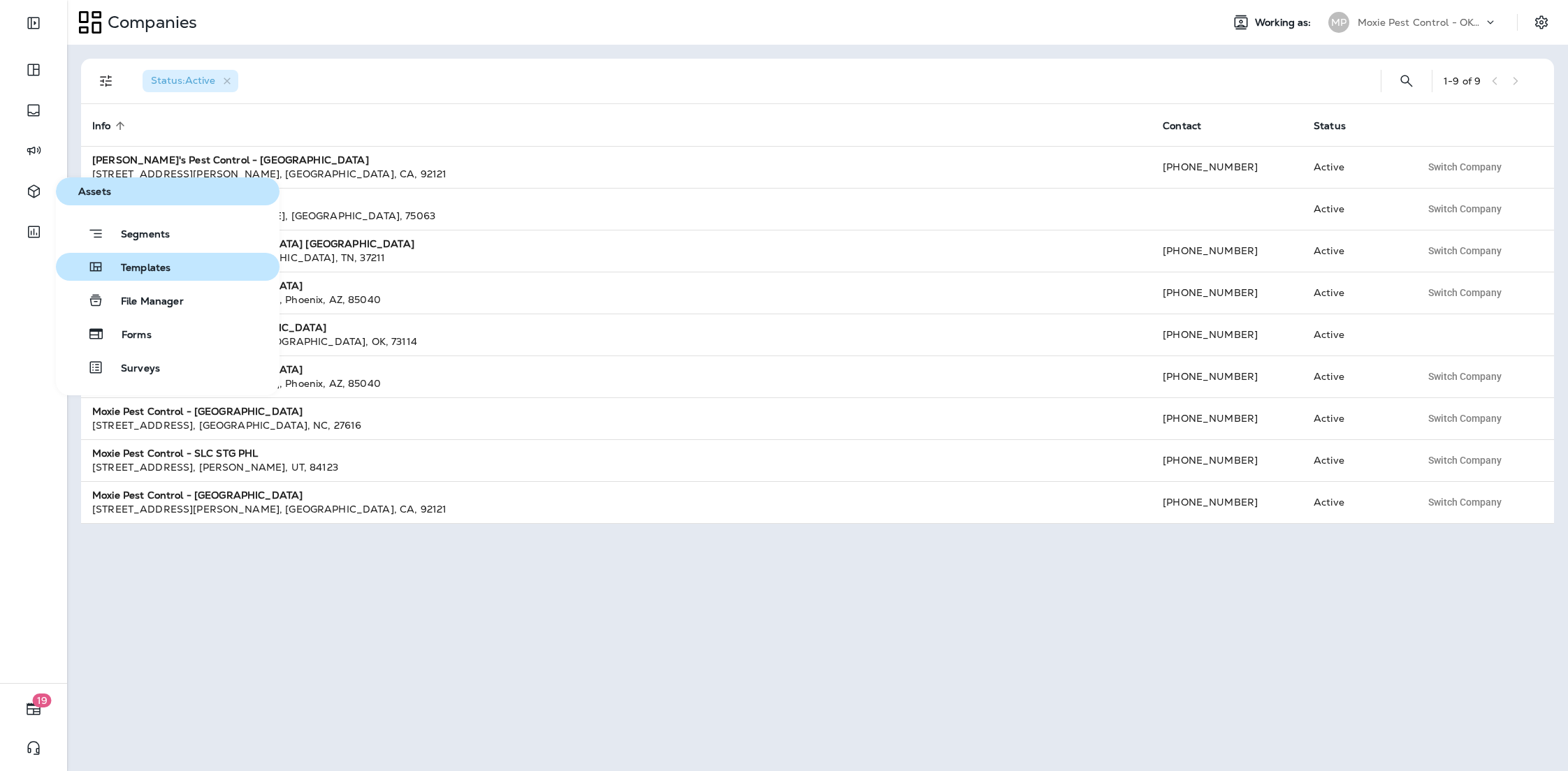
click at [120, 271] on span "Templates" at bounding box center [137, 269] width 67 height 13
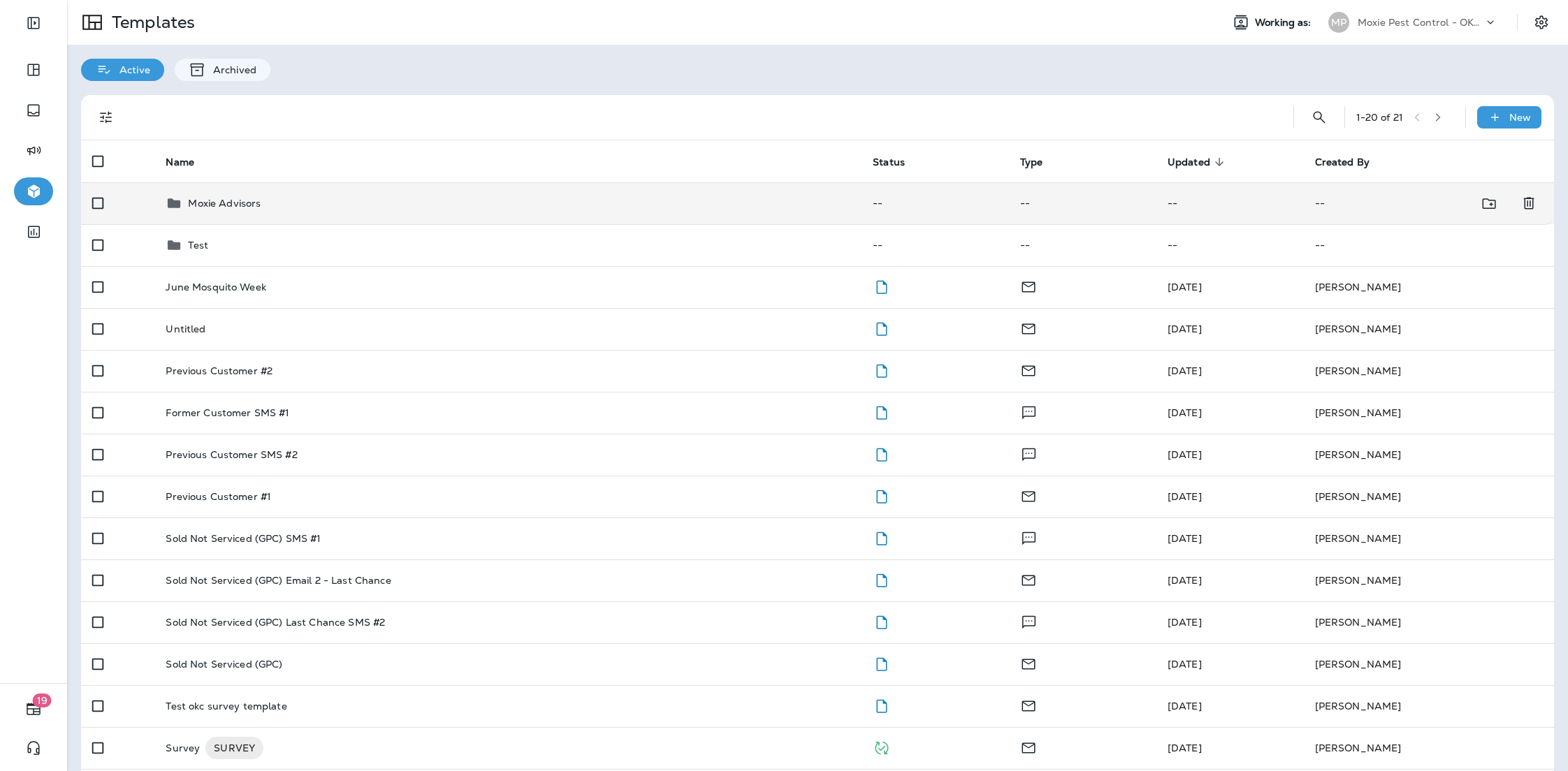
click at [242, 206] on p "Moxie Advisors" at bounding box center [224, 203] width 72 height 11
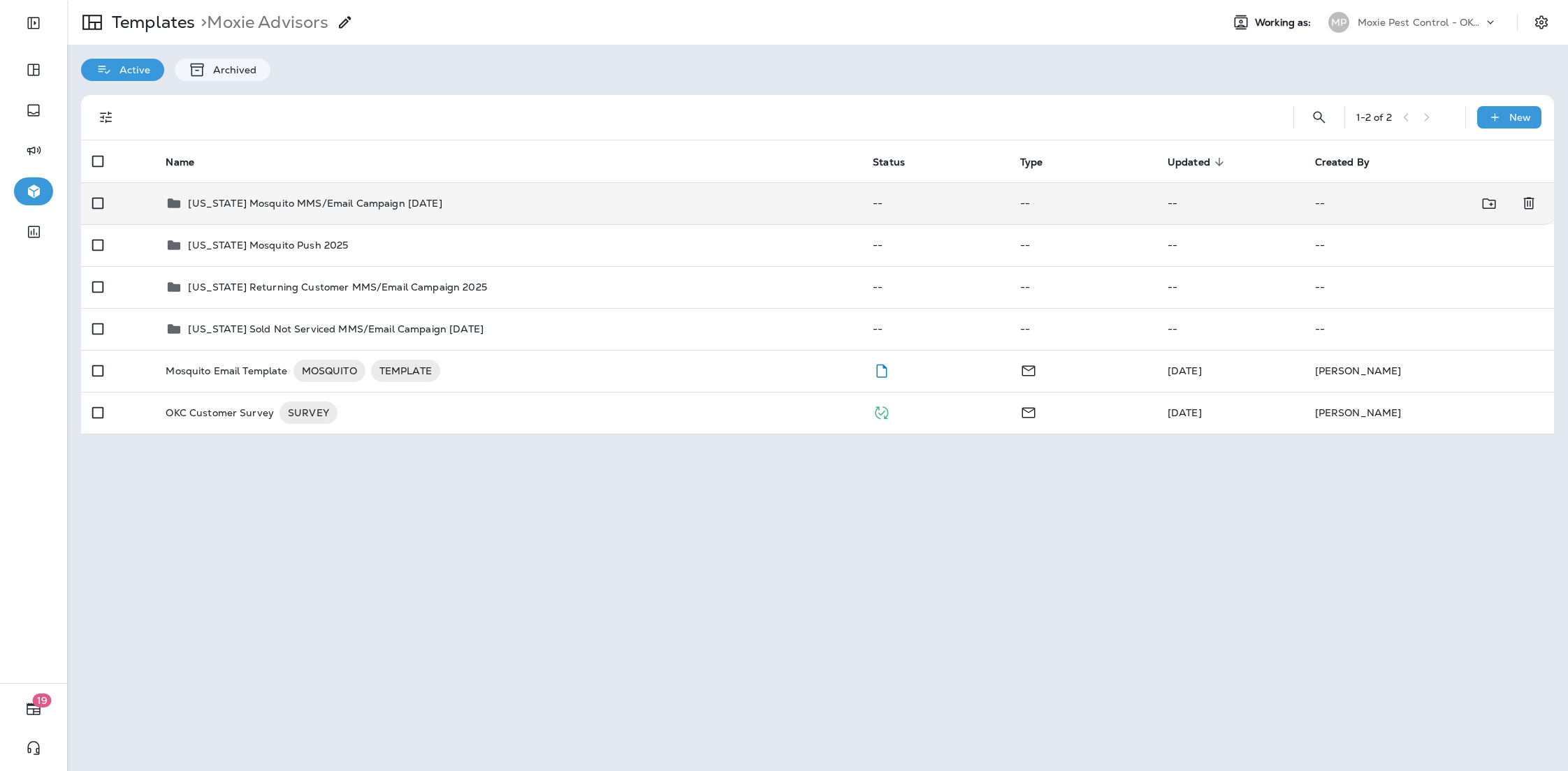
click at [263, 212] on td "[US_STATE] Mosquito MMS/Email Campaign [DATE]" at bounding box center [507, 203] width 707 height 42
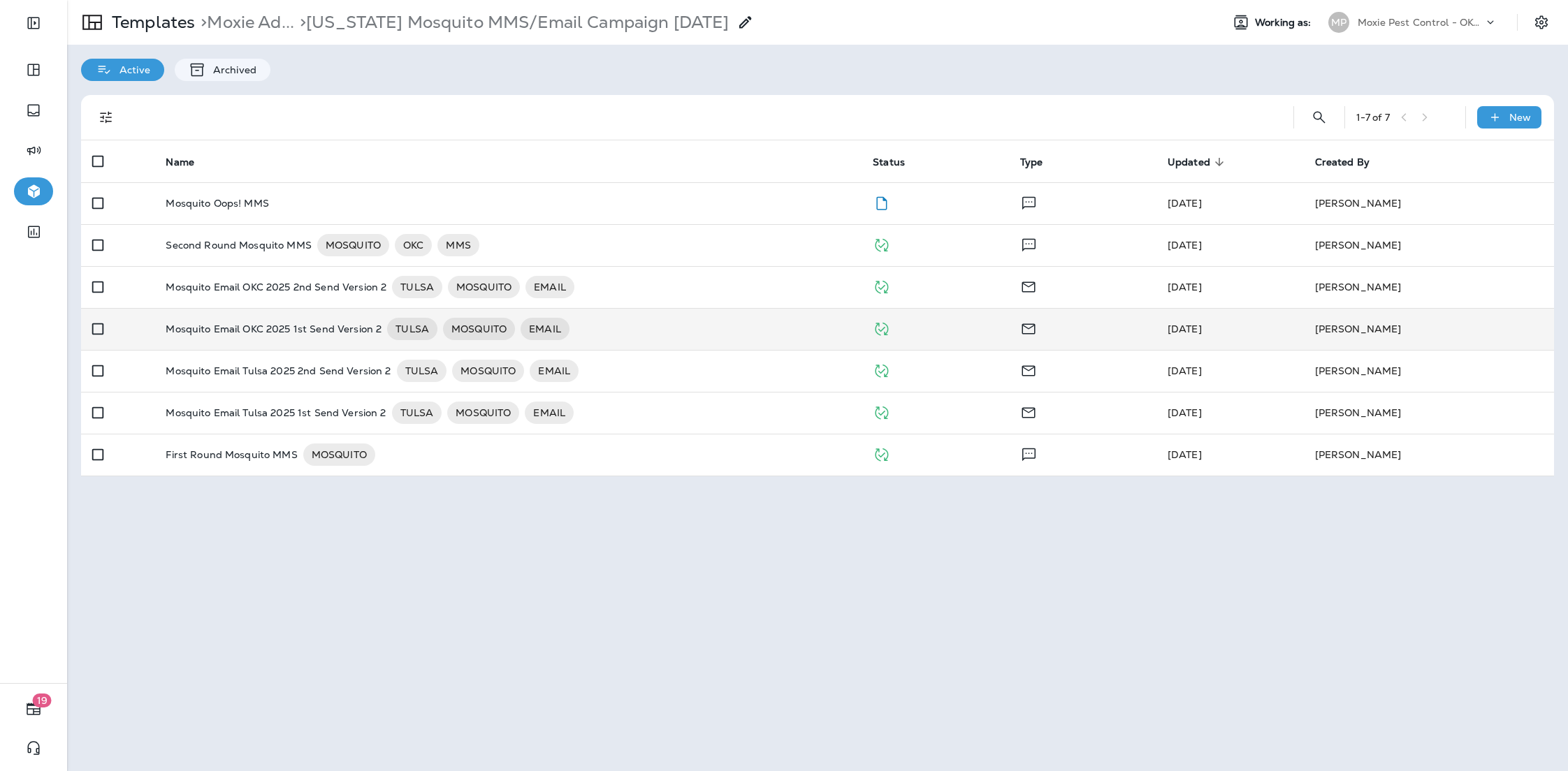
click at [663, 326] on div "Mosquito Email OKC 2025 1st Send Version 2 TULSA MOSQUITO EMAIL" at bounding box center [508, 329] width 685 height 23
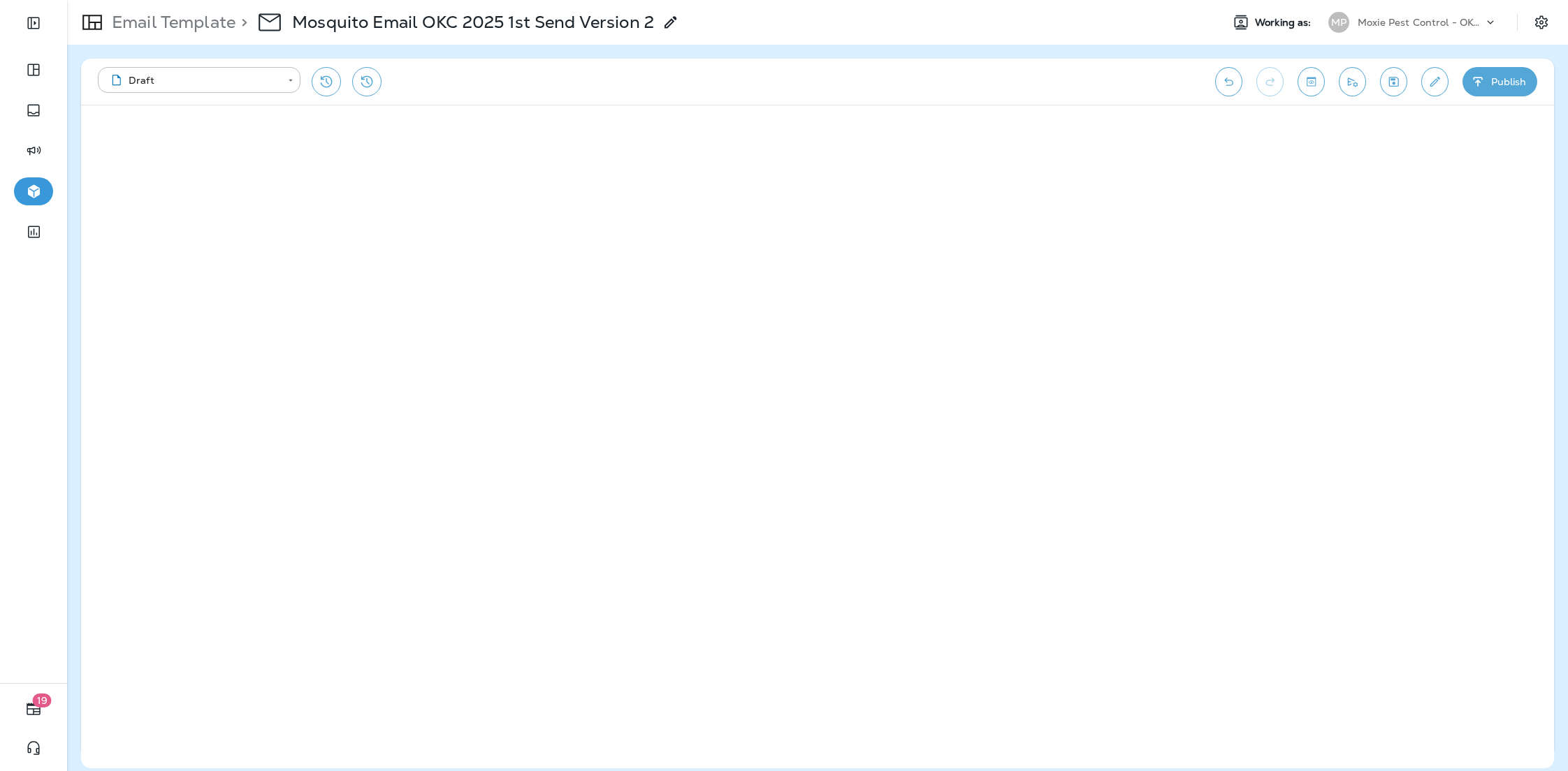
click at [1464, 24] on p "Moxie Pest Control - OKC [GEOGRAPHIC_DATA]" at bounding box center [1420, 22] width 126 height 11
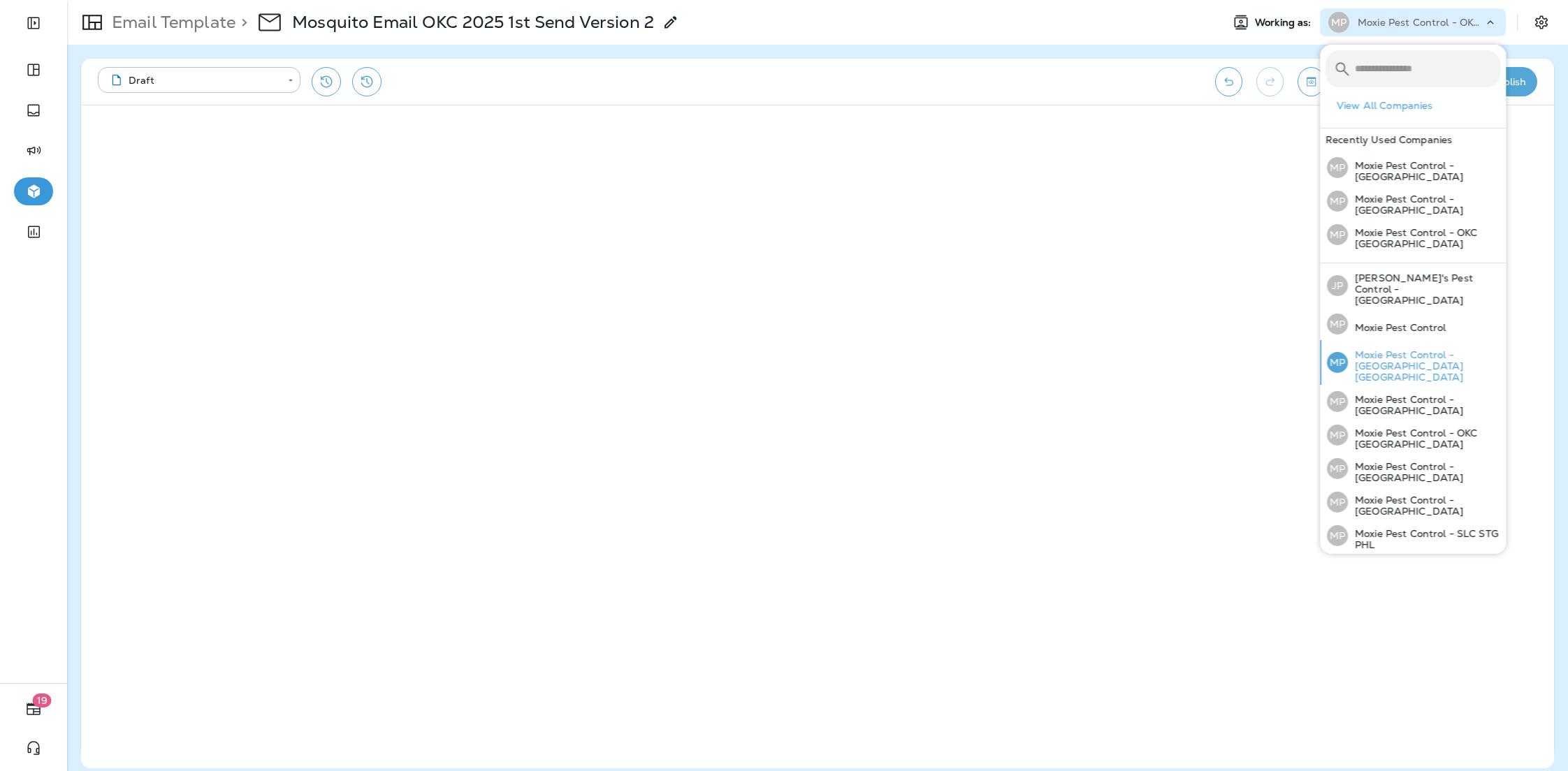
click at [1404, 350] on p "Moxie Pest Control - [GEOGRAPHIC_DATA] [GEOGRAPHIC_DATA]" at bounding box center [1424, 367] width 153 height 34
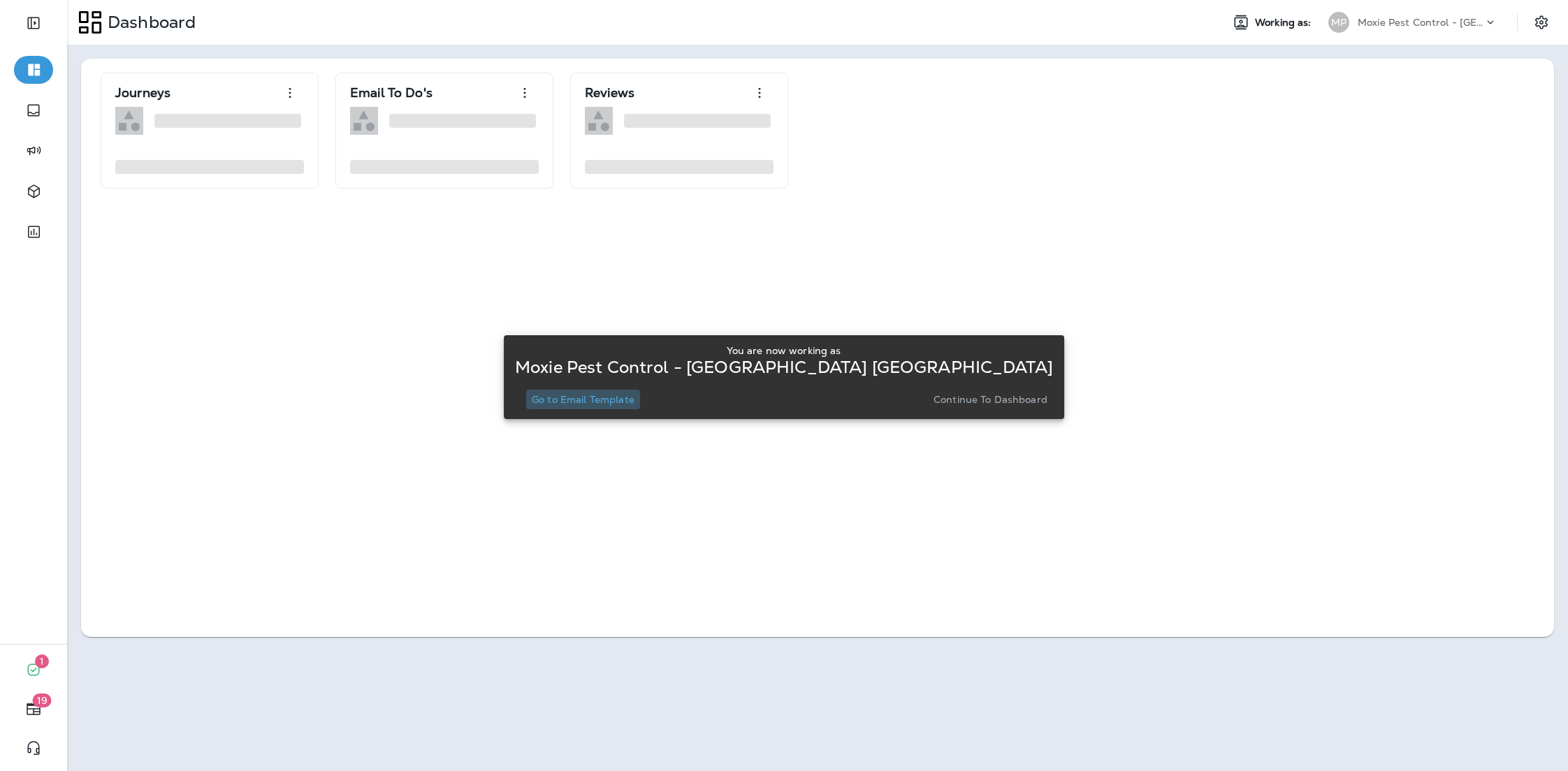
click at [634, 394] on p "Go to Email Template" at bounding box center [583, 399] width 103 height 11
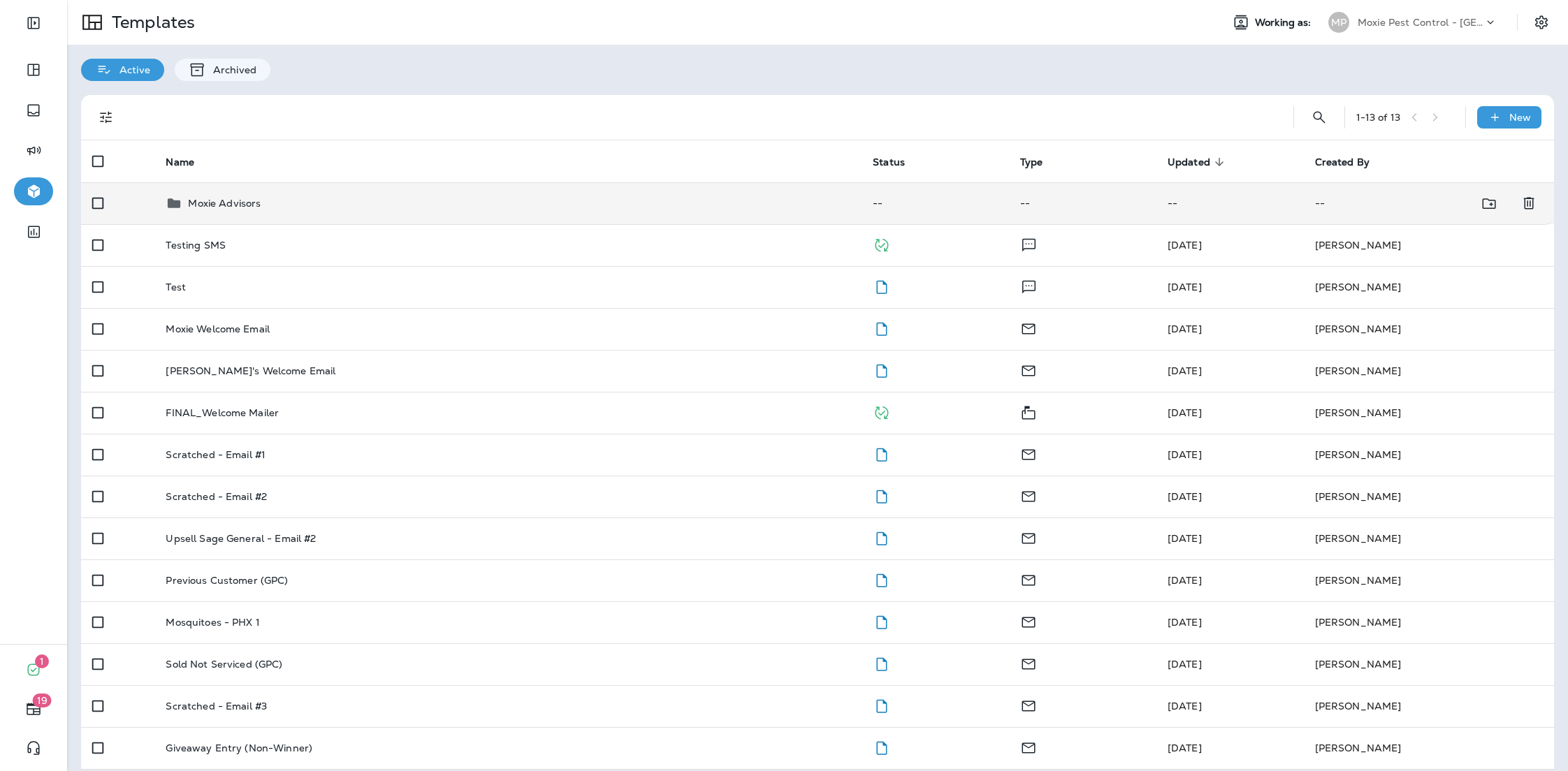
click at [227, 204] on p "Moxie Advisors" at bounding box center [224, 203] width 72 height 11
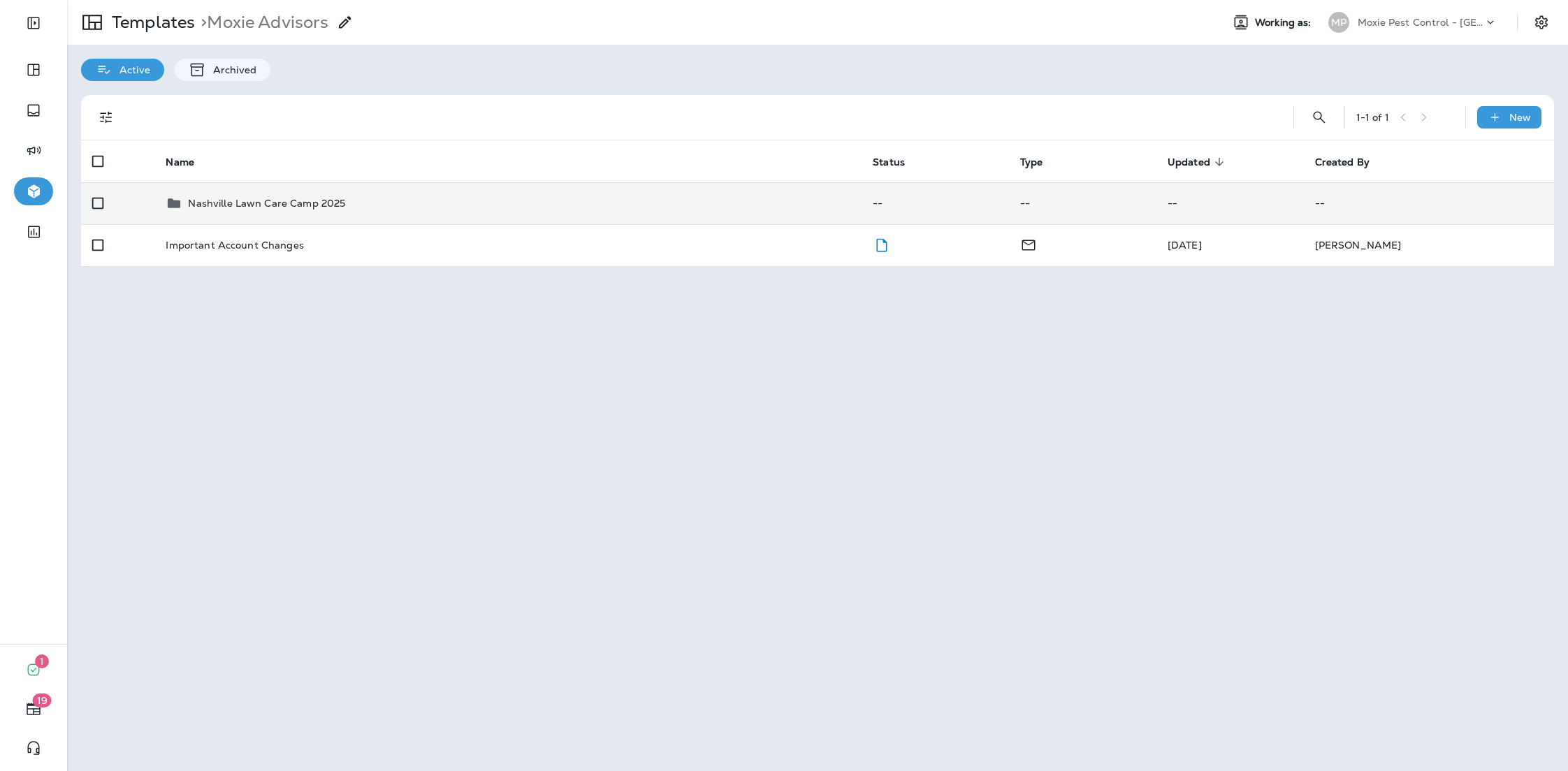
click at [227, 204] on p "Nashville Lawn Care Camp 2025" at bounding box center [266, 203] width 158 height 11
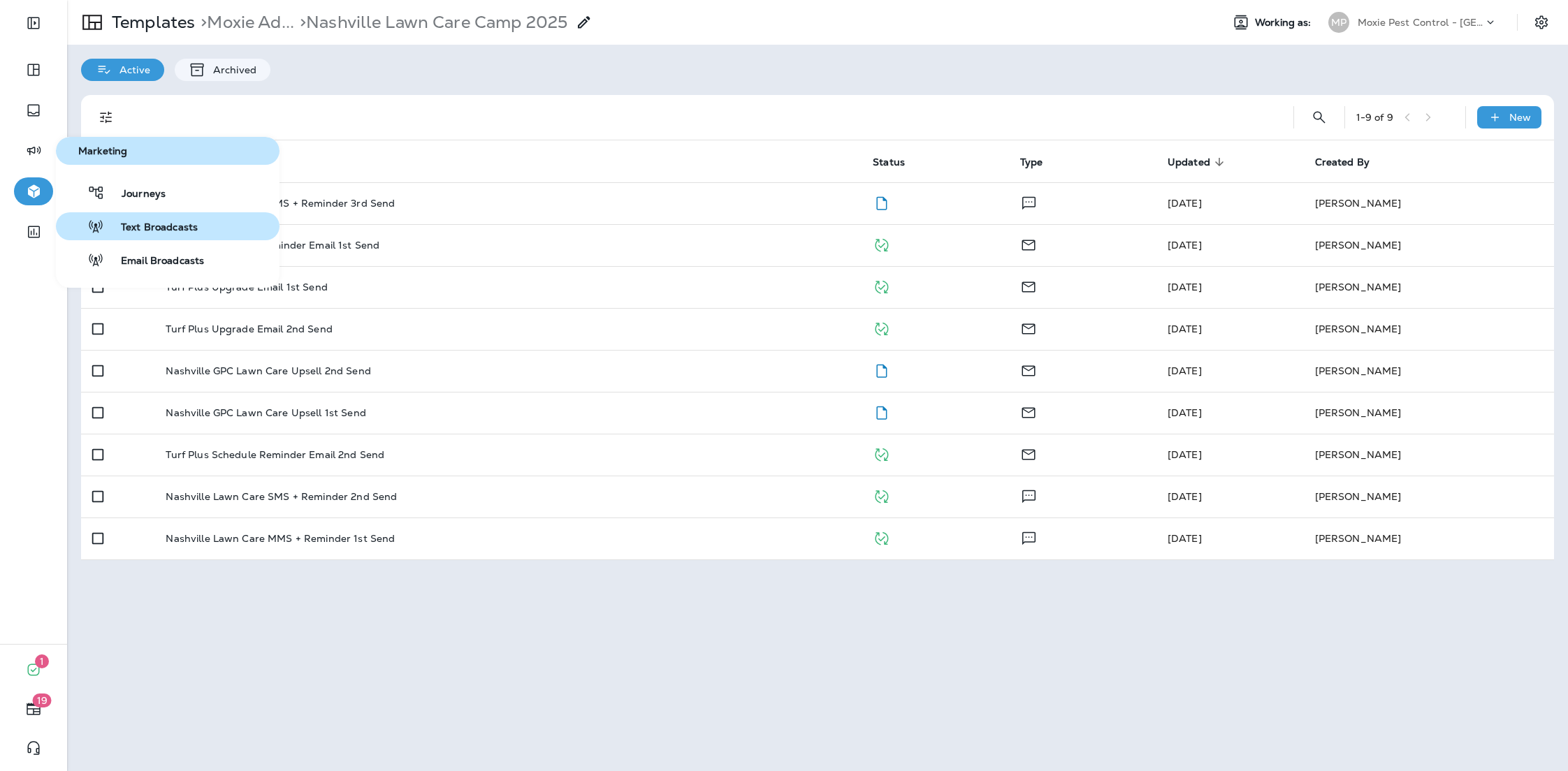
click at [153, 226] on span "Text Broadcasts" at bounding box center [151, 228] width 94 height 13
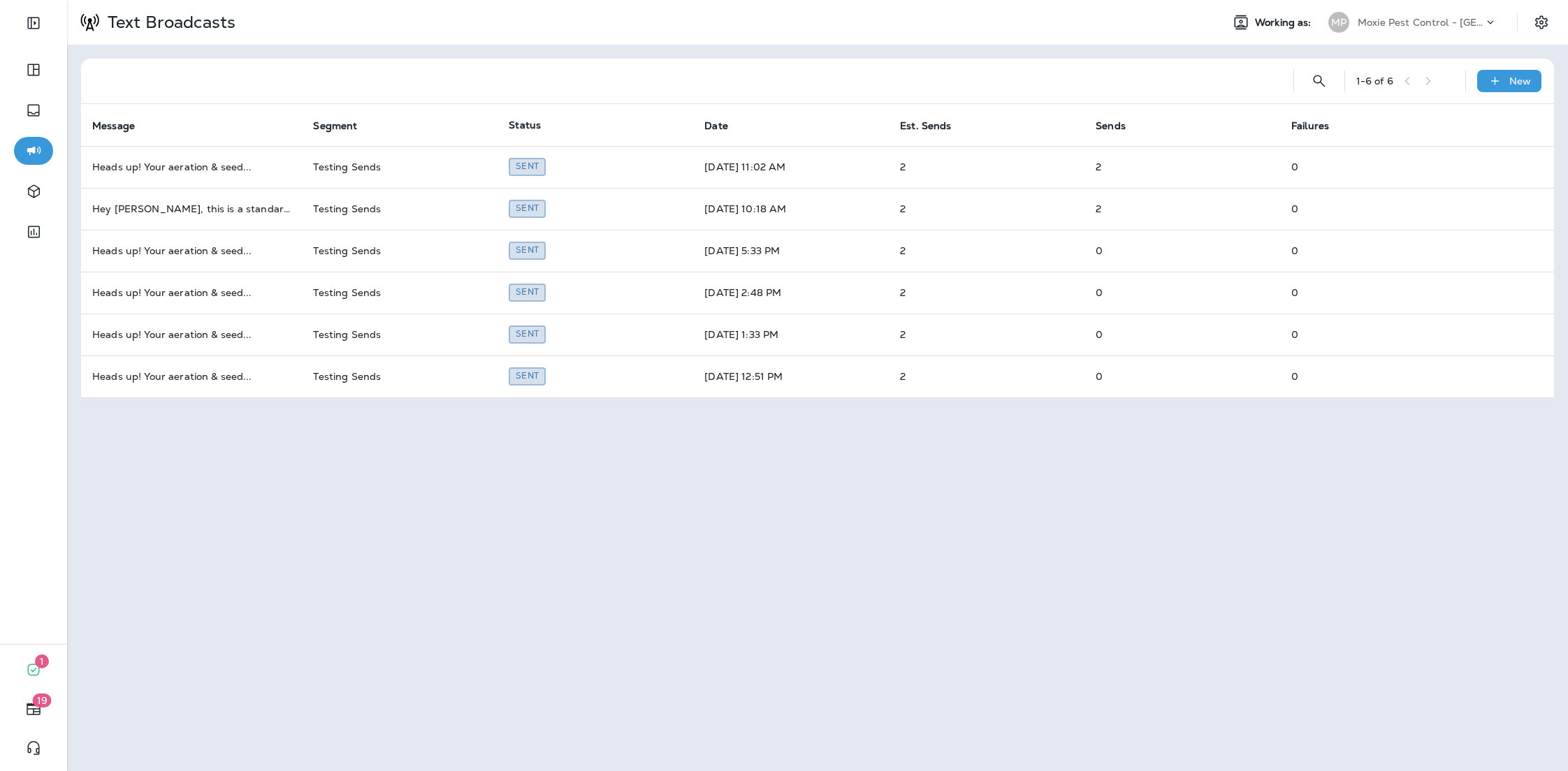
click at [241, 459] on div "Text Broadcasts Working as: MP Moxie Pest Control - Nashville Hendersonville 1 …" at bounding box center [817, 385] width 1501 height 771
click at [260, 448] on div "Text Broadcasts Working as: MP Moxie Pest Control - Nashville Hendersonville 1 …" at bounding box center [817, 385] width 1501 height 771
